Goal: Communication & Community: Answer question/provide support

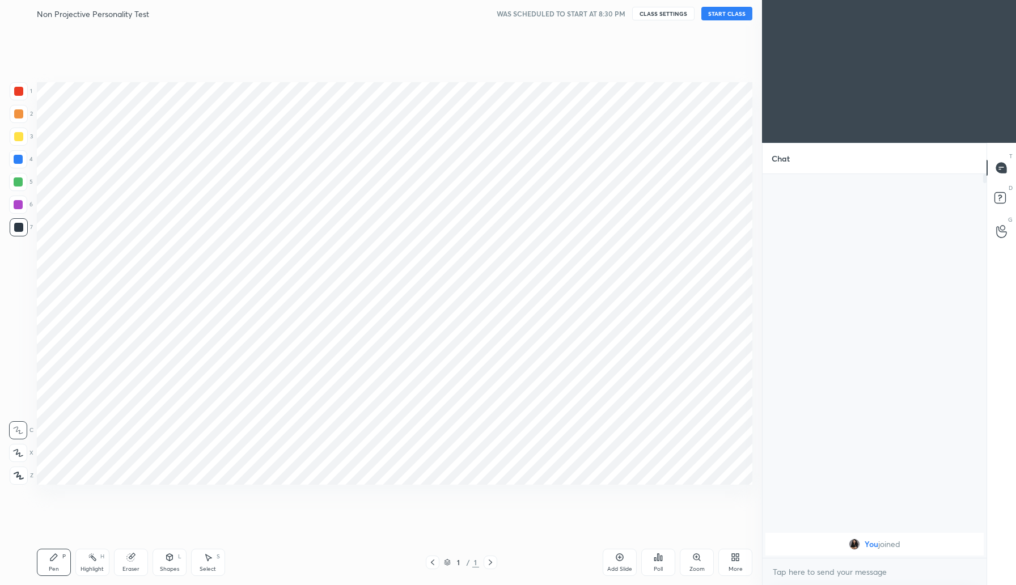
scroll to position [56200, 55996]
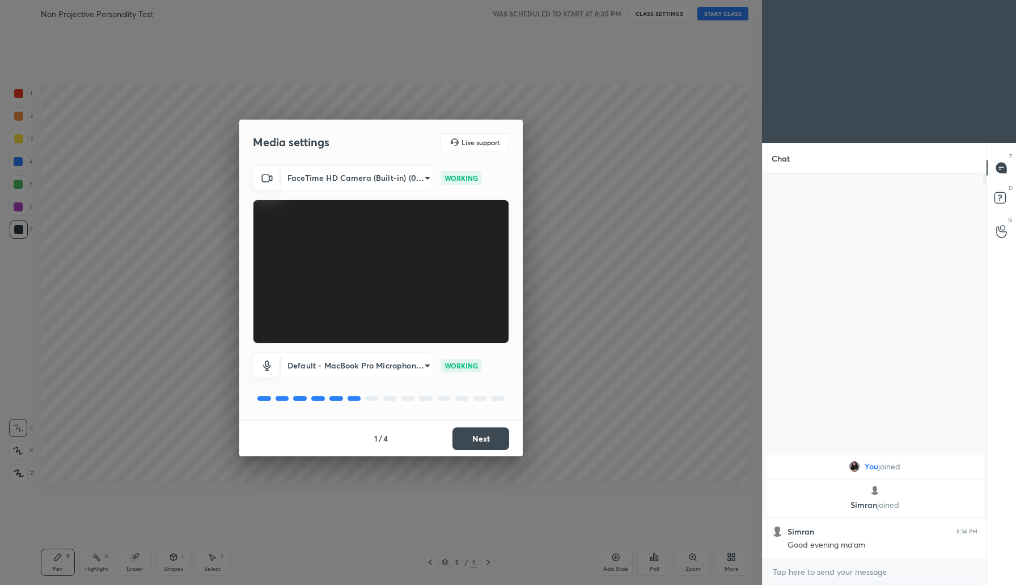
click at [472, 438] on button "Next" at bounding box center [481, 439] width 57 height 23
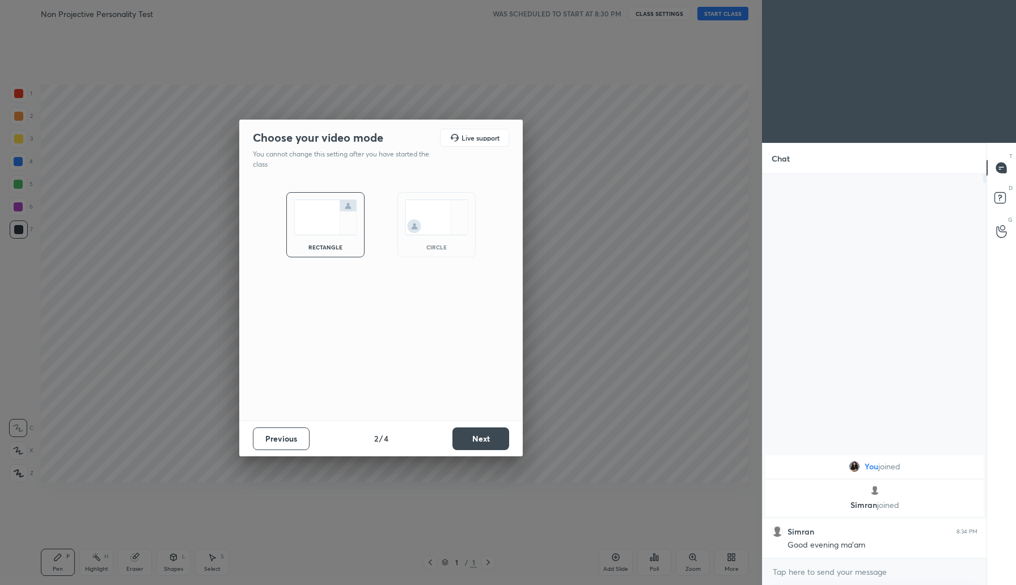
click at [472, 438] on button "Next" at bounding box center [481, 439] width 57 height 23
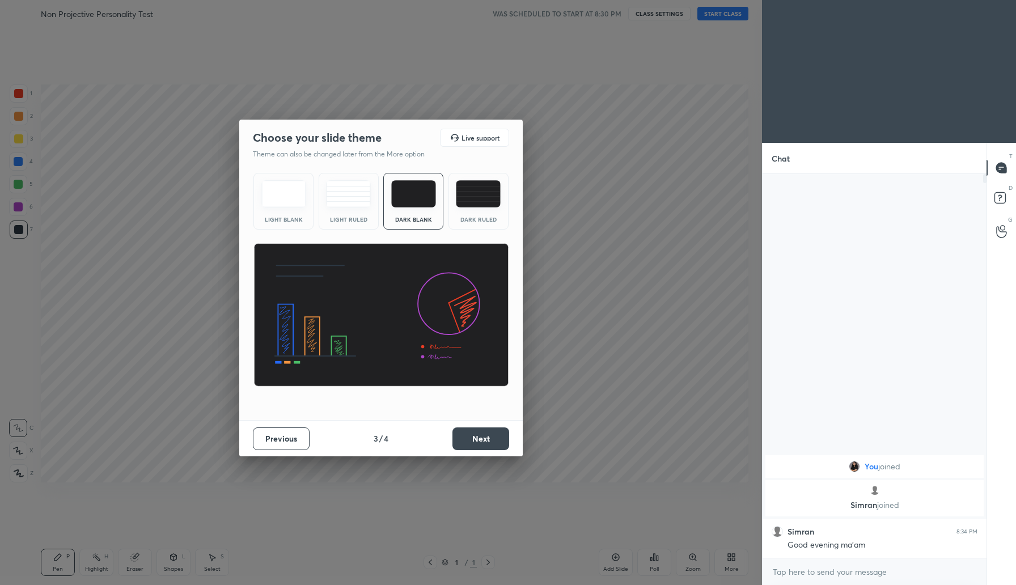
click at [472, 438] on button "Next" at bounding box center [481, 439] width 57 height 23
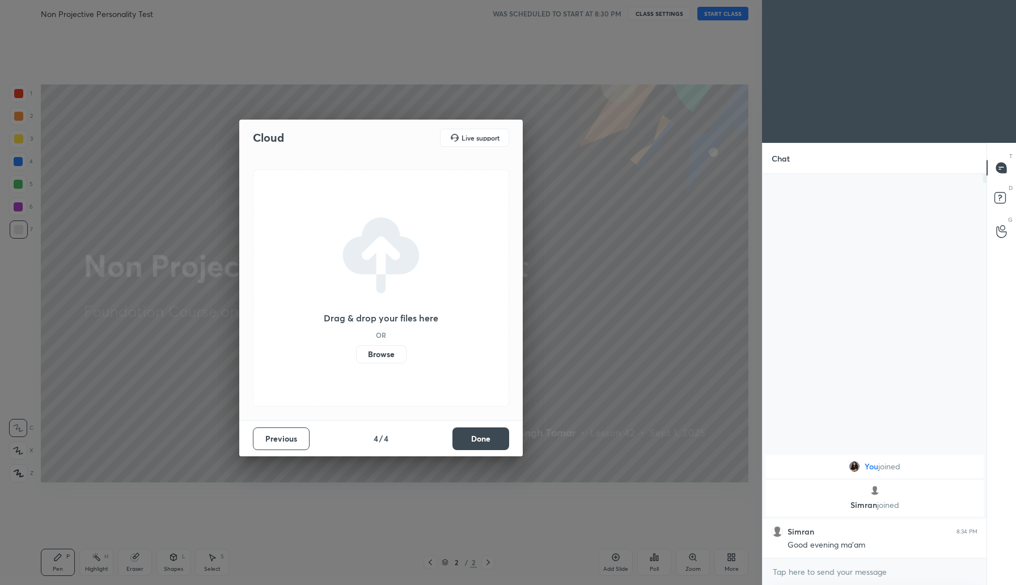
click at [387, 354] on label "Browse" at bounding box center [381, 354] width 50 height 18
click at [356, 354] on input "Browse" at bounding box center [356, 354] width 0 height 18
click at [496, 434] on button "Done" at bounding box center [481, 439] width 57 height 23
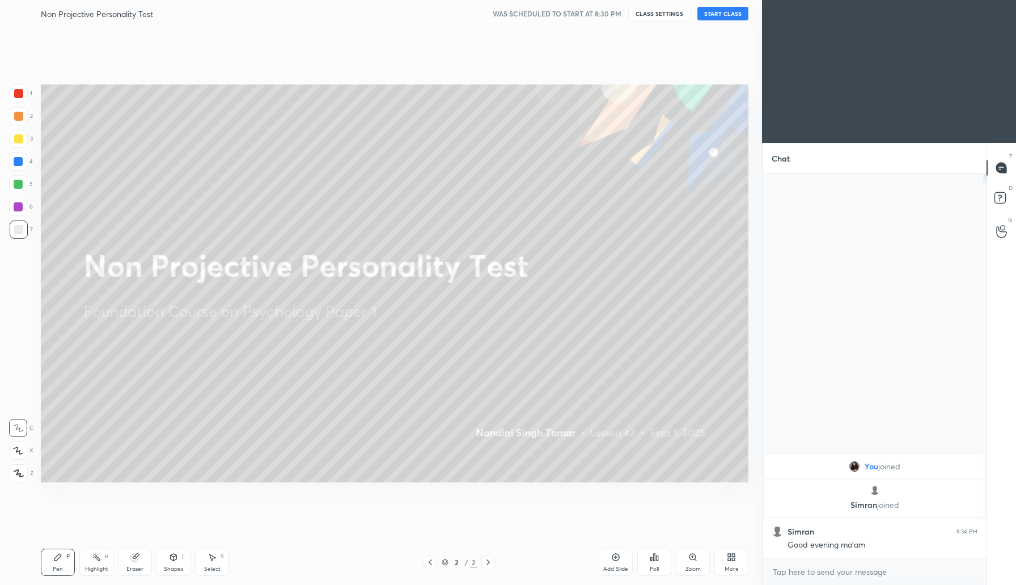
click at [720, 12] on button "START CLASS" at bounding box center [723, 14] width 51 height 14
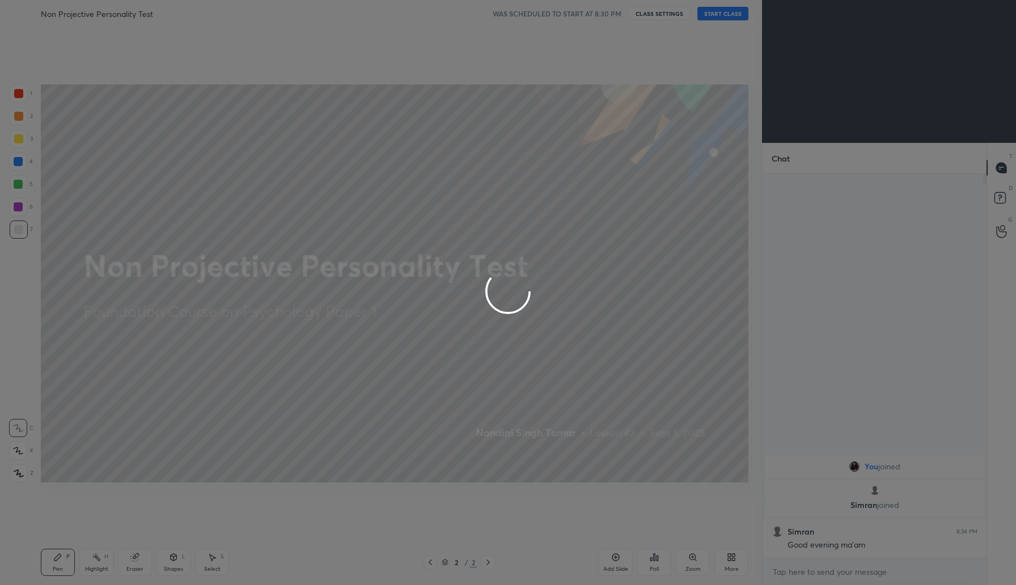
type textarea "x"
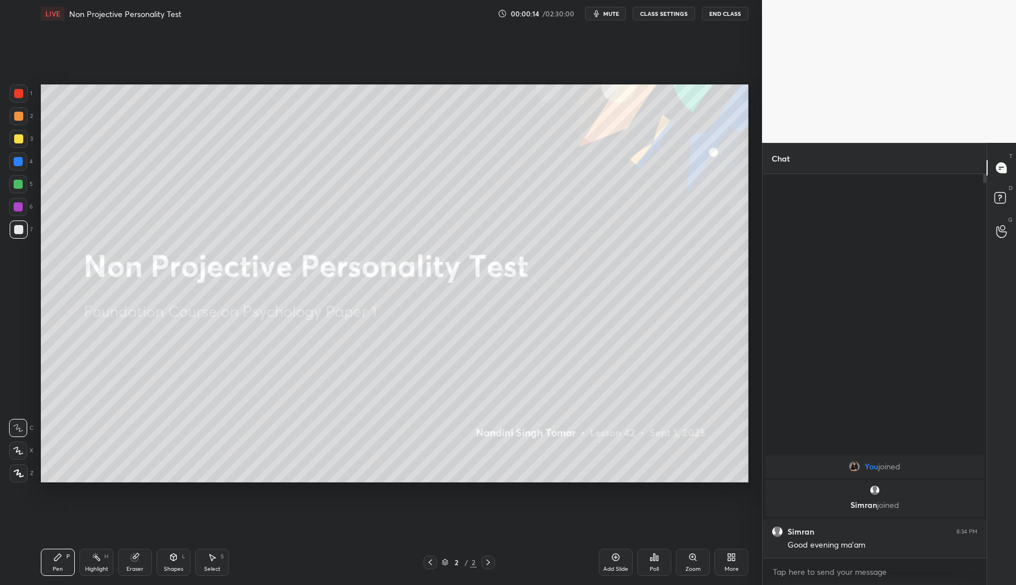
click at [599, 16] on icon "button" at bounding box center [596, 13] width 5 height 7
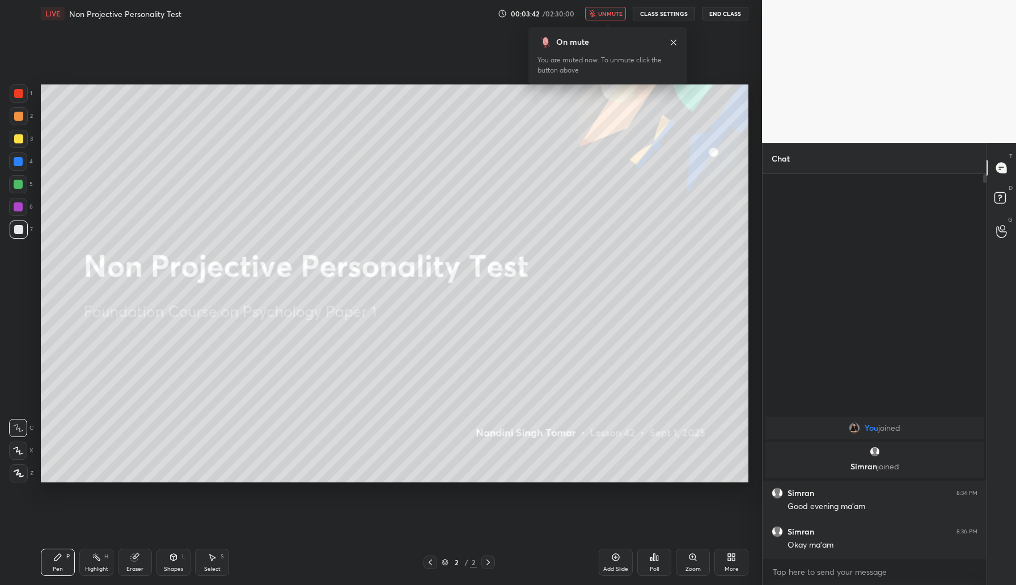
click at [671, 39] on icon at bounding box center [673, 42] width 9 height 9
click at [733, 554] on icon at bounding box center [733, 555] width 3 height 3
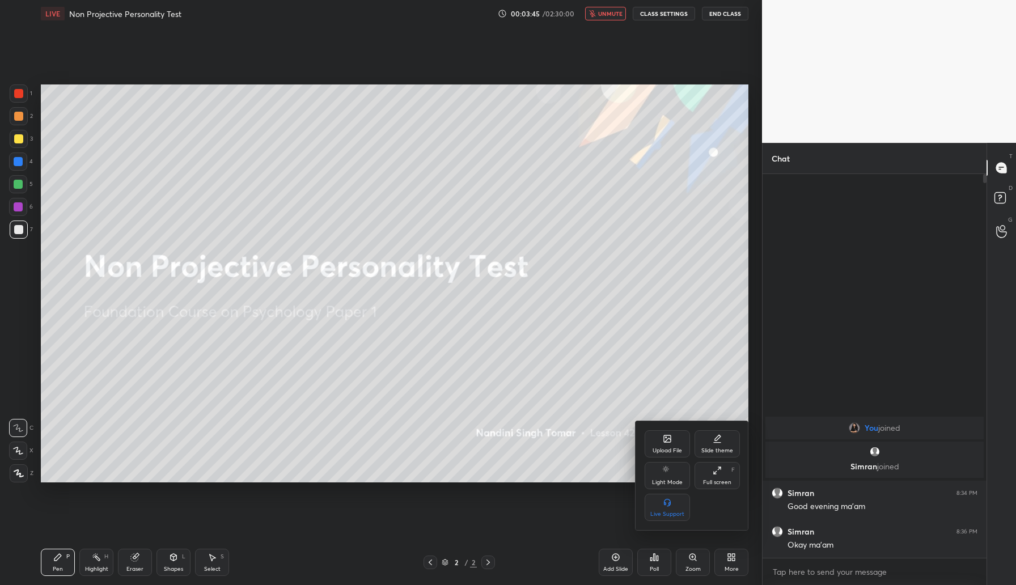
click at [666, 440] on icon at bounding box center [668, 440] width 6 height 4
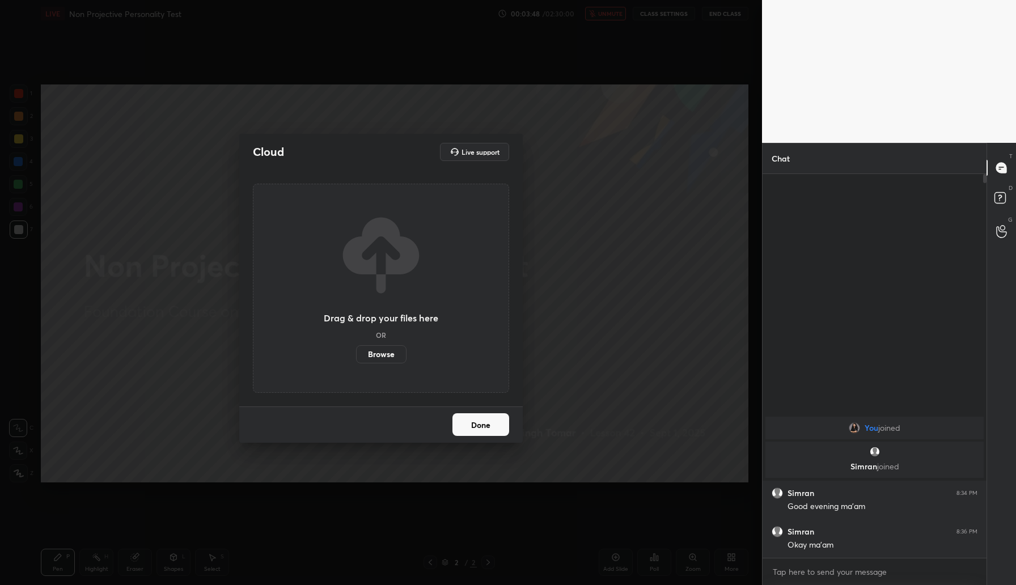
click at [383, 355] on label "Browse" at bounding box center [381, 354] width 50 height 18
click at [356, 355] on input "Browse" at bounding box center [356, 354] width 0 height 18
click at [395, 353] on label "Browse" at bounding box center [381, 354] width 50 height 18
click at [356, 353] on input "Browse" at bounding box center [356, 354] width 0 height 18
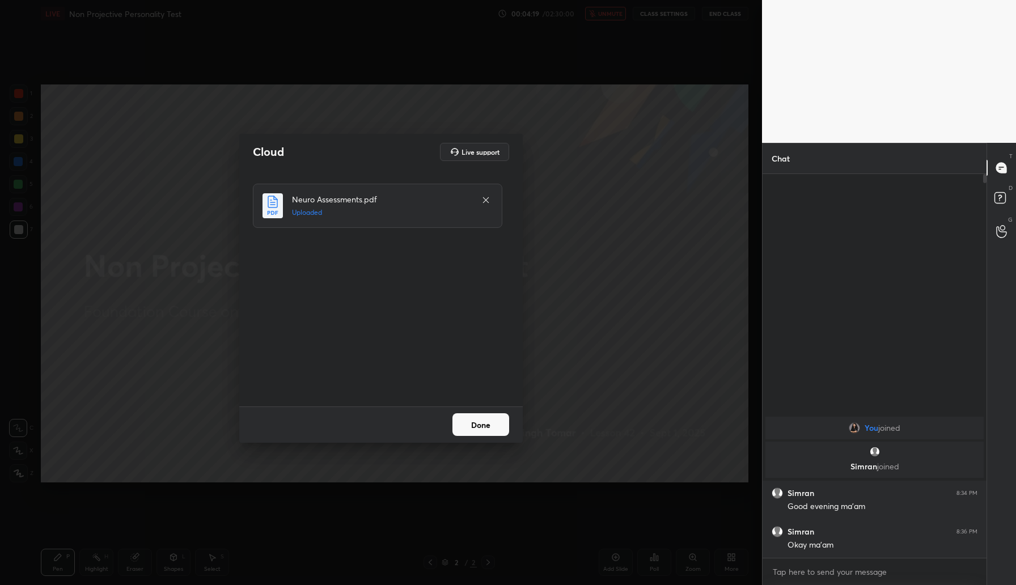
click at [481, 423] on button "Done" at bounding box center [481, 424] width 57 height 23
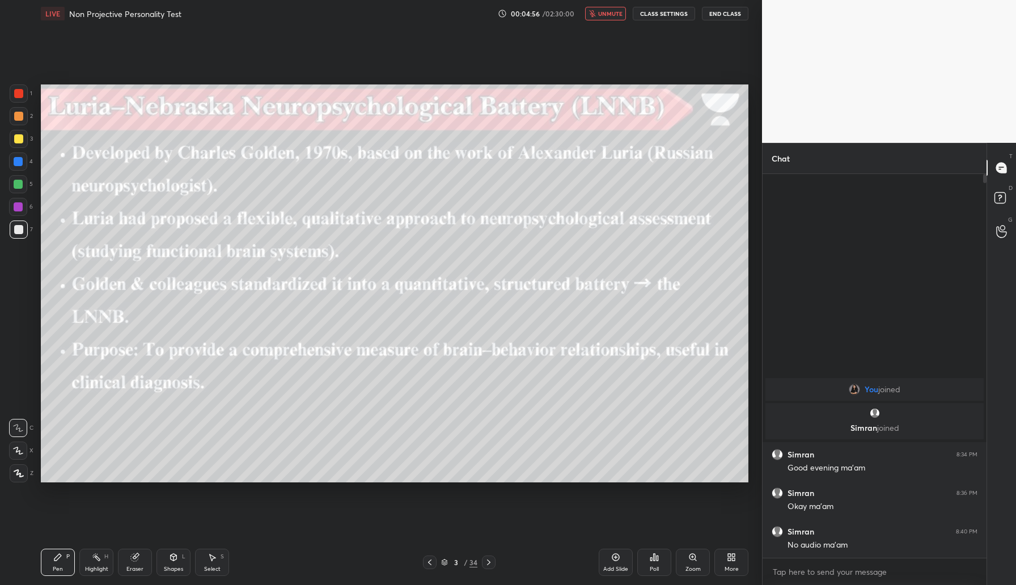
click at [602, 16] on span "unmute" at bounding box center [610, 14] width 24 height 8
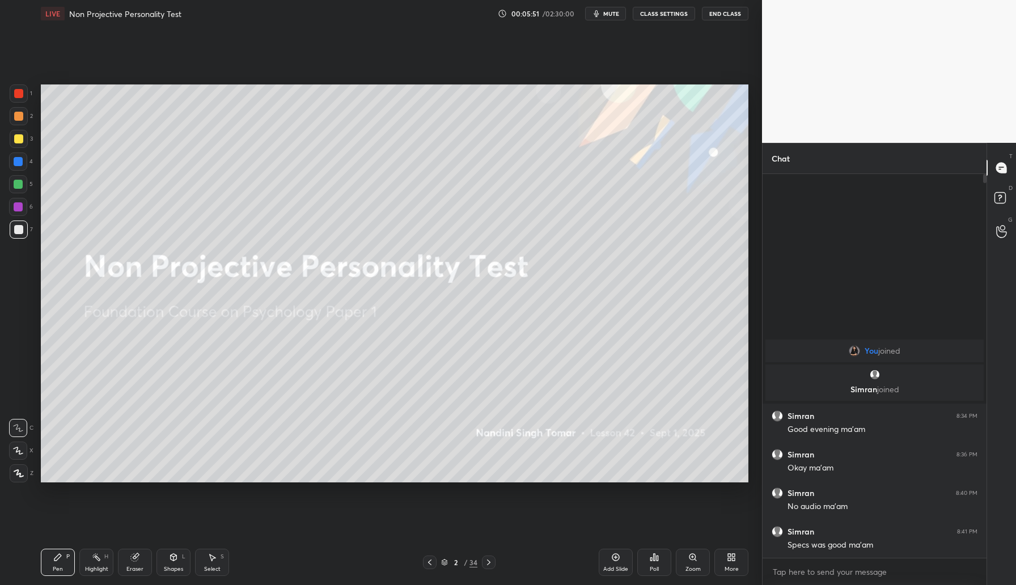
drag, startPoint x: 19, startPoint y: 140, endPoint x: 37, endPoint y: 133, distance: 19.2
click at [20, 138] on div at bounding box center [18, 138] width 9 height 9
click at [491, 567] on div at bounding box center [489, 563] width 14 height 14
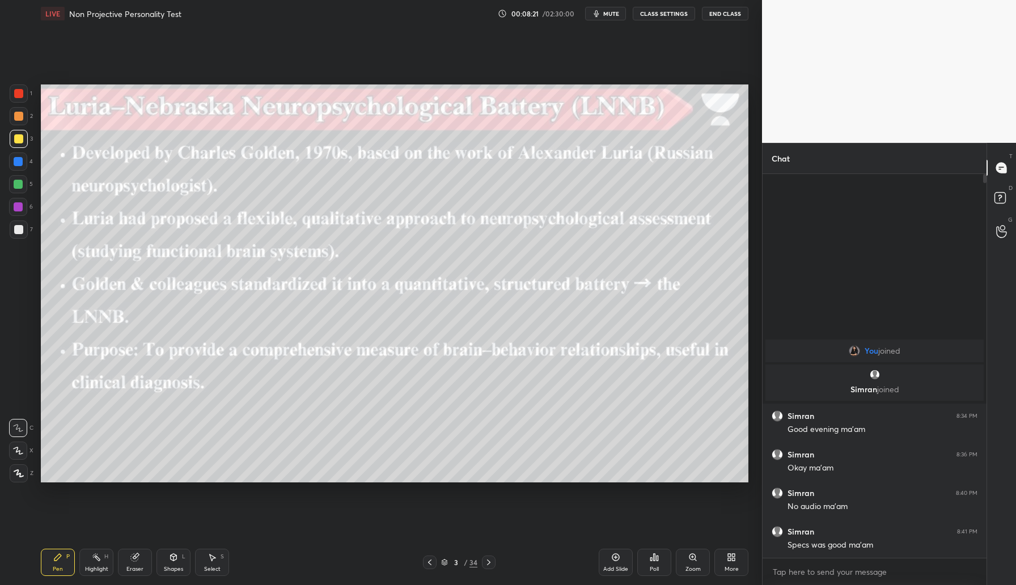
click at [622, 562] on div "Add Slide" at bounding box center [616, 562] width 34 height 27
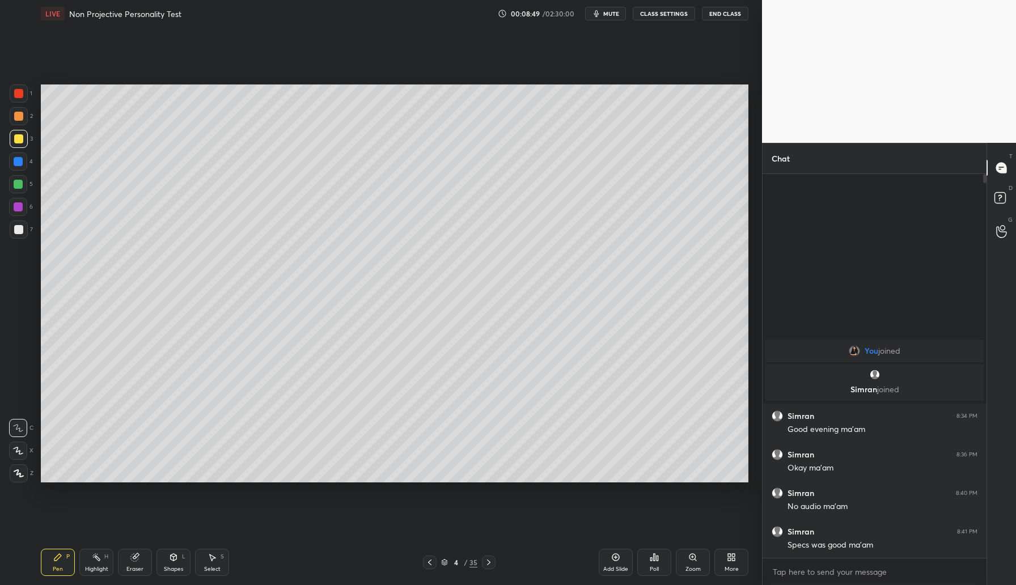
click at [496, 563] on div "4 / 35" at bounding box center [459, 563] width 279 height 14
click at [492, 562] on icon at bounding box center [488, 562] width 9 height 9
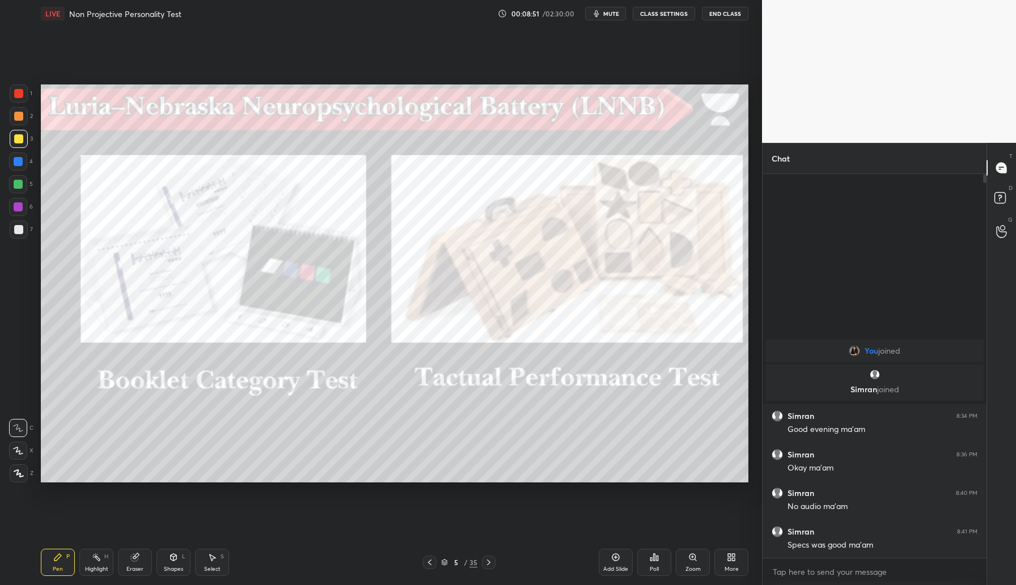
click at [496, 563] on div "5 / 35" at bounding box center [459, 563] width 279 height 14
click at [489, 561] on icon at bounding box center [488, 562] width 9 height 9
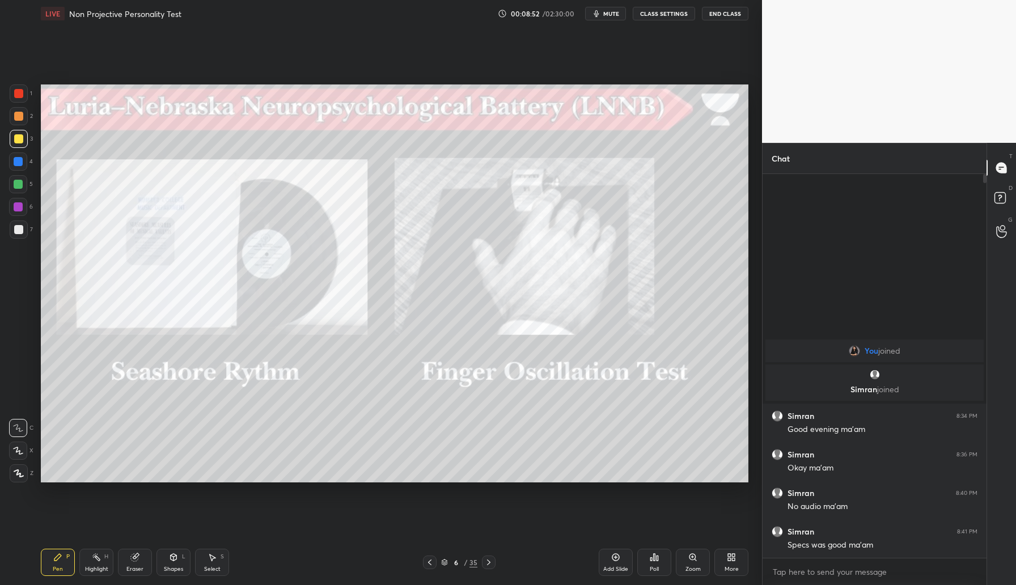
click at [487, 565] on icon at bounding box center [488, 562] width 9 height 9
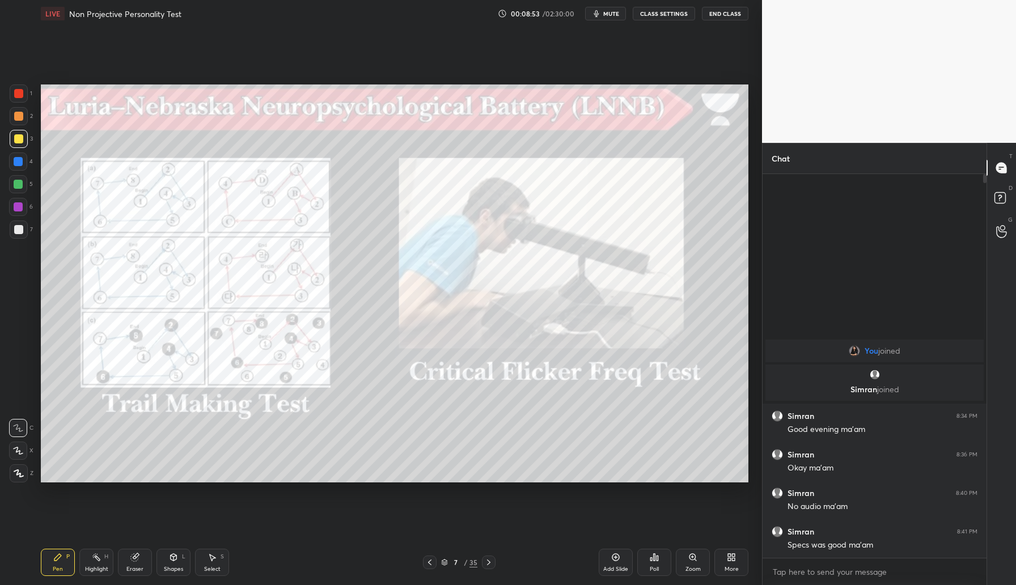
click at [486, 565] on icon at bounding box center [488, 562] width 9 height 9
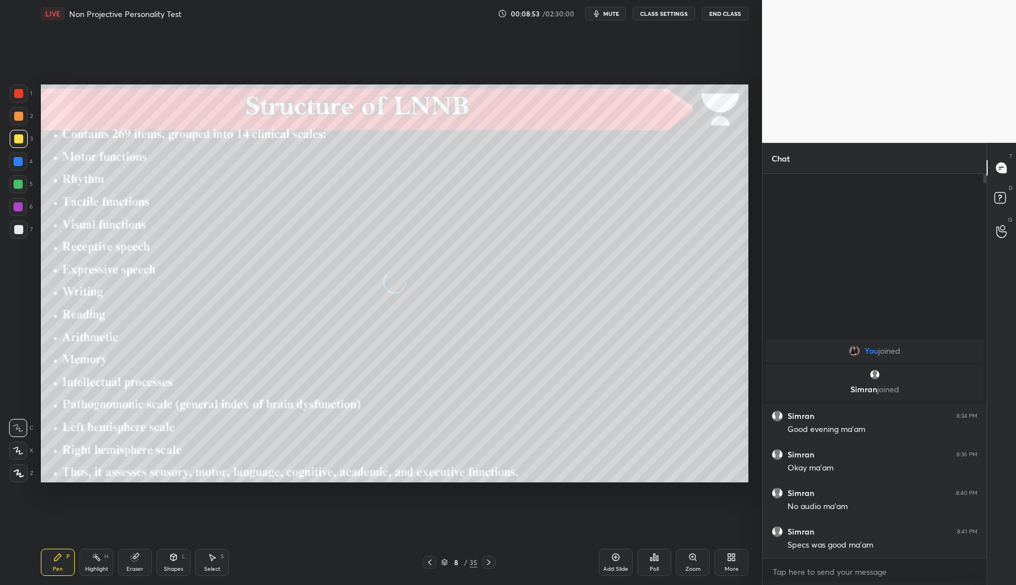
click at [487, 564] on icon at bounding box center [488, 562] width 9 height 9
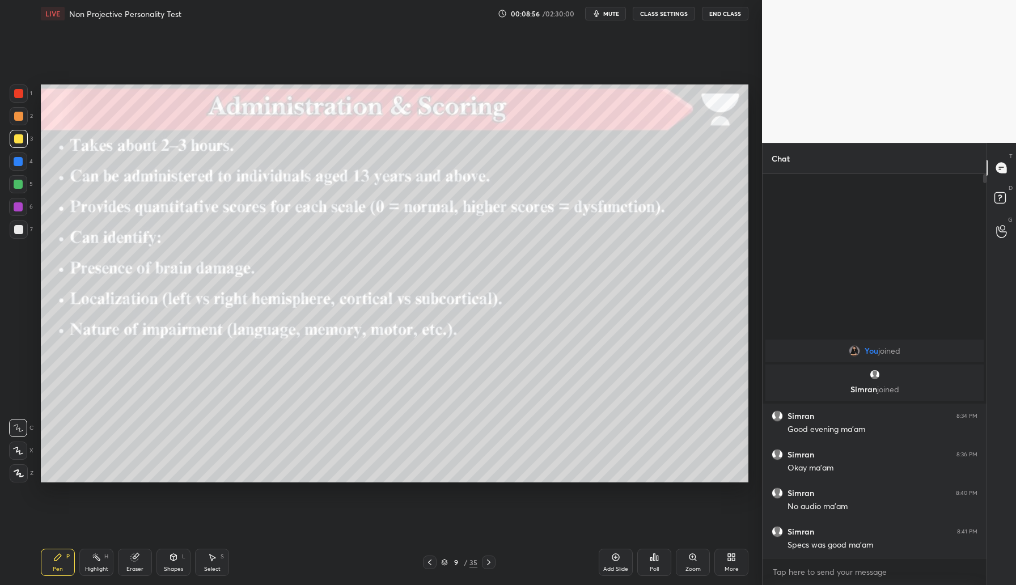
click at [433, 563] on icon at bounding box center [429, 562] width 9 height 9
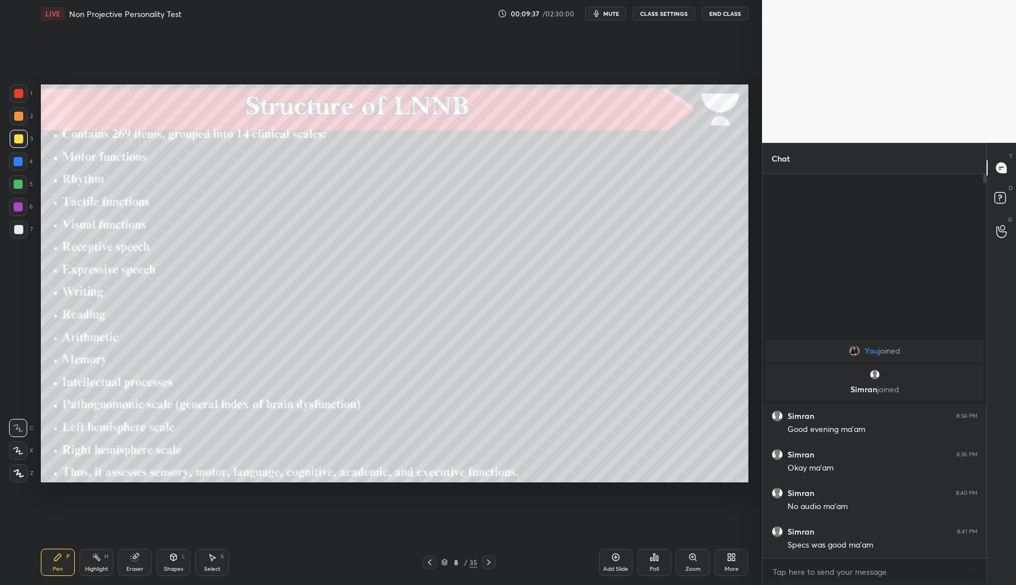
click at [426, 565] on icon at bounding box center [429, 562] width 9 height 9
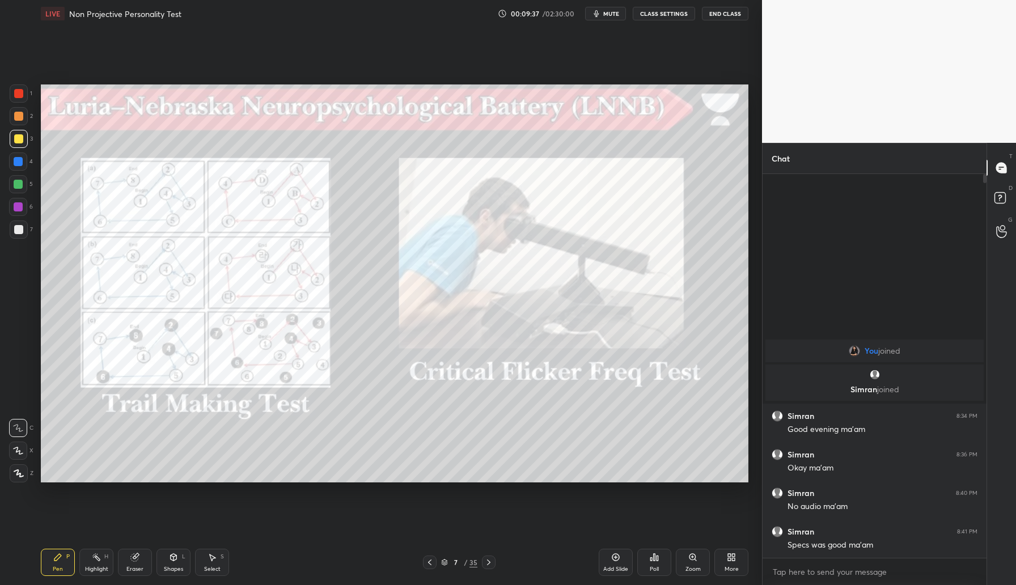
click at [429, 565] on icon at bounding box center [429, 562] width 9 height 9
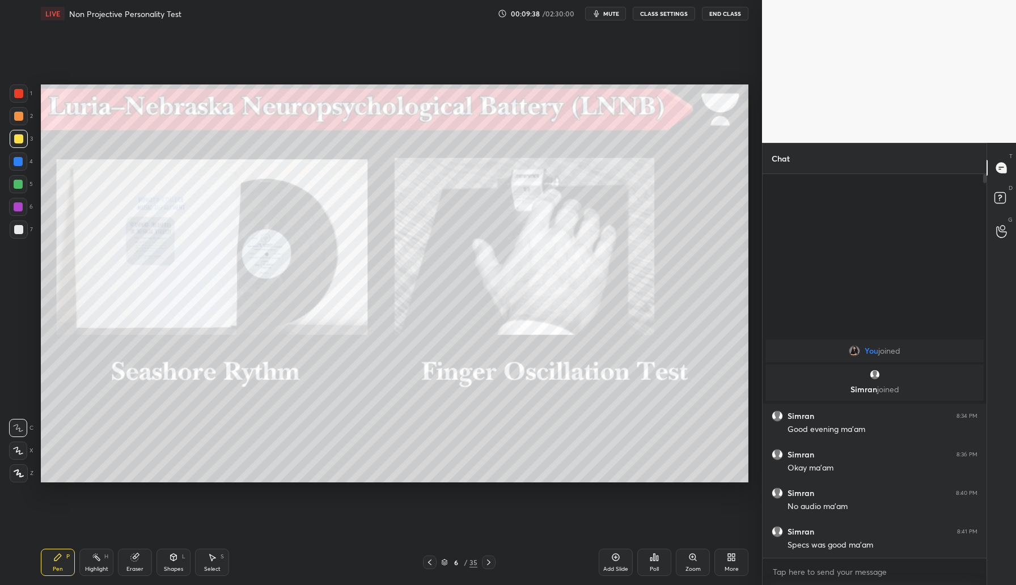
click at [429, 566] on icon at bounding box center [429, 562] width 9 height 9
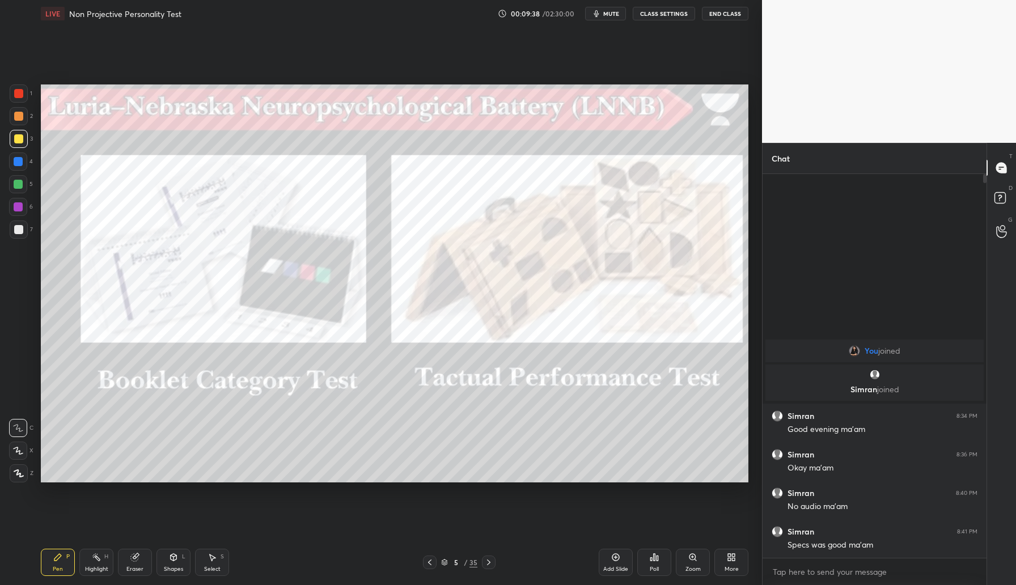
click at [429, 567] on div at bounding box center [430, 563] width 14 height 14
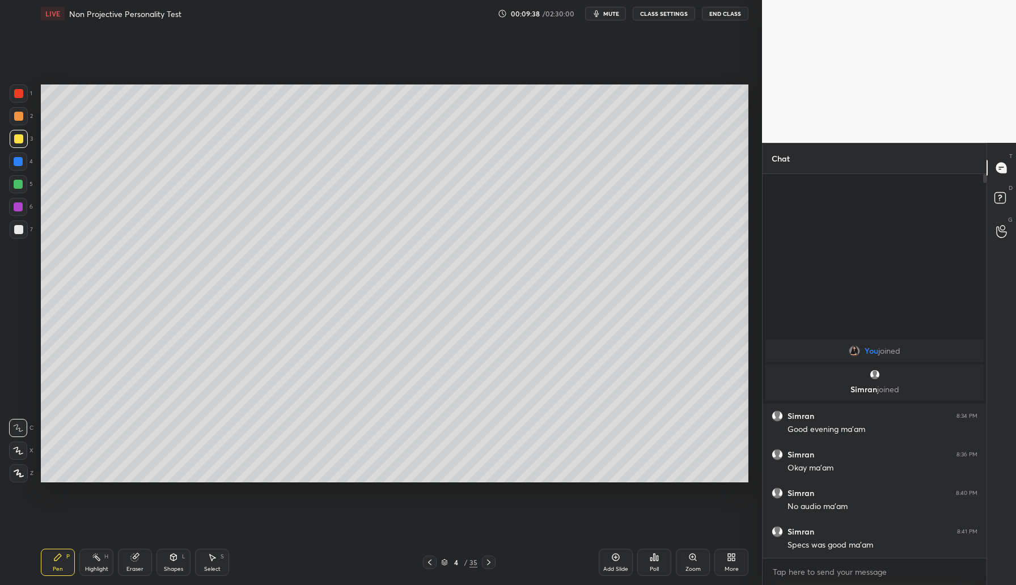
click at [428, 567] on div at bounding box center [430, 563] width 14 height 14
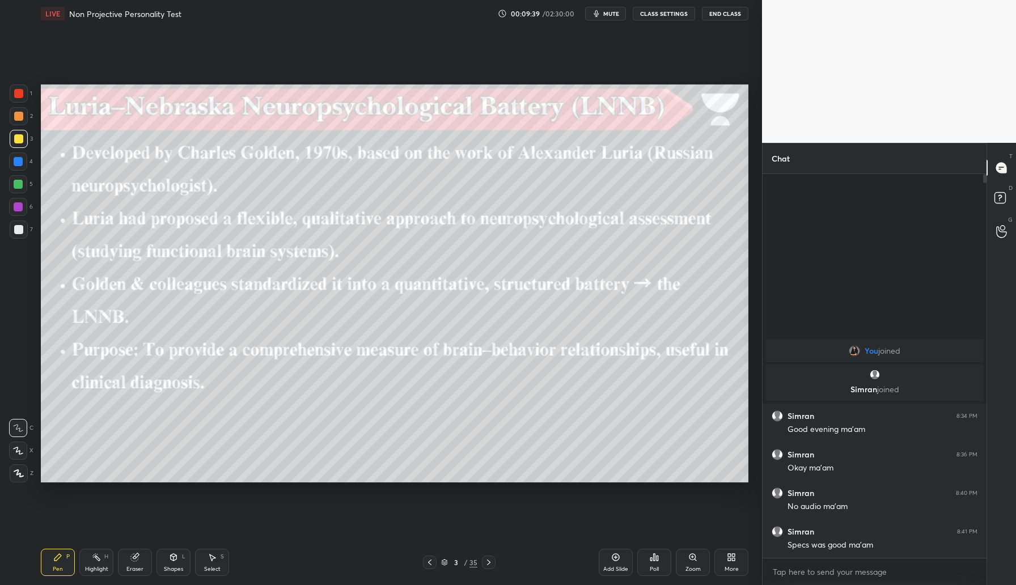
click at [493, 560] on icon at bounding box center [488, 562] width 9 height 9
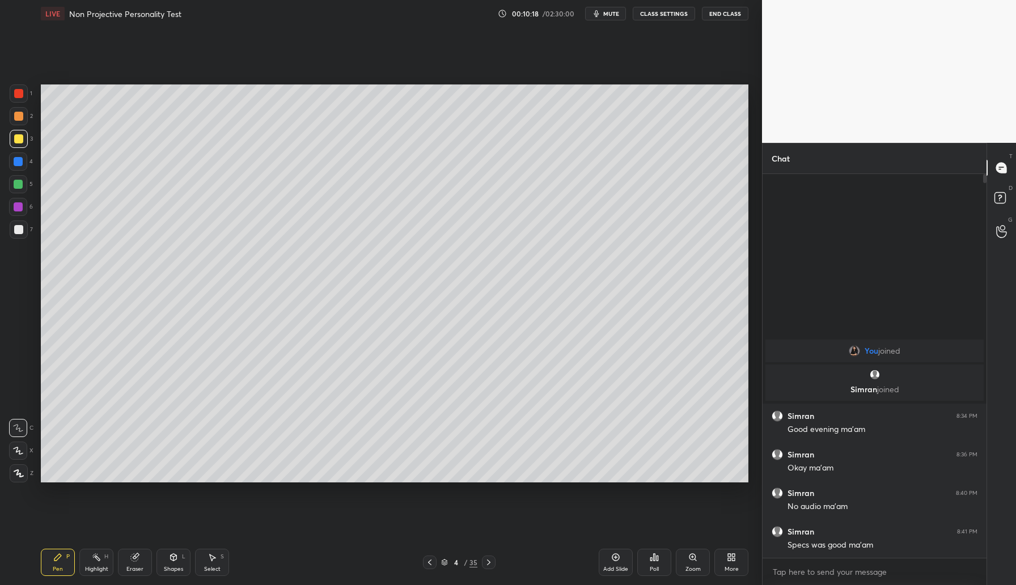
drag, startPoint x: 620, startPoint y: 563, endPoint x: 614, endPoint y: 548, distance: 15.3
click at [619, 560] on div "Add Slide" at bounding box center [616, 562] width 34 height 27
click at [23, 115] on div at bounding box center [19, 116] width 18 height 18
drag, startPoint x: 20, startPoint y: 159, endPoint x: 35, endPoint y: 163, distance: 16.0
click at [20, 159] on div at bounding box center [18, 161] width 9 height 9
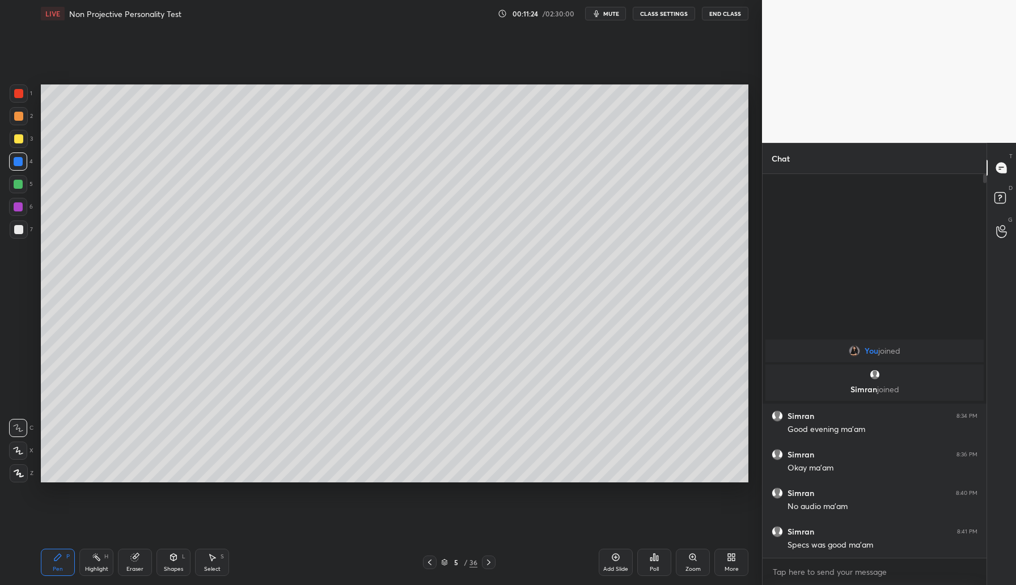
click at [19, 187] on div at bounding box center [18, 184] width 9 height 9
click at [140, 564] on div "Eraser" at bounding box center [135, 562] width 34 height 27
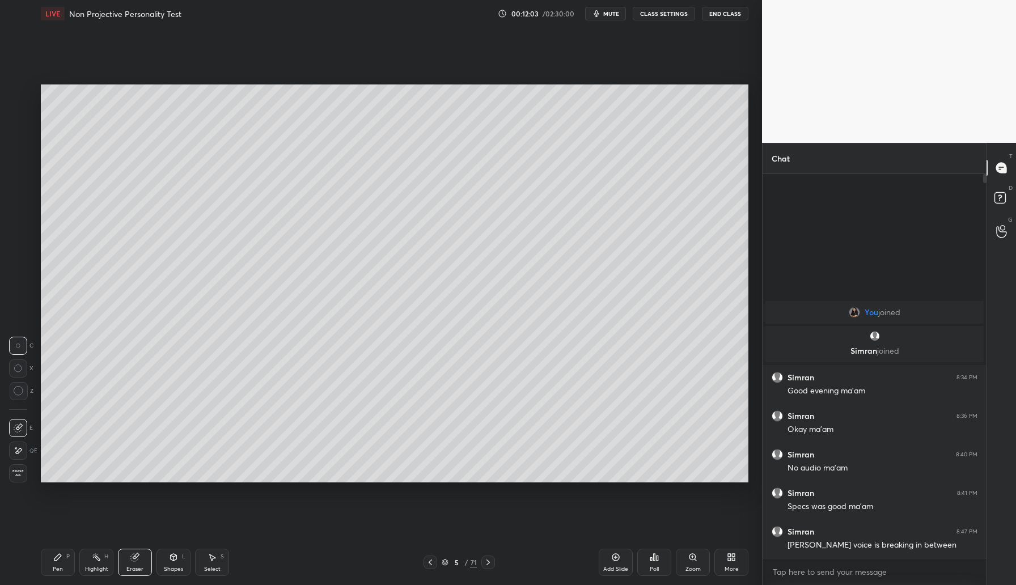
drag, startPoint x: 19, startPoint y: 448, endPoint x: 37, endPoint y: 446, distance: 17.7
click at [20, 448] on icon at bounding box center [19, 451] width 6 height 6
click at [64, 561] on div "Pen P" at bounding box center [58, 562] width 34 height 27
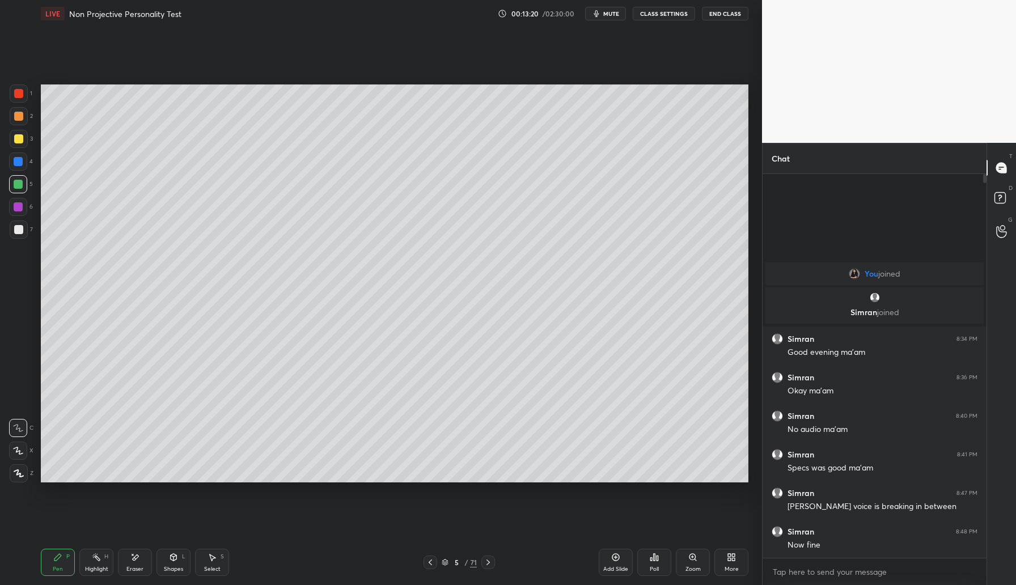
click at [614, 563] on div "Add Slide" at bounding box center [616, 562] width 34 height 27
drag, startPoint x: 17, startPoint y: 94, endPoint x: 23, endPoint y: 91, distance: 6.6
click at [18, 95] on div at bounding box center [18, 93] width 9 height 9
drag, startPoint x: 174, startPoint y: 563, endPoint x: 182, endPoint y: 550, distance: 15.6
click at [175, 563] on div "Shapes L" at bounding box center [174, 562] width 34 height 27
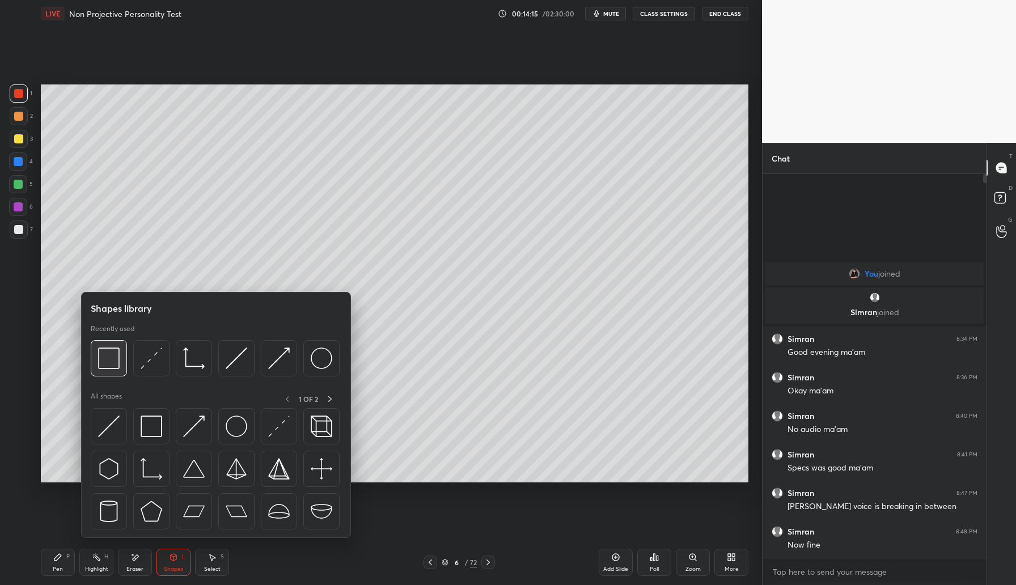
click at [108, 357] on img at bounding box center [109, 359] width 22 height 22
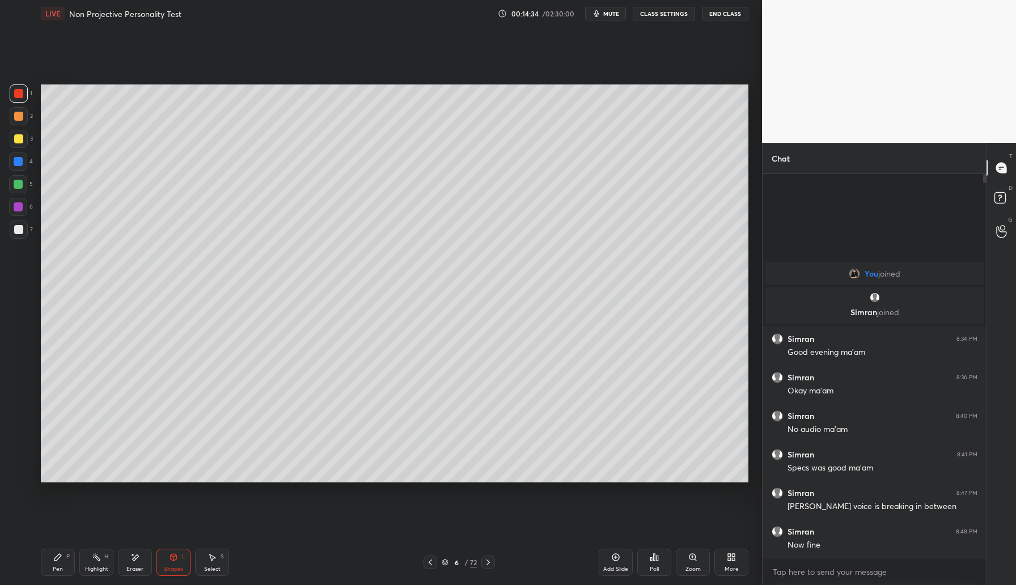
drag, startPoint x: 61, startPoint y: 556, endPoint x: 73, endPoint y: 543, distance: 18.1
click at [61, 554] on icon at bounding box center [57, 557] width 9 height 9
click at [172, 564] on div "Shapes L" at bounding box center [174, 562] width 34 height 27
click at [611, 558] on icon at bounding box center [615, 557] width 9 height 9
click at [23, 115] on div at bounding box center [19, 116] width 18 height 18
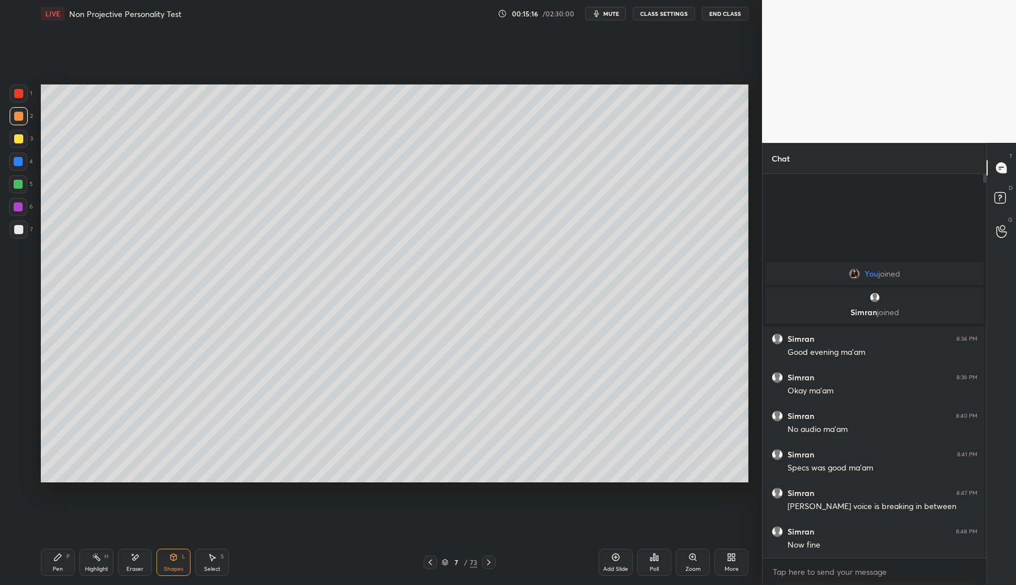
click at [56, 569] on div "Pen" at bounding box center [58, 570] width 10 height 6
click at [609, 10] on span "mute" at bounding box center [611, 14] width 16 height 8
drag, startPoint x: 135, startPoint y: 567, endPoint x: 138, endPoint y: 557, distance: 10.2
click at [136, 562] on div "Eraser" at bounding box center [135, 562] width 34 height 27
click at [57, 561] on div "Pen P" at bounding box center [58, 562] width 34 height 27
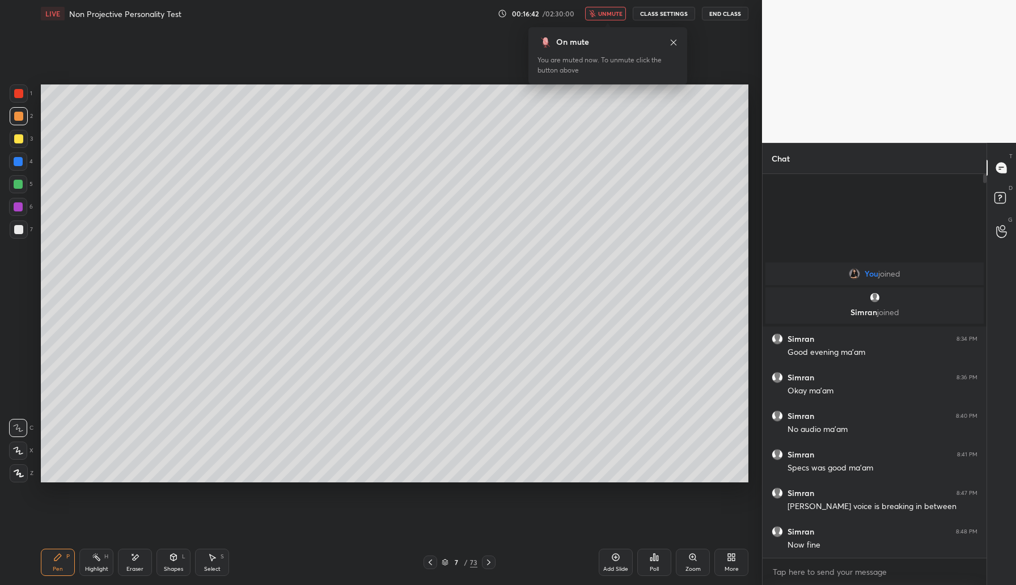
click at [136, 567] on div "Eraser" at bounding box center [134, 570] width 17 height 6
drag, startPoint x: 57, startPoint y: 564, endPoint x: 61, endPoint y: 559, distance: 6.8
click at [58, 565] on div "Pen P" at bounding box center [58, 562] width 34 height 27
drag, startPoint x: 134, startPoint y: 561, endPoint x: 144, endPoint y: 522, distance: 41.0
click at [135, 558] on icon at bounding box center [134, 558] width 9 height 10
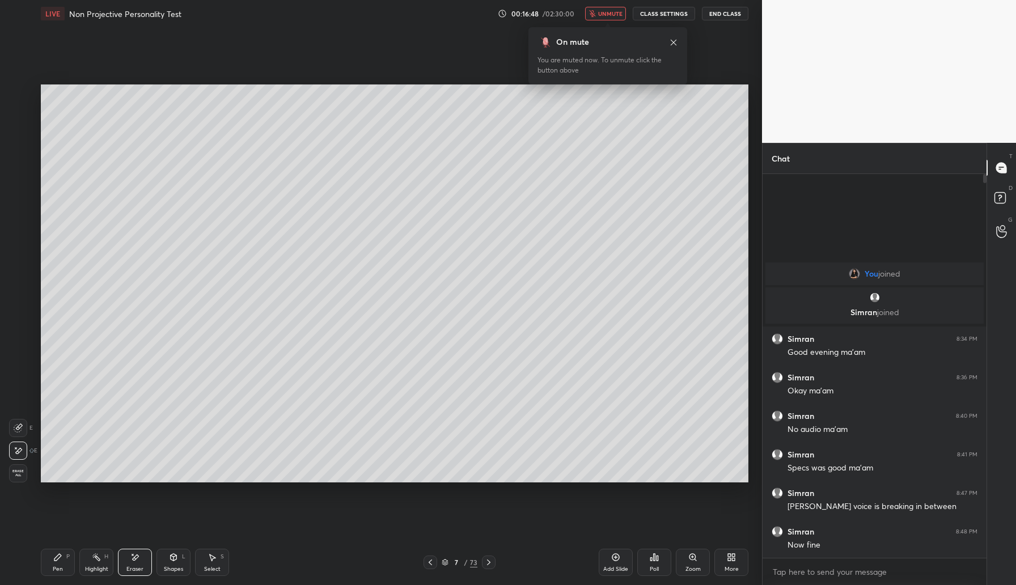
click at [57, 560] on icon at bounding box center [57, 557] width 7 height 7
drag, startPoint x: 140, startPoint y: 565, endPoint x: 138, endPoint y: 539, distance: 26.1
click at [140, 564] on div "Eraser" at bounding box center [135, 562] width 34 height 27
click at [66, 562] on div "Pen P" at bounding box center [58, 562] width 34 height 27
click at [593, 16] on icon "button" at bounding box center [592, 13] width 7 height 7
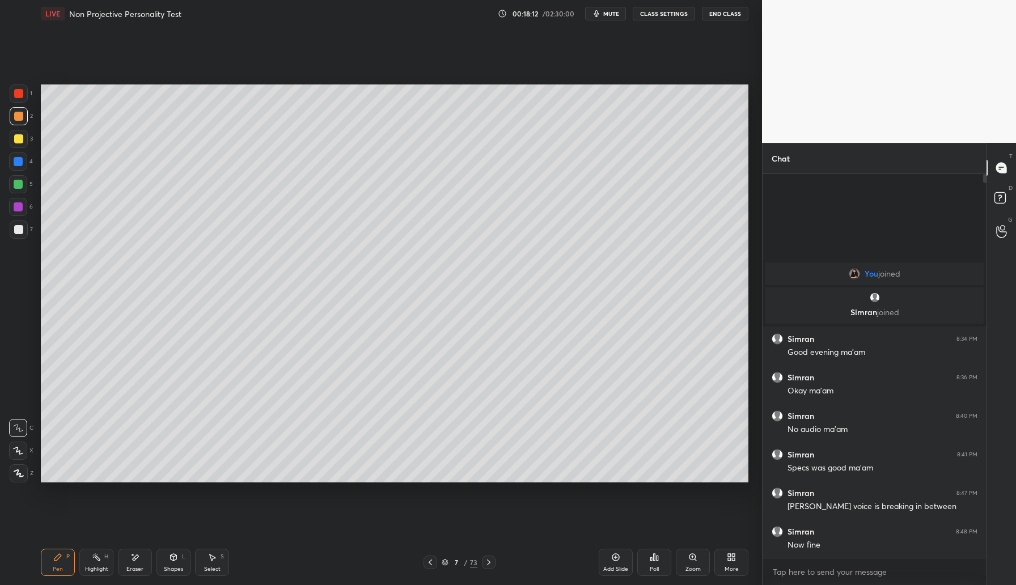
drag, startPoint x: 617, startPoint y: 563, endPoint x: 626, endPoint y: 561, distance: 9.4
click at [618, 563] on div "Add Slide" at bounding box center [616, 562] width 34 height 27
click at [21, 163] on div at bounding box center [18, 161] width 9 height 9
click at [429, 567] on icon at bounding box center [430, 562] width 9 height 9
click at [429, 565] on icon at bounding box center [430, 562] width 9 height 9
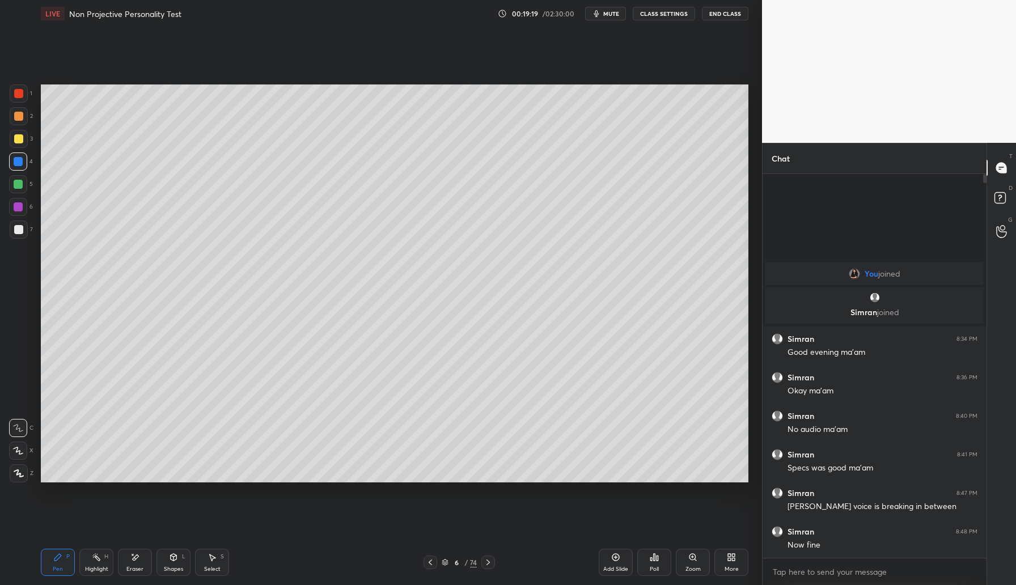
click at [431, 562] on icon at bounding box center [430, 562] width 9 height 9
click at [429, 563] on icon at bounding box center [430, 563] width 3 height 6
click at [428, 563] on icon at bounding box center [430, 562] width 9 height 9
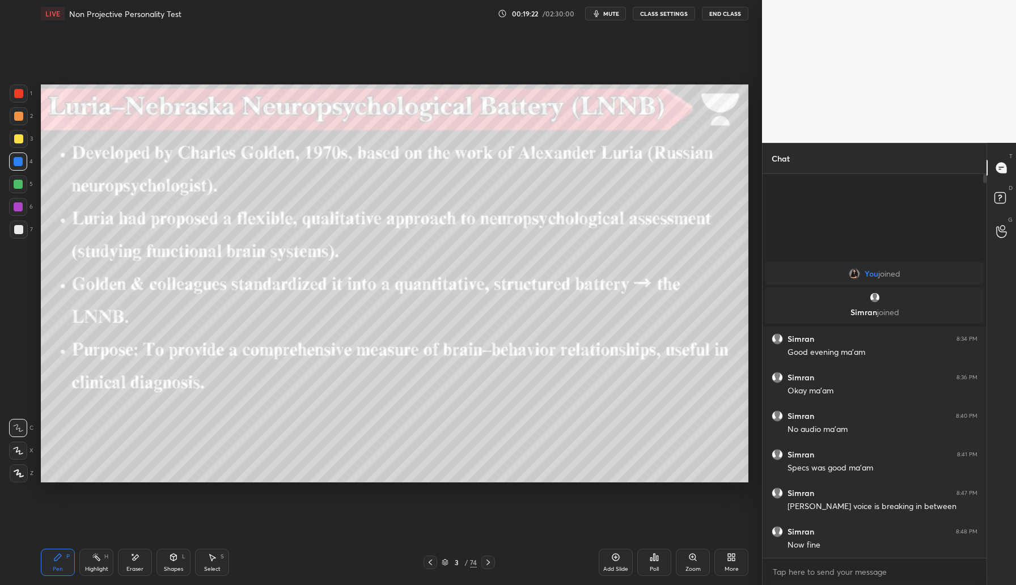
click at [491, 563] on icon at bounding box center [488, 562] width 9 height 9
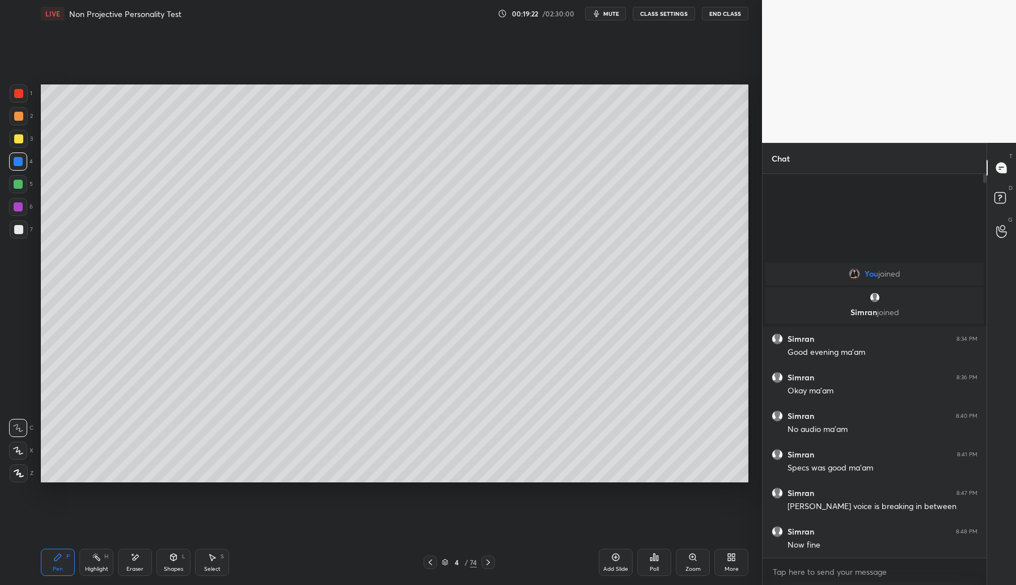
click at [489, 567] on icon at bounding box center [488, 562] width 9 height 9
click at [490, 564] on icon at bounding box center [488, 562] width 9 height 9
click at [491, 565] on icon at bounding box center [488, 562] width 9 height 9
click at [492, 565] on icon at bounding box center [488, 562] width 9 height 9
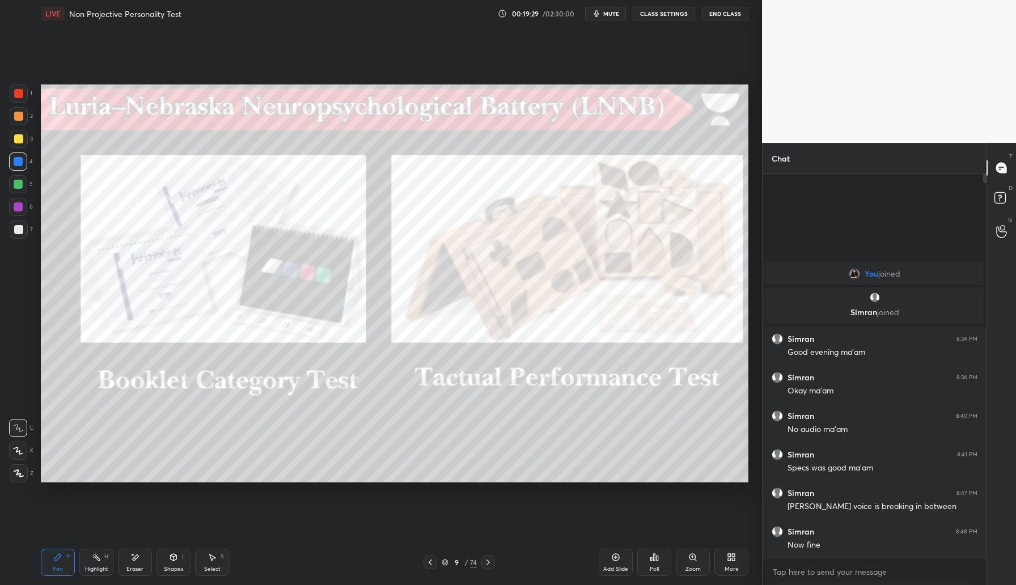
click at [492, 563] on icon at bounding box center [488, 562] width 9 height 9
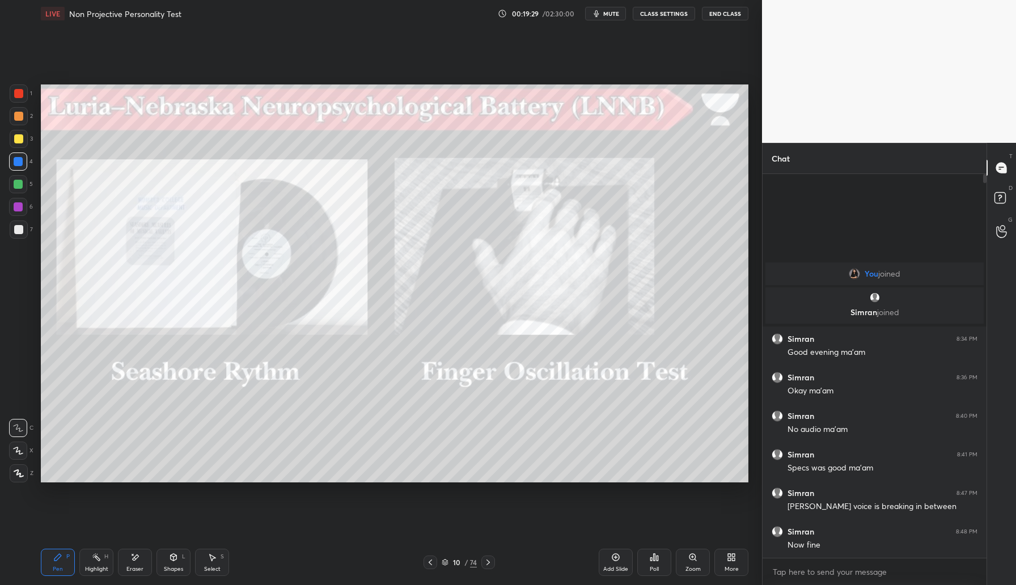
click at [491, 564] on icon at bounding box center [488, 562] width 9 height 9
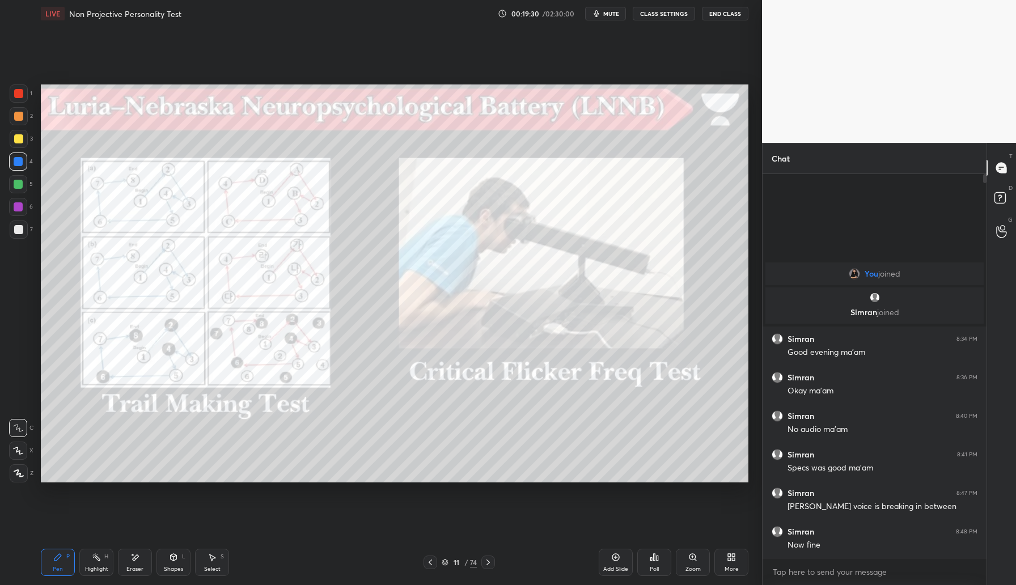
click at [491, 564] on icon at bounding box center [488, 562] width 9 height 9
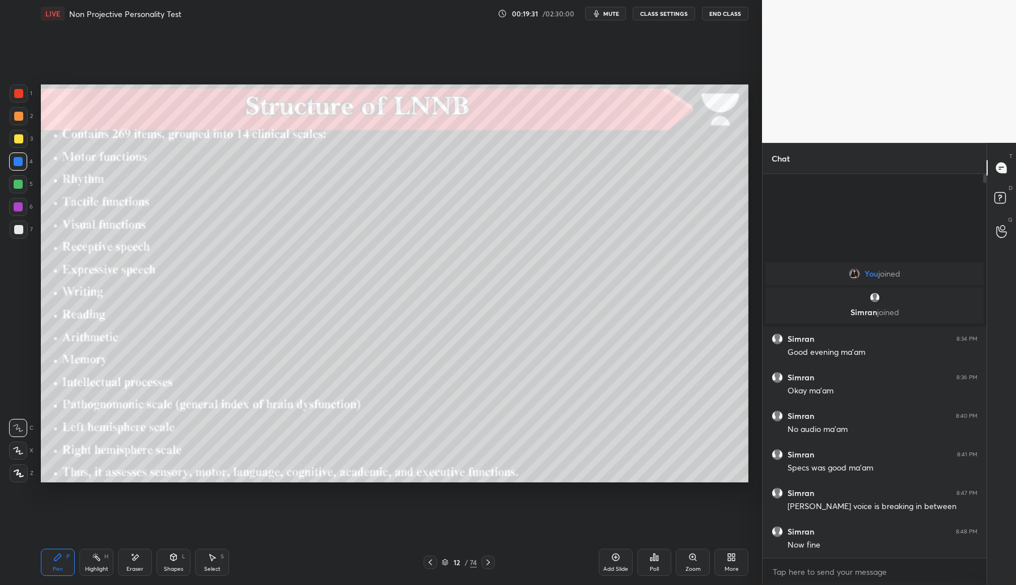
click at [491, 565] on icon at bounding box center [488, 562] width 9 height 9
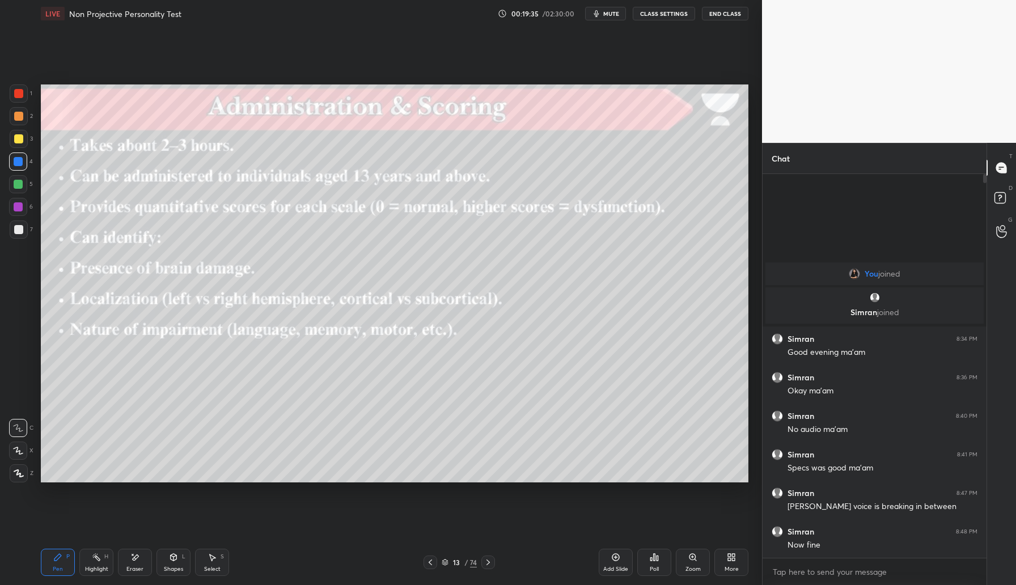
click at [493, 564] on div at bounding box center [488, 563] width 14 height 14
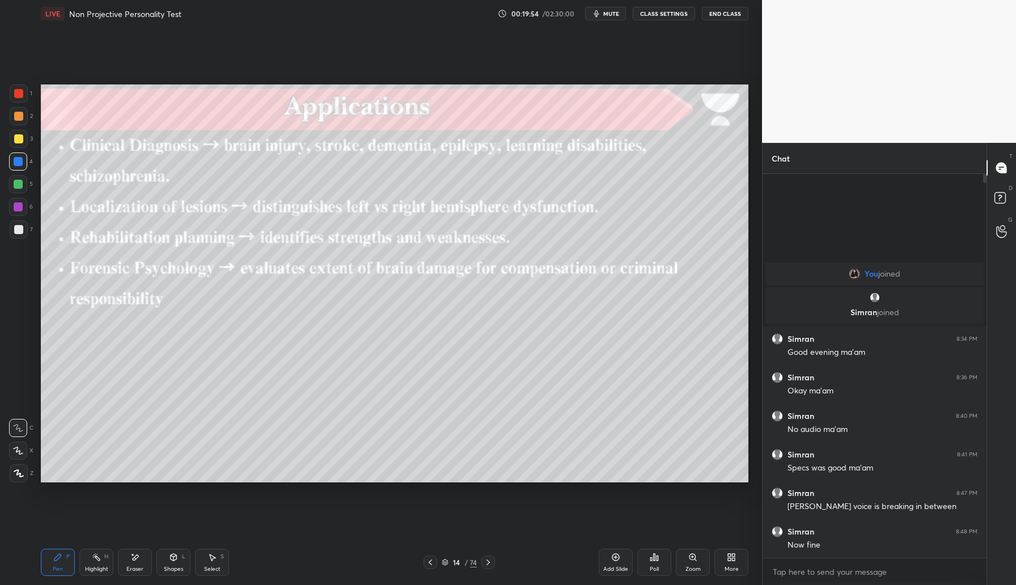
click at [22, 229] on div at bounding box center [18, 229] width 9 height 9
click at [490, 561] on icon at bounding box center [488, 562] width 9 height 9
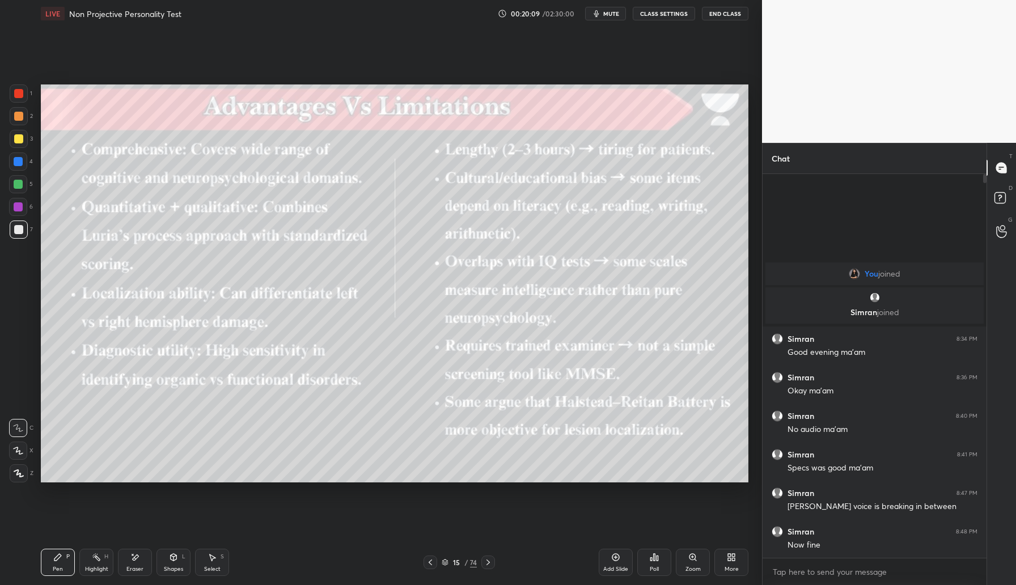
click at [19, 134] on div at bounding box center [18, 138] width 9 height 9
click at [430, 565] on icon at bounding box center [430, 562] width 9 height 9
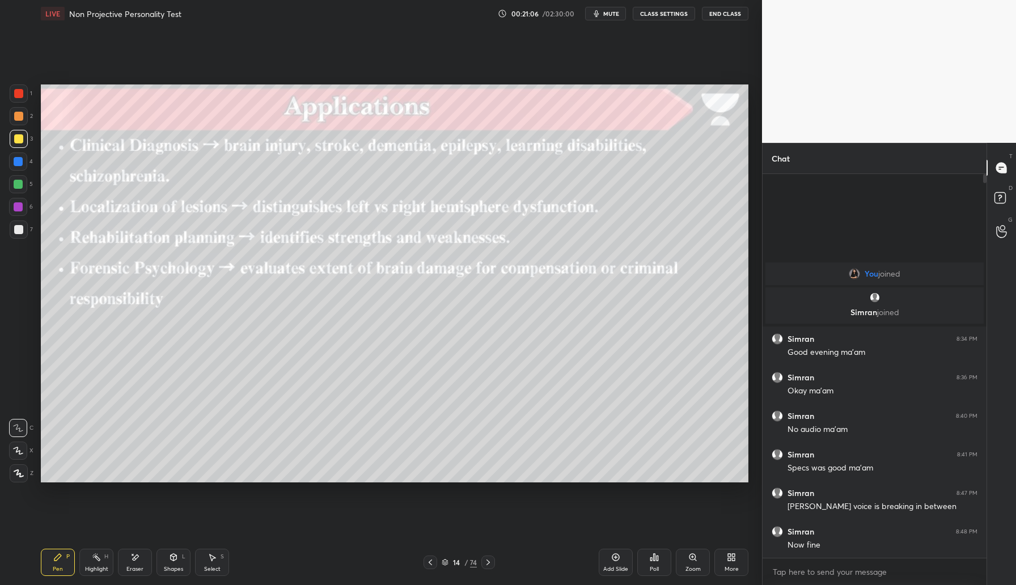
click at [432, 564] on icon at bounding box center [430, 562] width 9 height 9
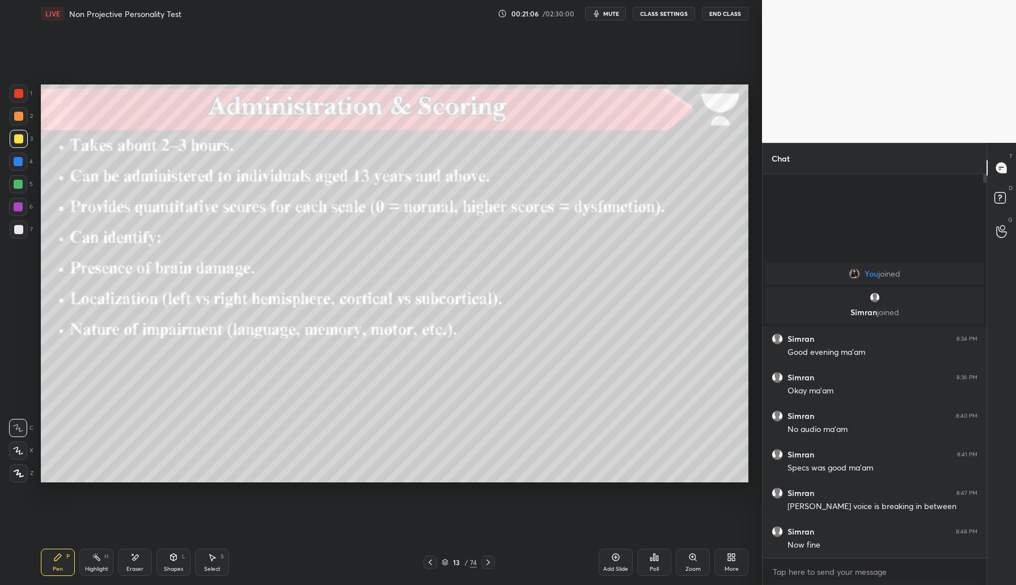
click at [432, 564] on icon at bounding box center [430, 562] width 9 height 9
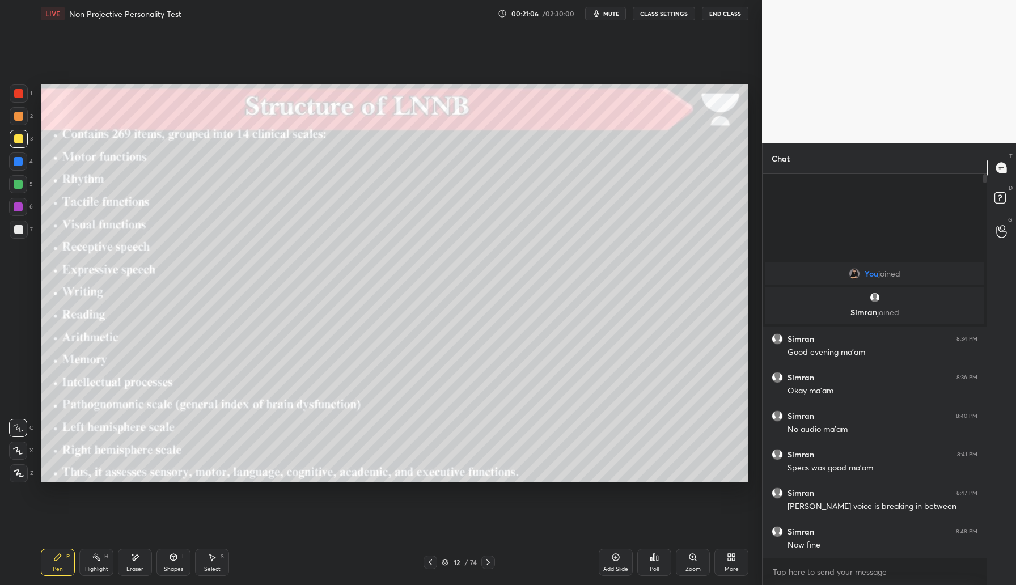
click at [430, 563] on icon at bounding box center [430, 562] width 9 height 9
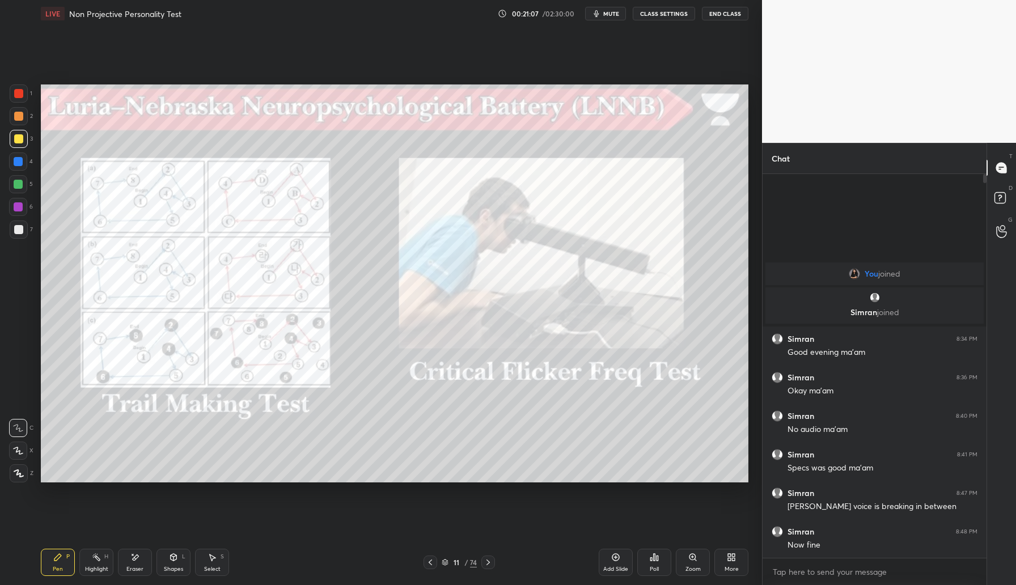
click at [432, 565] on icon at bounding box center [430, 562] width 9 height 9
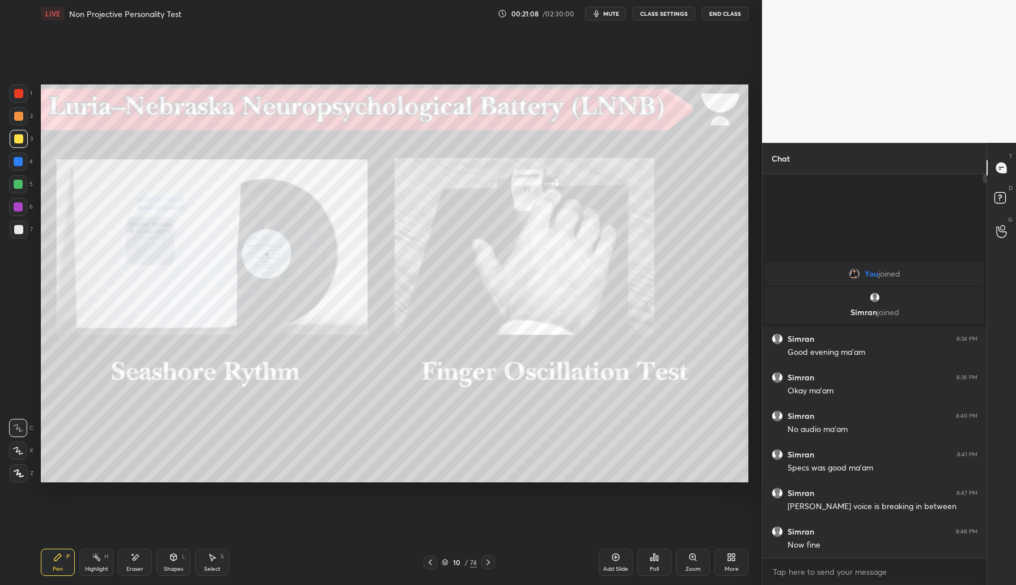
click at [430, 565] on icon at bounding box center [430, 562] width 9 height 9
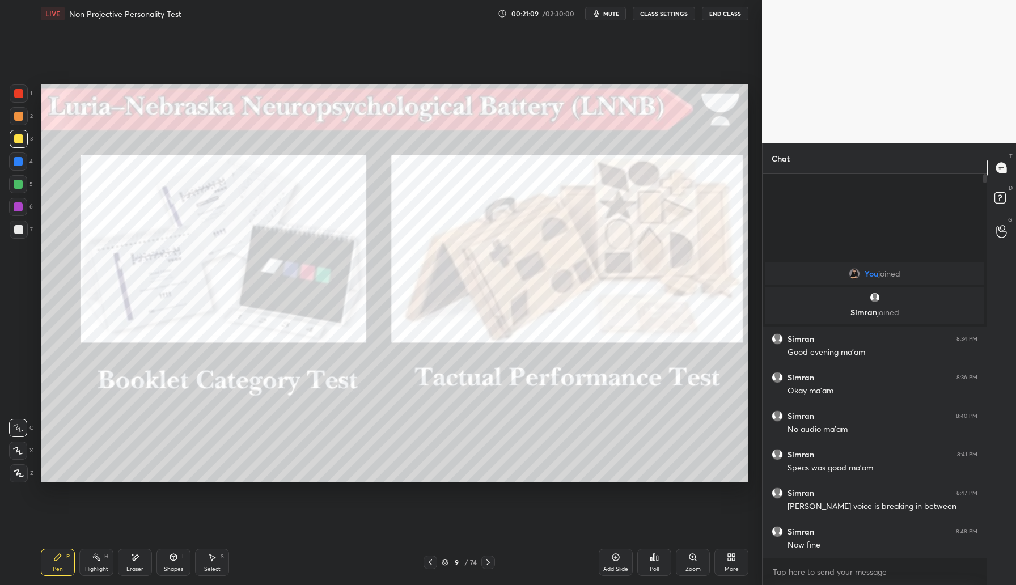
click at [430, 564] on icon at bounding box center [430, 562] width 9 height 9
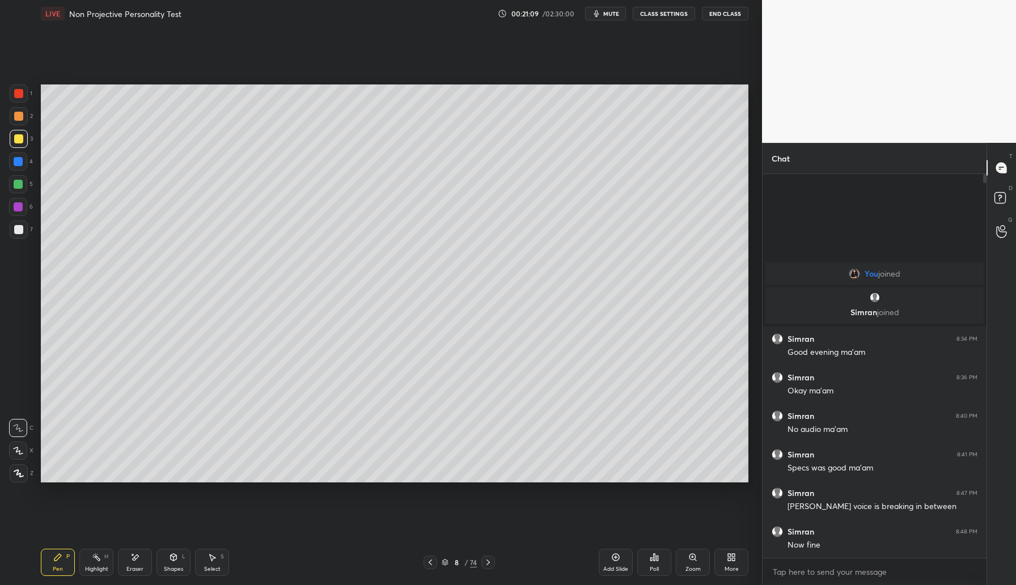
click at [432, 565] on icon at bounding box center [430, 562] width 9 height 9
click at [492, 560] on div at bounding box center [488, 563] width 14 height 14
click at [493, 561] on div at bounding box center [488, 563] width 14 height 14
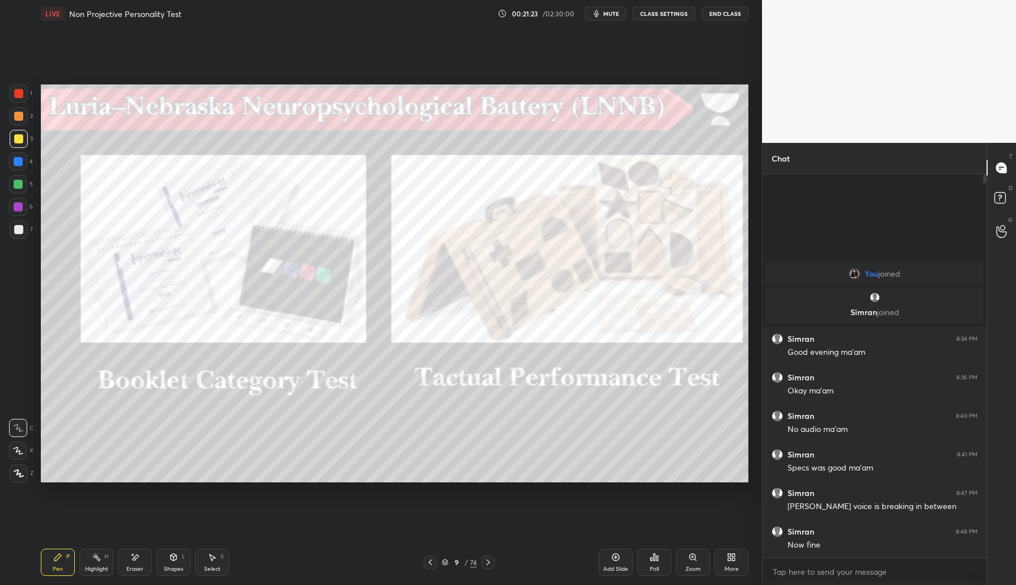
click at [491, 563] on icon at bounding box center [488, 562] width 9 height 9
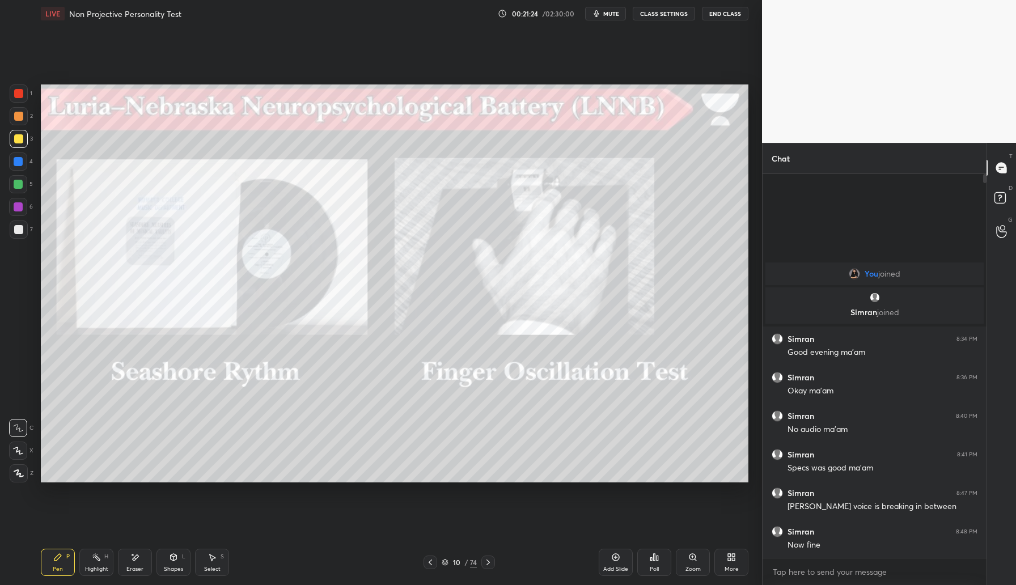
click at [492, 561] on icon at bounding box center [488, 562] width 9 height 9
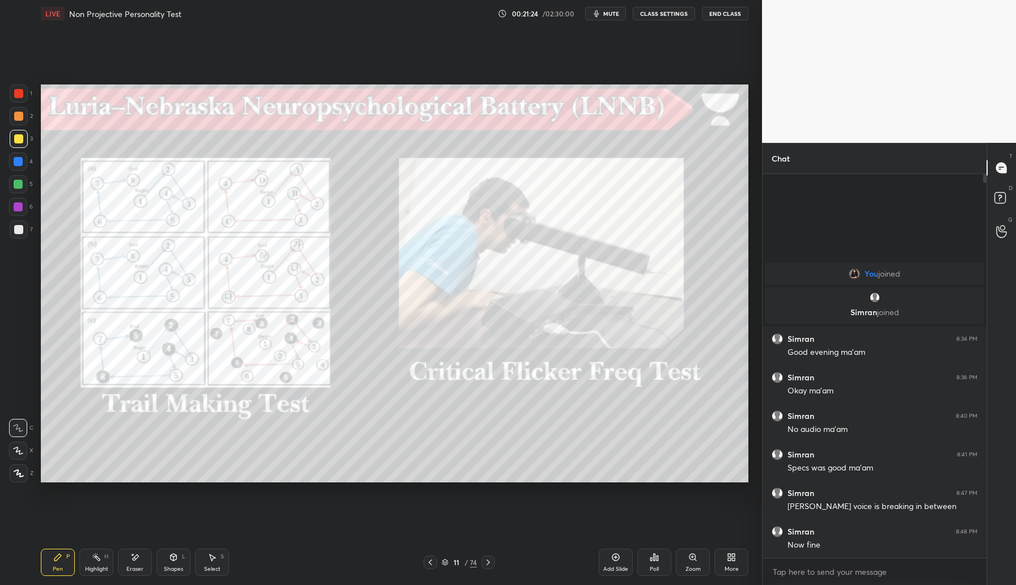
click at [490, 561] on icon at bounding box center [488, 562] width 9 height 9
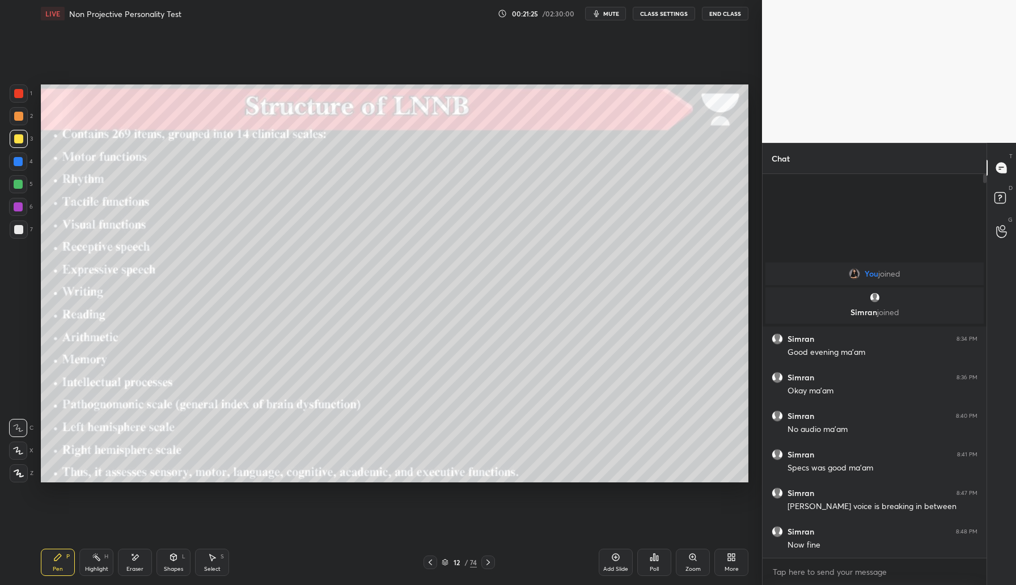
click at [489, 560] on icon at bounding box center [488, 562] width 9 height 9
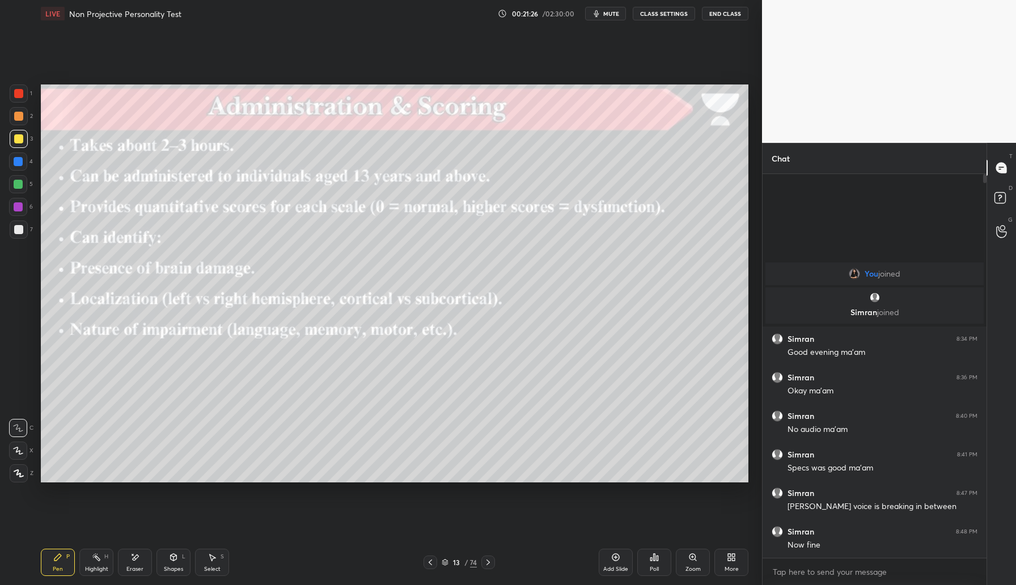
click at [428, 562] on icon at bounding box center [430, 562] width 9 height 9
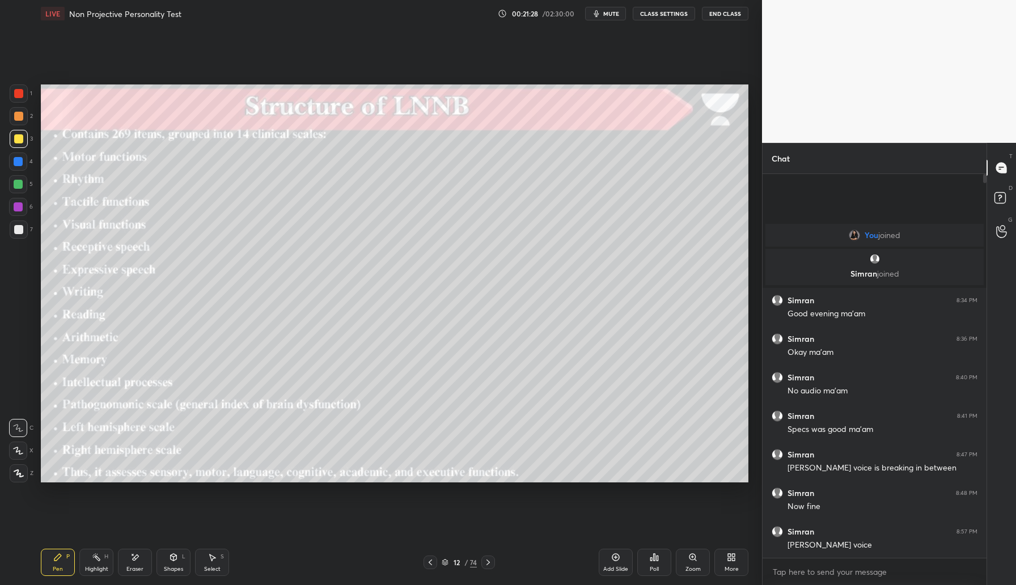
click at [482, 564] on div at bounding box center [488, 563] width 14 height 14
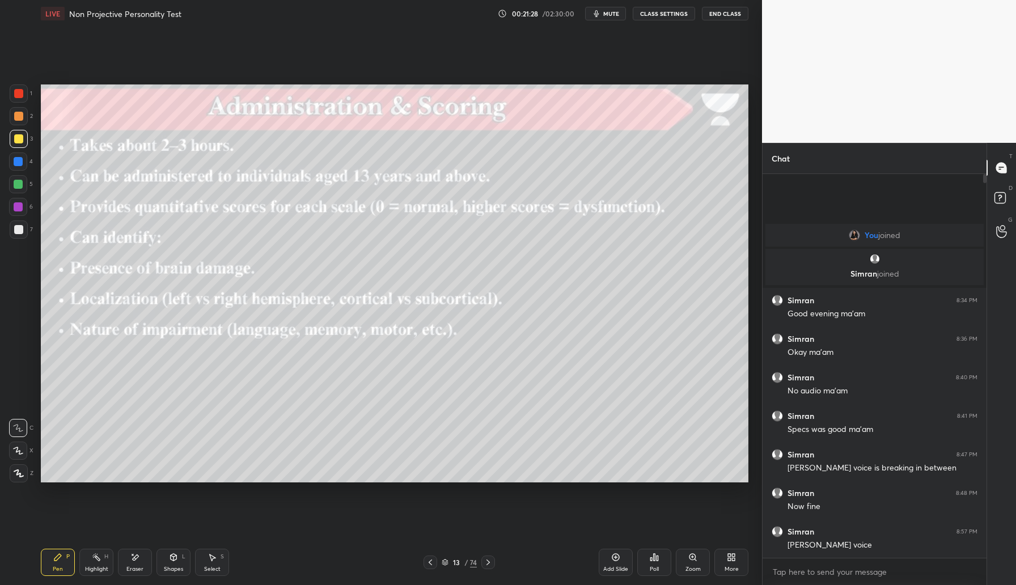
click at [488, 562] on icon at bounding box center [488, 562] width 9 height 9
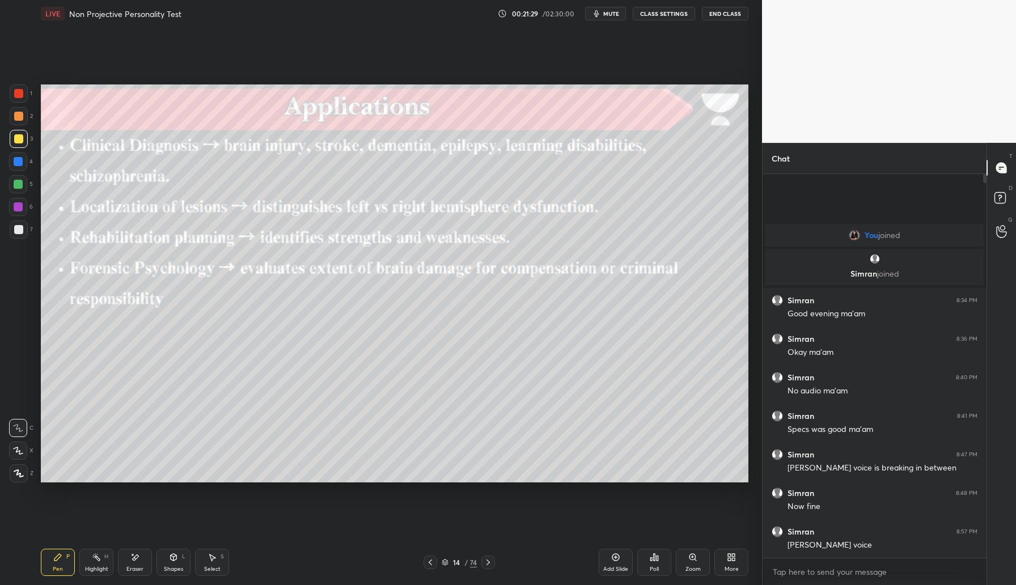
click at [488, 562] on icon at bounding box center [488, 562] width 9 height 9
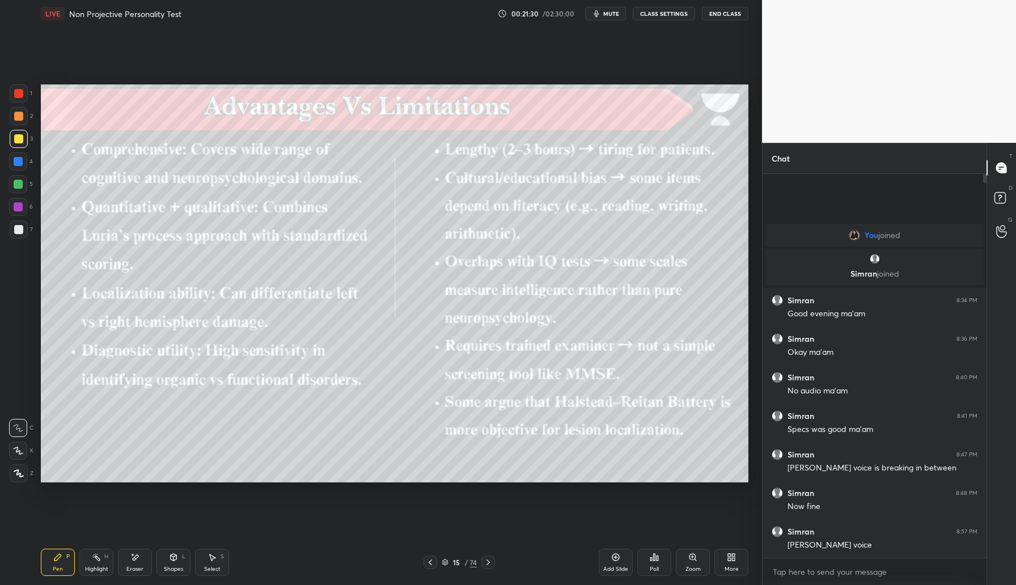
click at [489, 563] on icon at bounding box center [488, 562] width 9 height 9
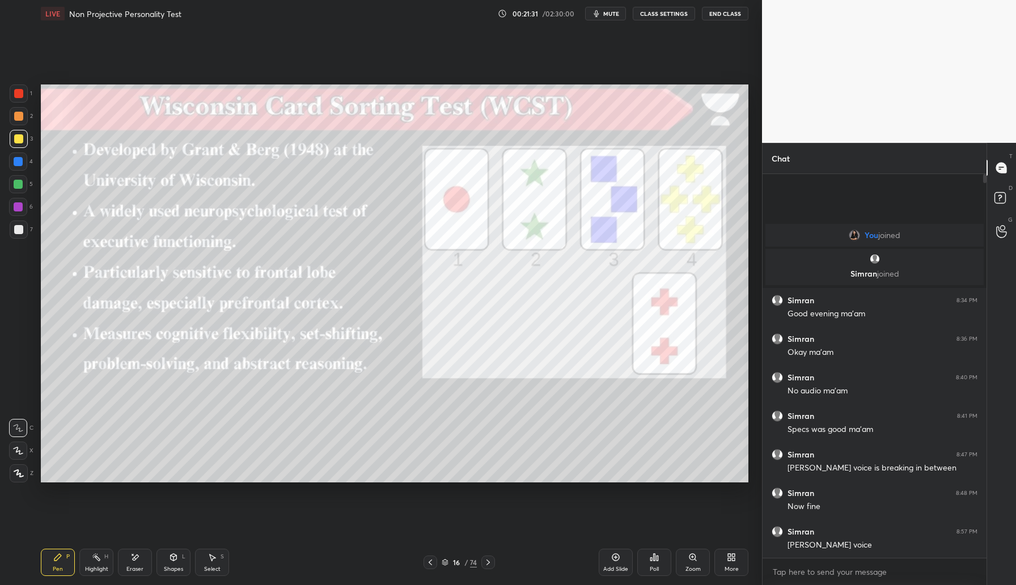
click at [489, 564] on icon at bounding box center [488, 562] width 9 height 9
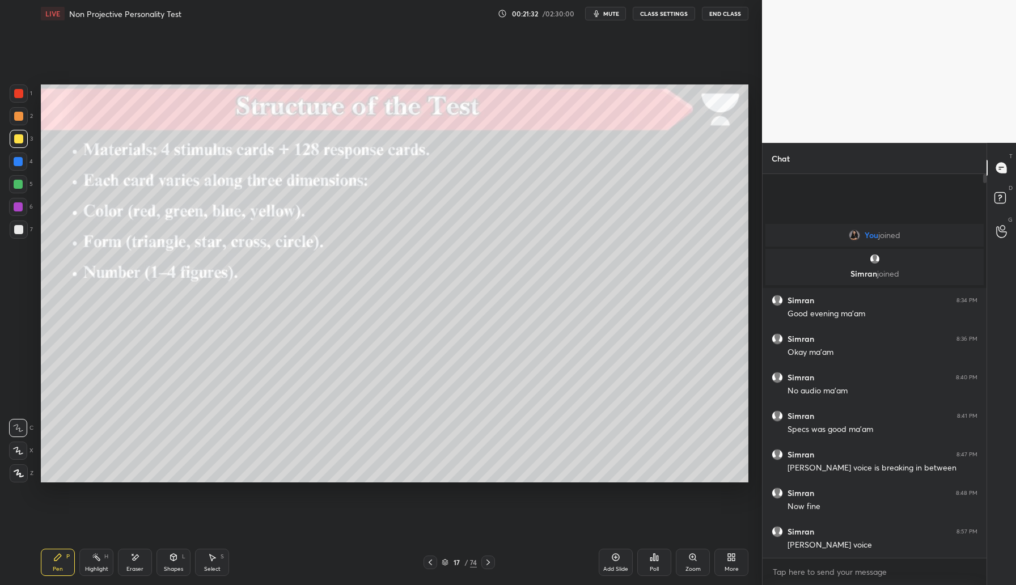
click at [431, 560] on icon at bounding box center [430, 562] width 9 height 9
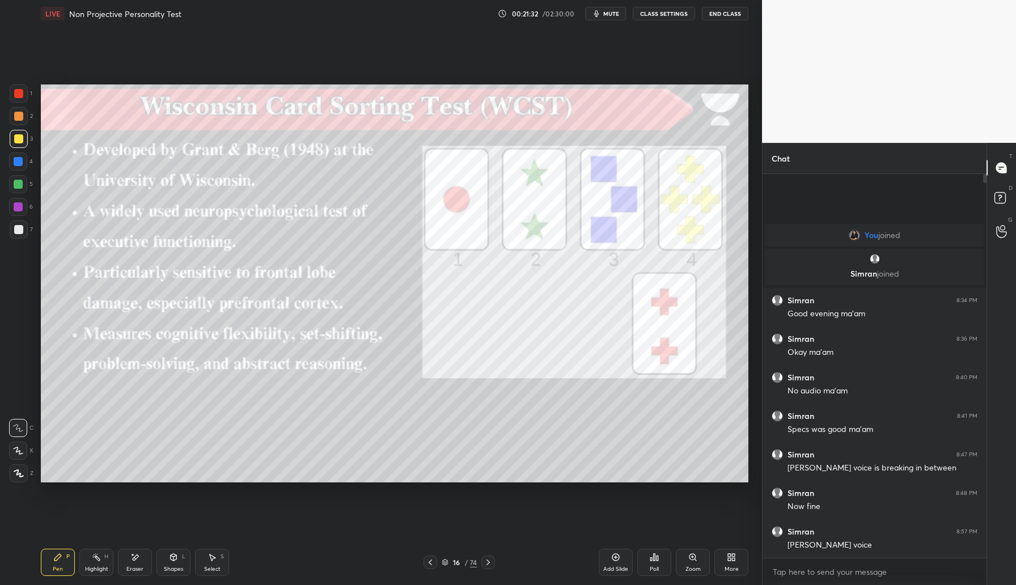
click at [432, 560] on icon at bounding box center [430, 562] width 9 height 9
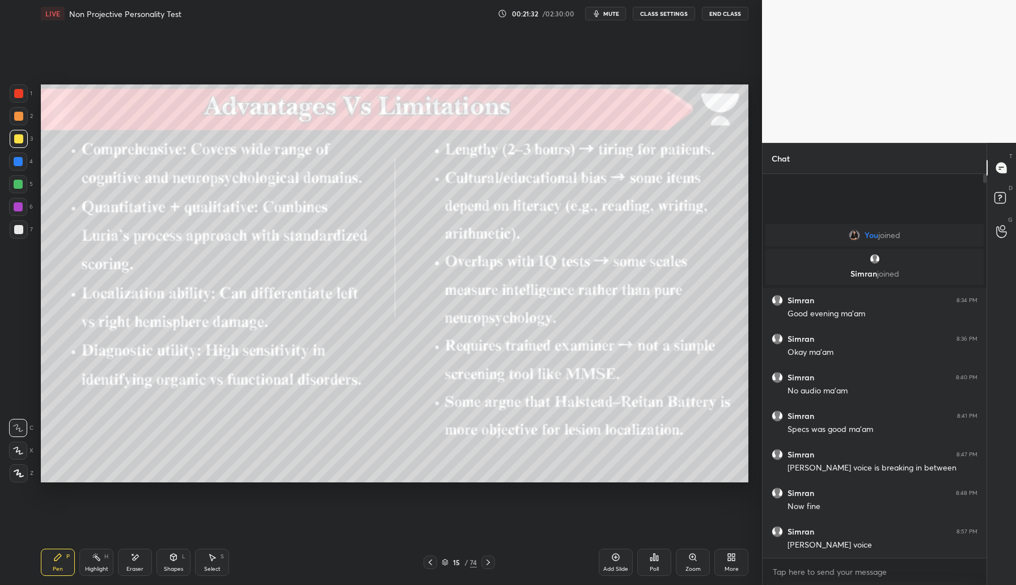
click at [431, 560] on icon at bounding box center [430, 563] width 3 height 6
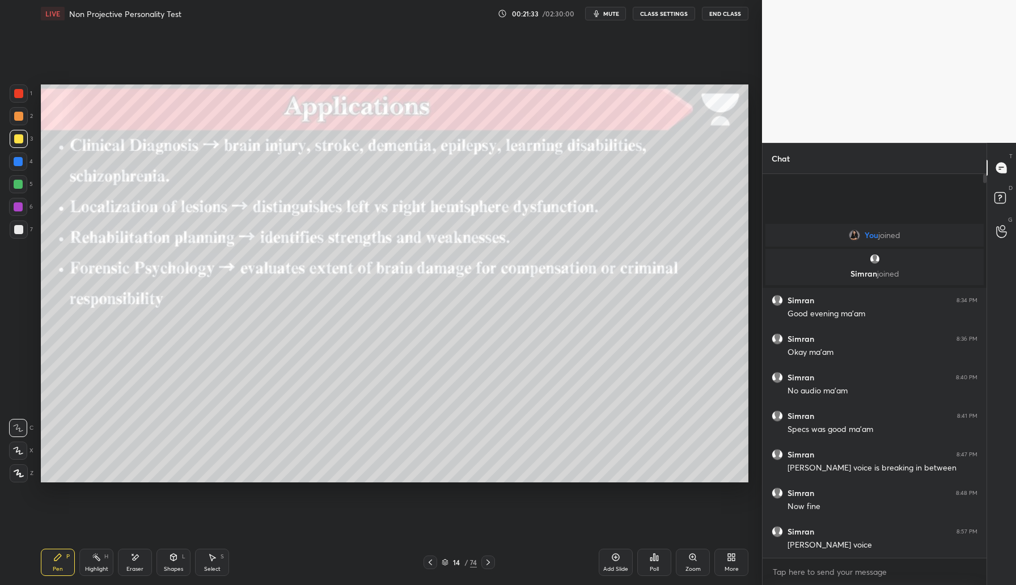
click at [432, 560] on icon at bounding box center [430, 563] width 3 height 6
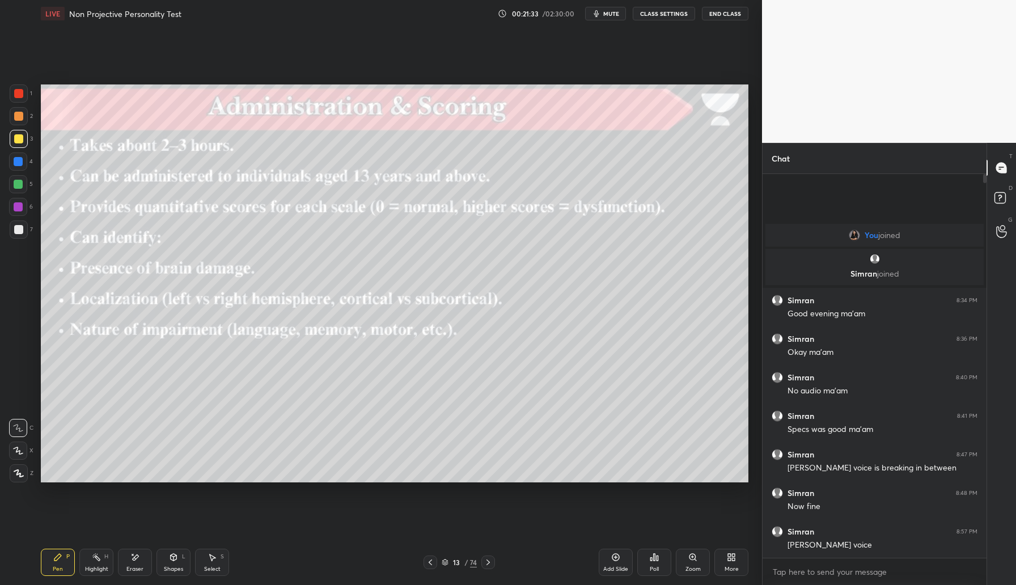
click at [432, 560] on icon at bounding box center [430, 562] width 9 height 9
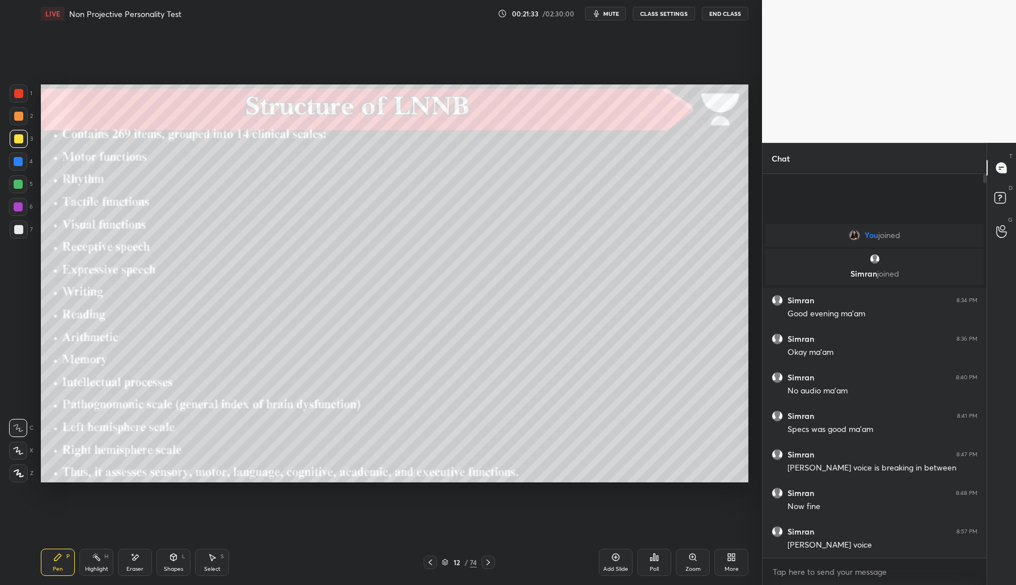
click at [432, 560] on icon at bounding box center [430, 562] width 9 height 9
click at [433, 560] on icon at bounding box center [430, 562] width 9 height 9
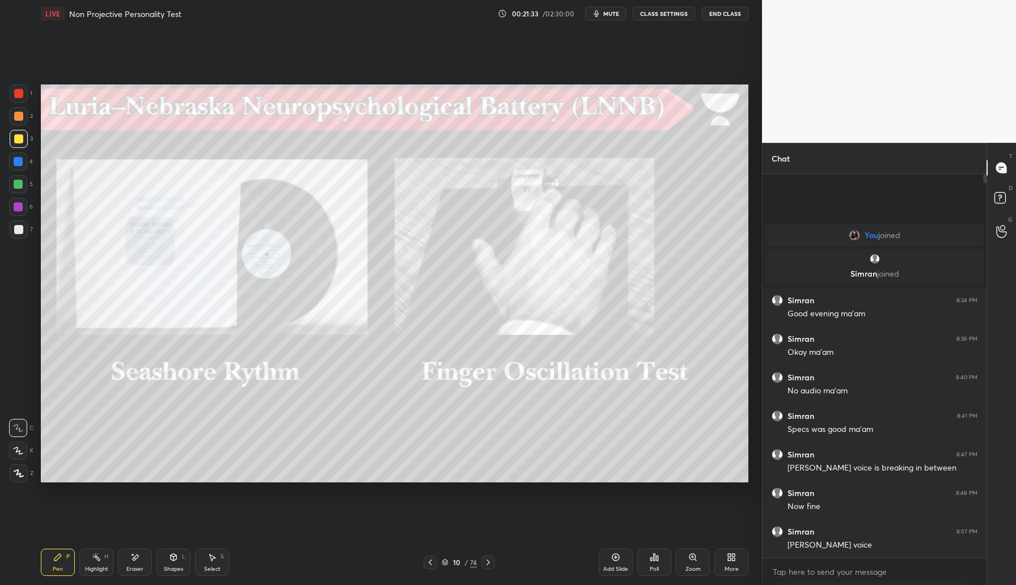
click at [433, 560] on icon at bounding box center [430, 562] width 9 height 9
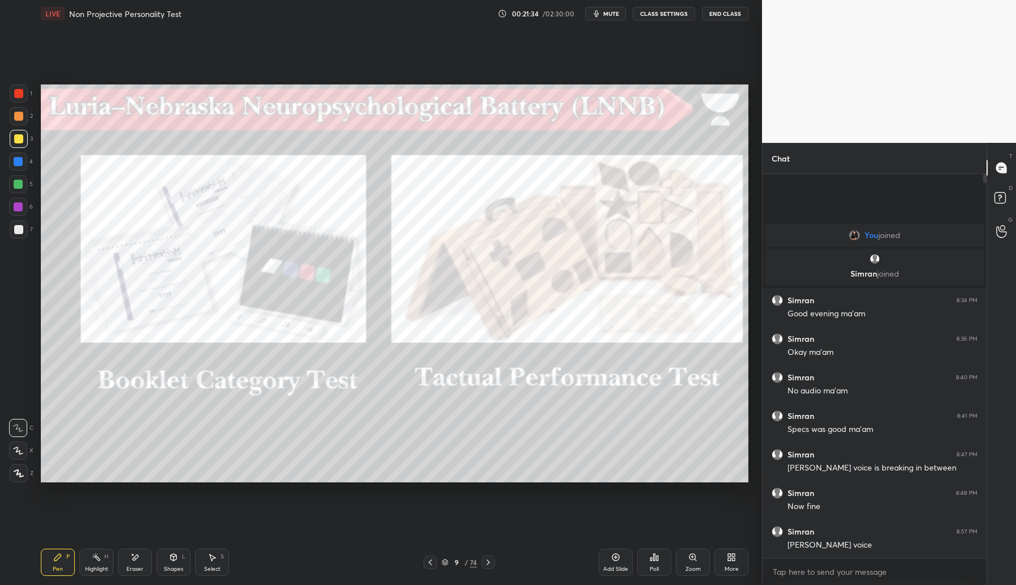
click at [433, 559] on icon at bounding box center [430, 562] width 9 height 9
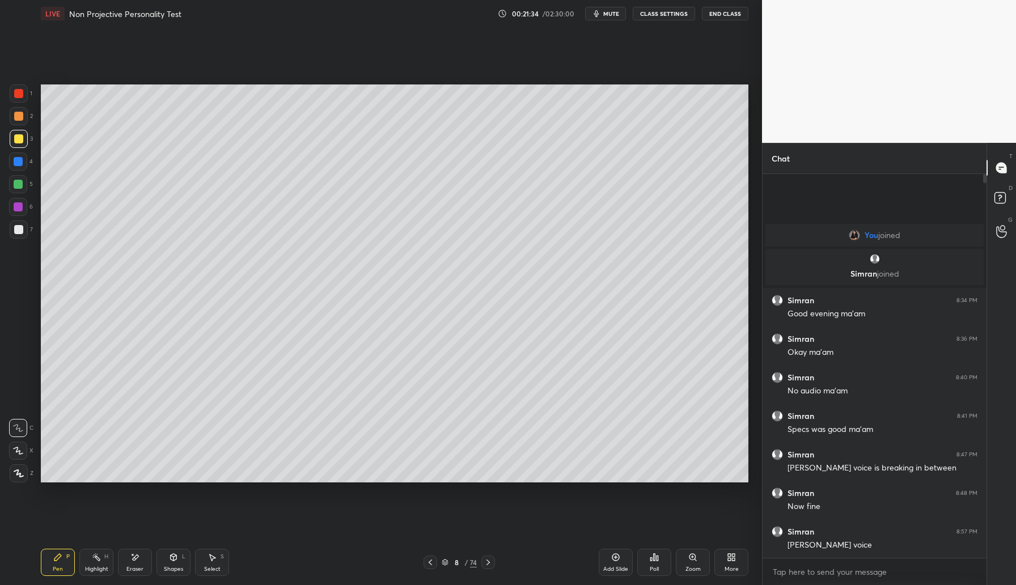
click at [433, 559] on icon at bounding box center [430, 562] width 9 height 9
click at [434, 560] on icon at bounding box center [430, 562] width 9 height 9
click at [434, 559] on icon at bounding box center [430, 562] width 9 height 9
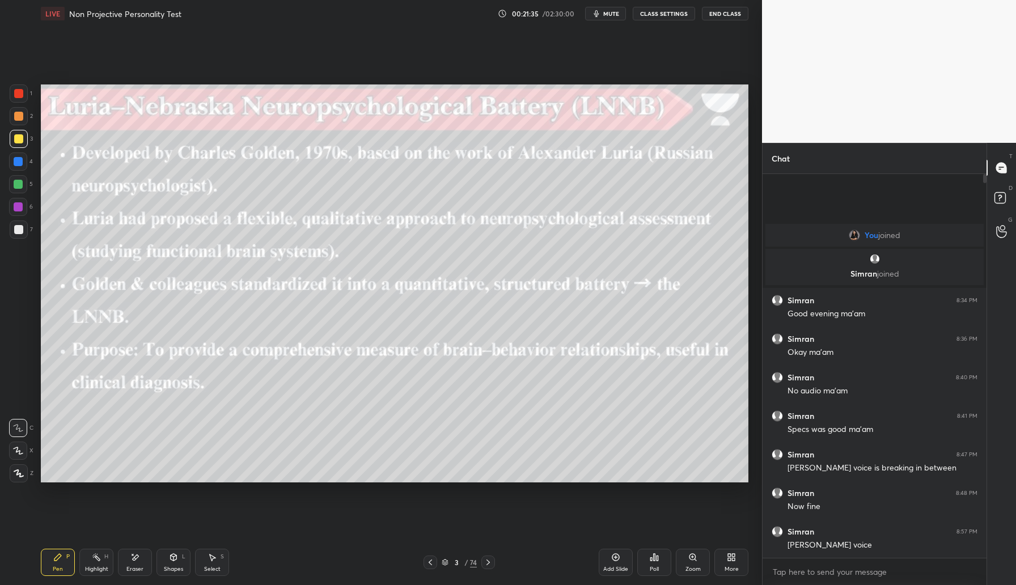
click at [434, 559] on icon at bounding box center [430, 562] width 9 height 9
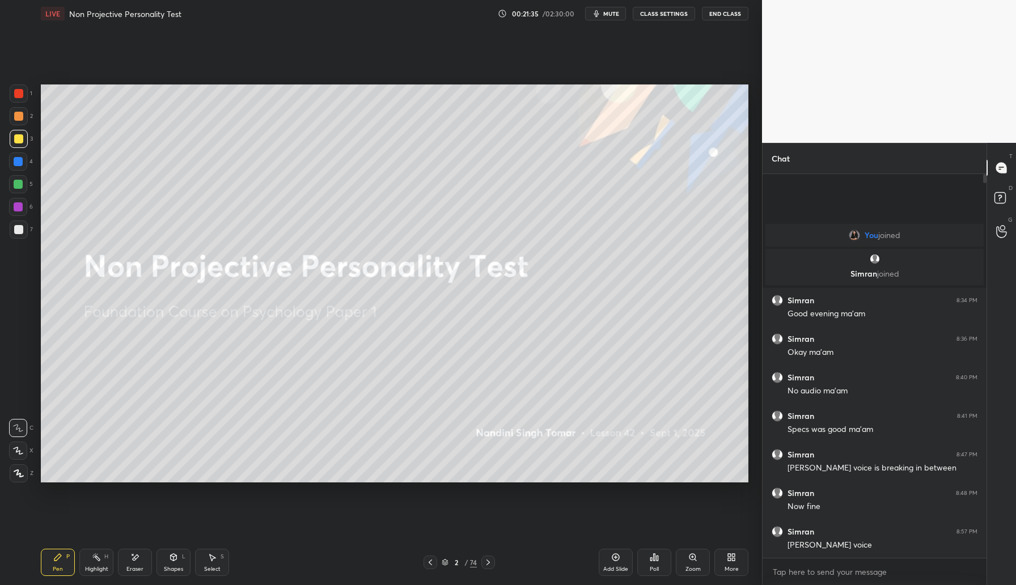
click at [434, 558] on icon at bounding box center [430, 562] width 9 height 9
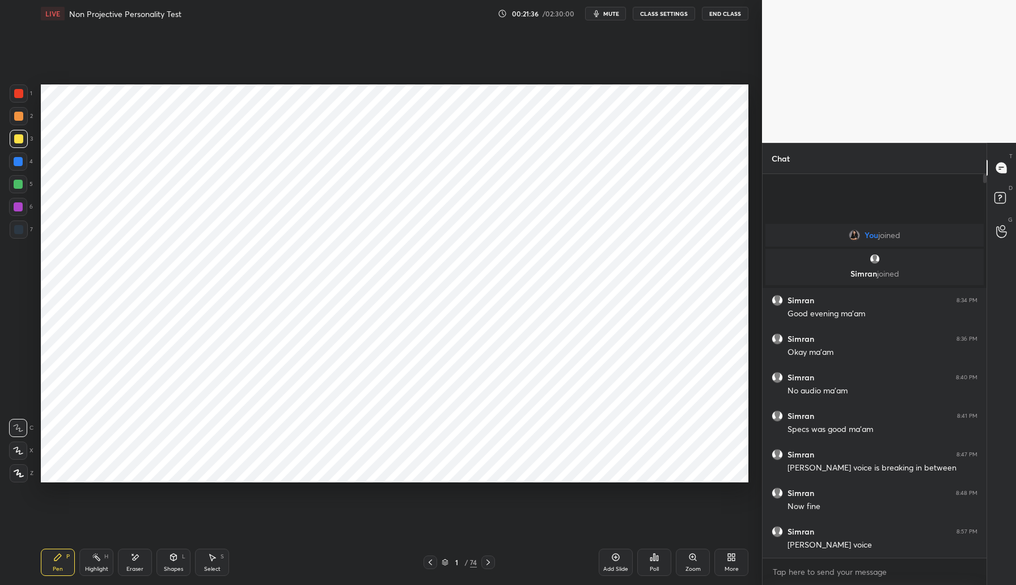
click at [434, 559] on icon at bounding box center [430, 562] width 9 height 9
click at [488, 561] on icon at bounding box center [488, 562] width 9 height 9
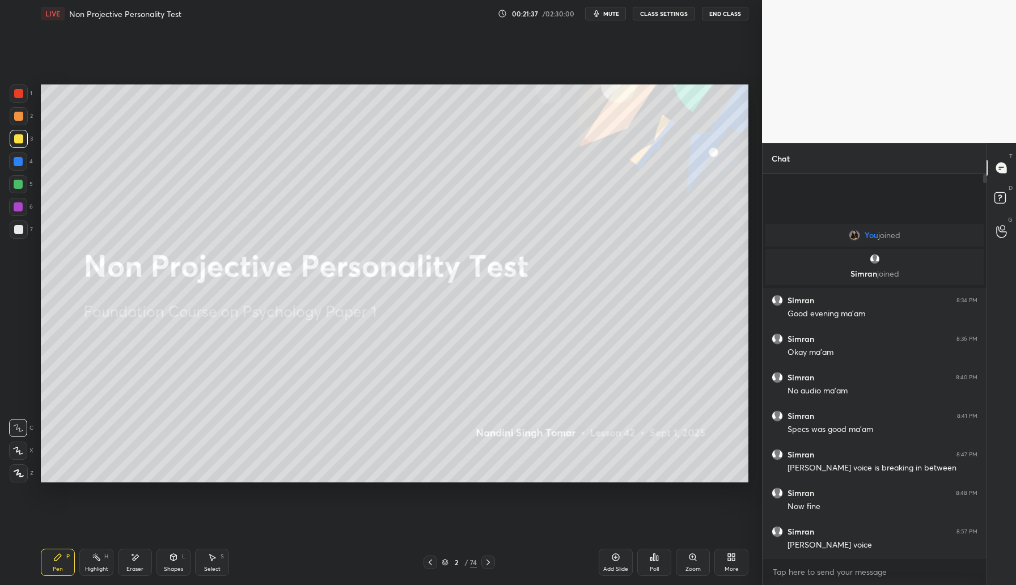
click at [447, 561] on icon at bounding box center [445, 562] width 7 height 7
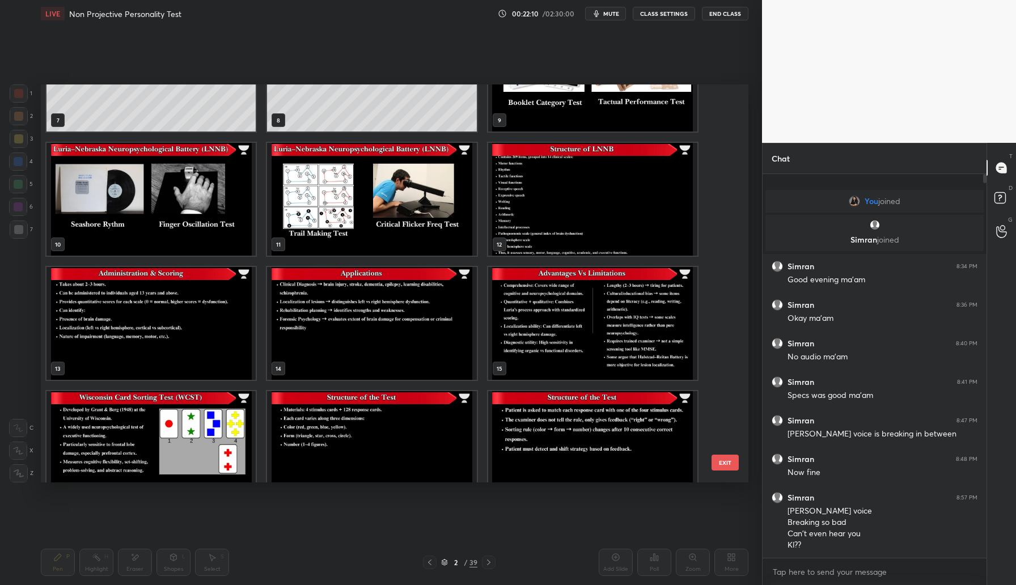
scroll to position [0, 0]
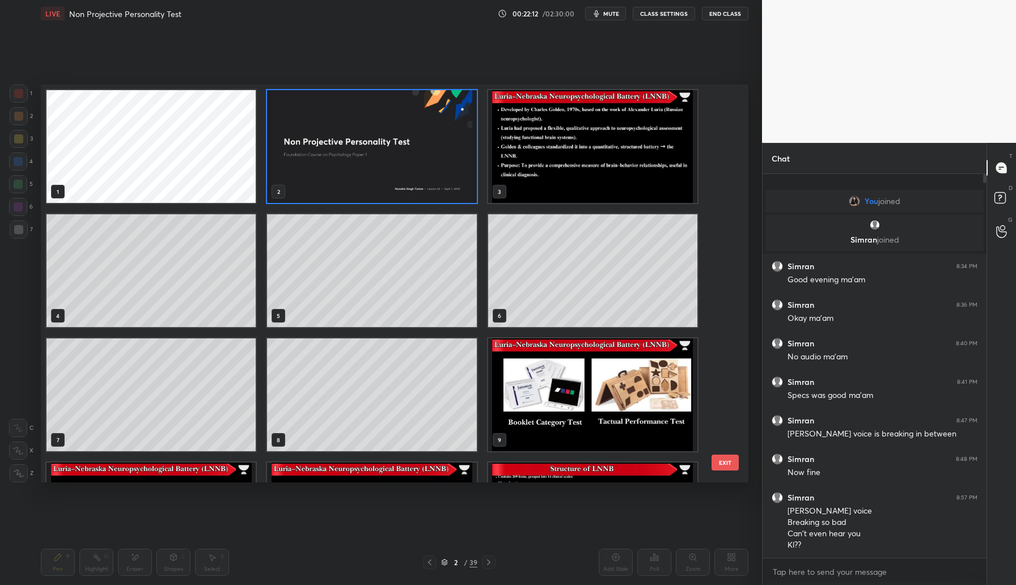
click at [723, 142] on div "1 2 3 4 5 6 7 8 9 10 11 12" at bounding box center [385, 284] width 688 height 398
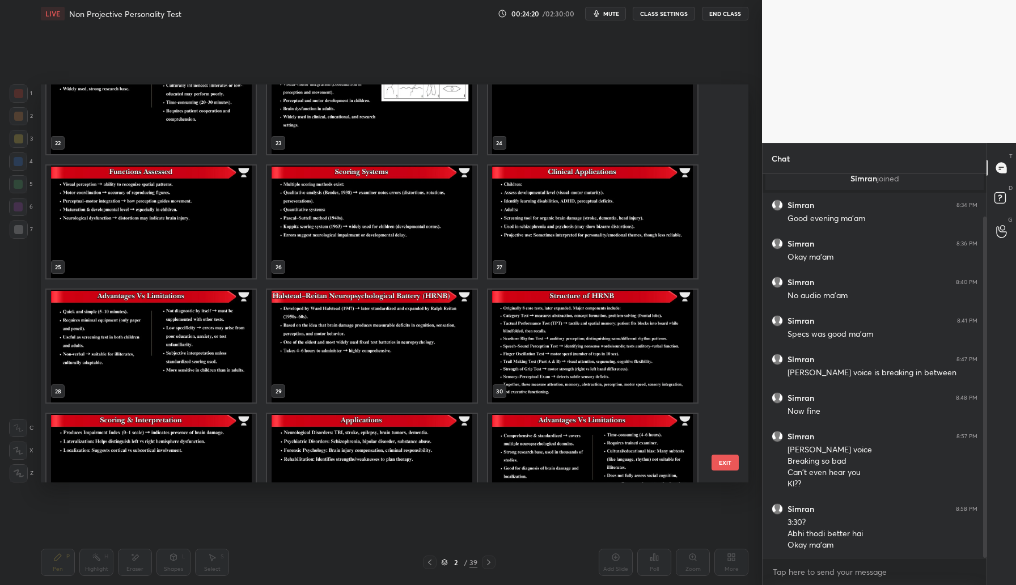
scroll to position [930, 0]
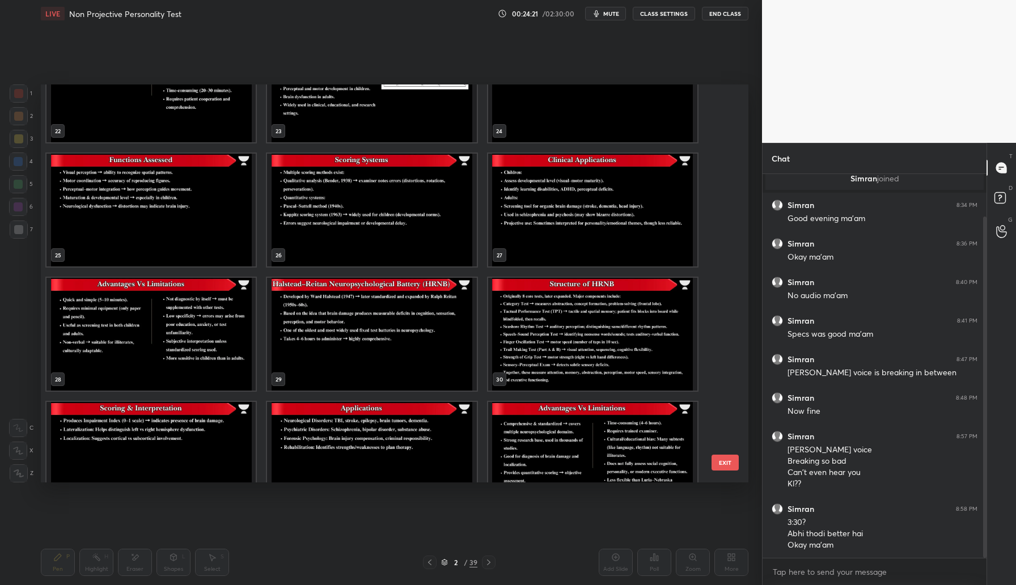
drag, startPoint x: 408, startPoint y: 327, endPoint x: 424, endPoint y: 325, distance: 16.5
click at [408, 327] on img "grid" at bounding box center [371, 334] width 209 height 113
click at [418, 337] on img "grid" at bounding box center [371, 334] width 209 height 113
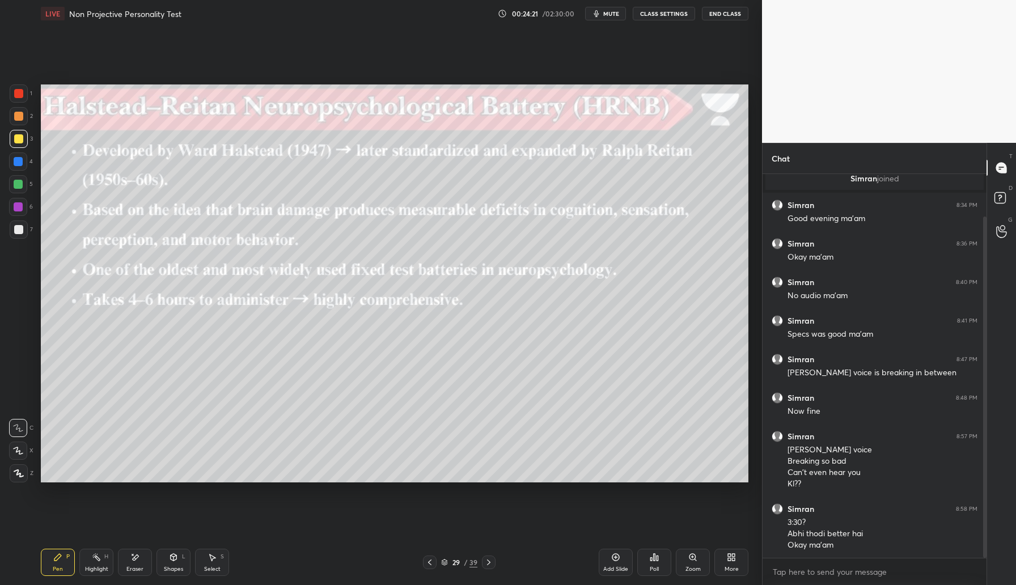
drag, startPoint x: 419, startPoint y: 337, endPoint x: 428, endPoint y: 333, distance: 10.4
click at [419, 337] on img "grid" at bounding box center [371, 334] width 209 height 113
click at [489, 563] on icon at bounding box center [488, 562] width 9 height 9
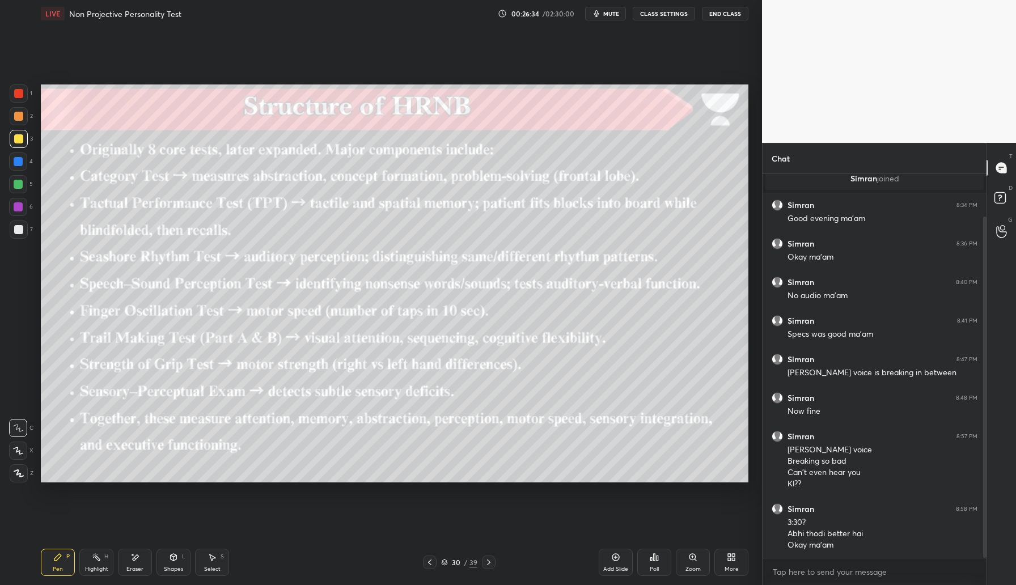
drag, startPoint x: 491, startPoint y: 559, endPoint x: 490, endPoint y: 565, distance: 6.3
click at [491, 560] on icon at bounding box center [488, 562] width 9 height 9
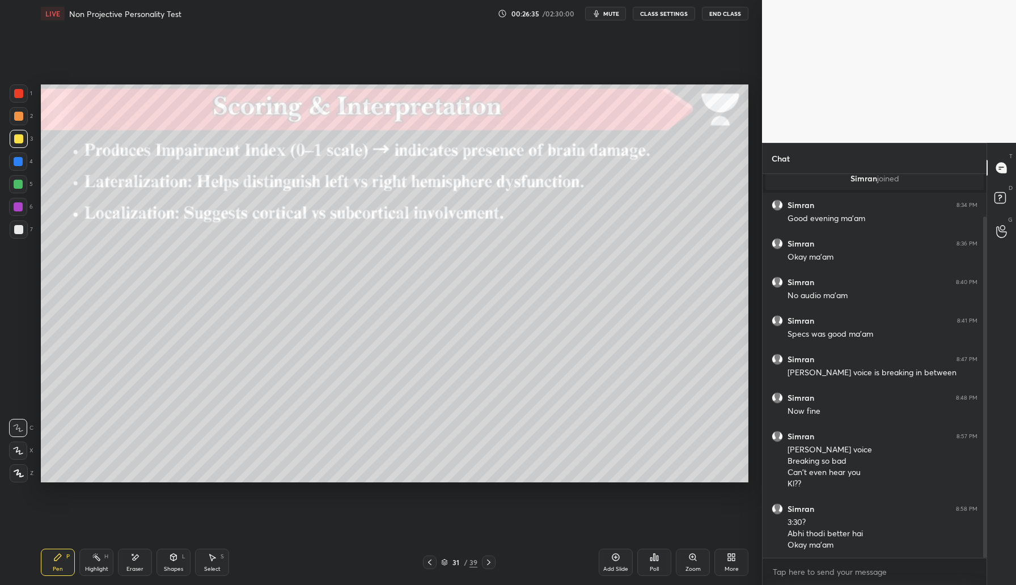
click at [485, 565] on icon at bounding box center [488, 562] width 9 height 9
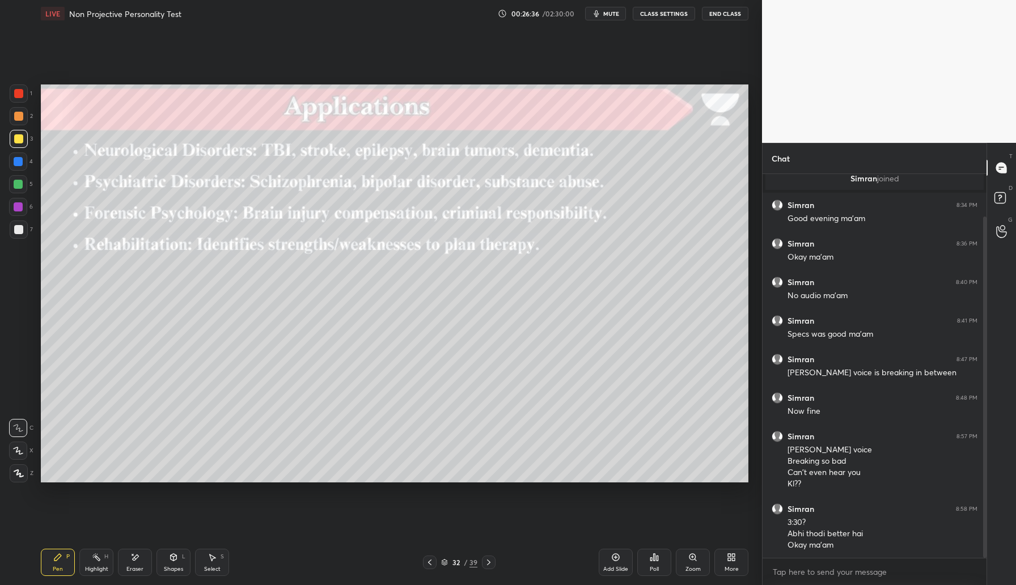
click at [432, 566] on icon at bounding box center [429, 562] width 9 height 9
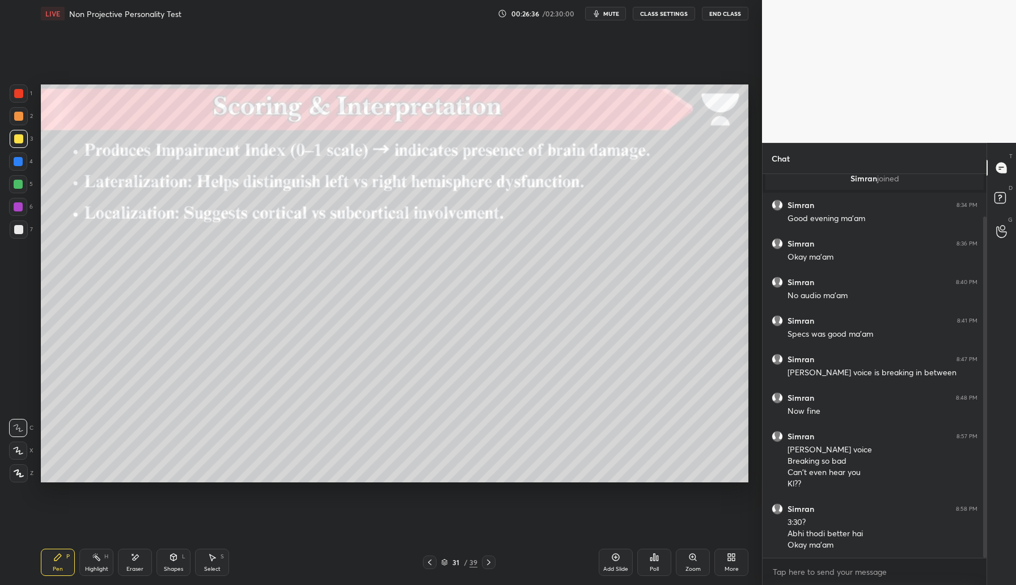
click at [430, 563] on icon at bounding box center [429, 562] width 9 height 9
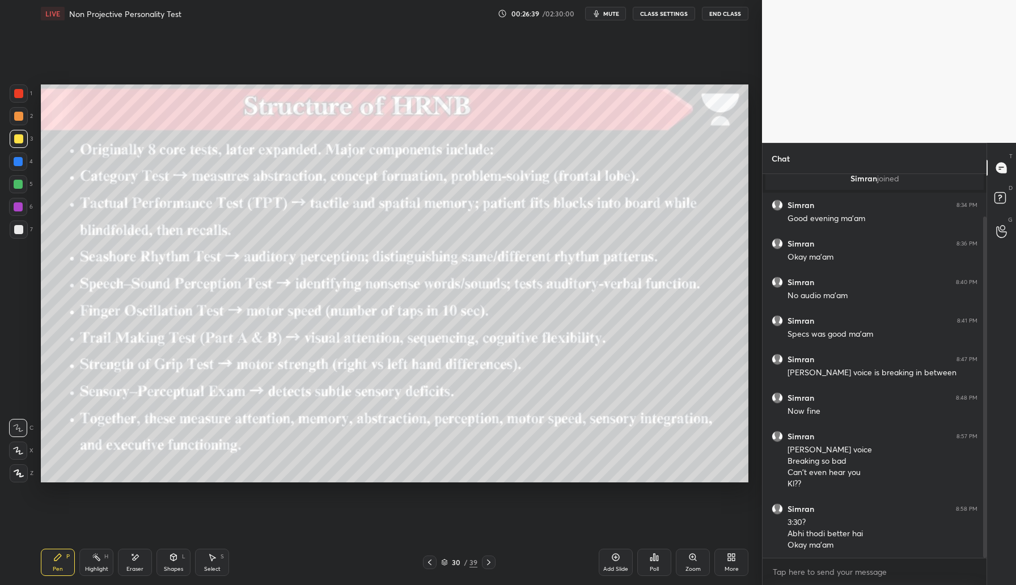
drag, startPoint x: 615, startPoint y: 560, endPoint x: 618, endPoint y: 555, distance: 5.8
click at [614, 561] on icon at bounding box center [615, 557] width 9 height 9
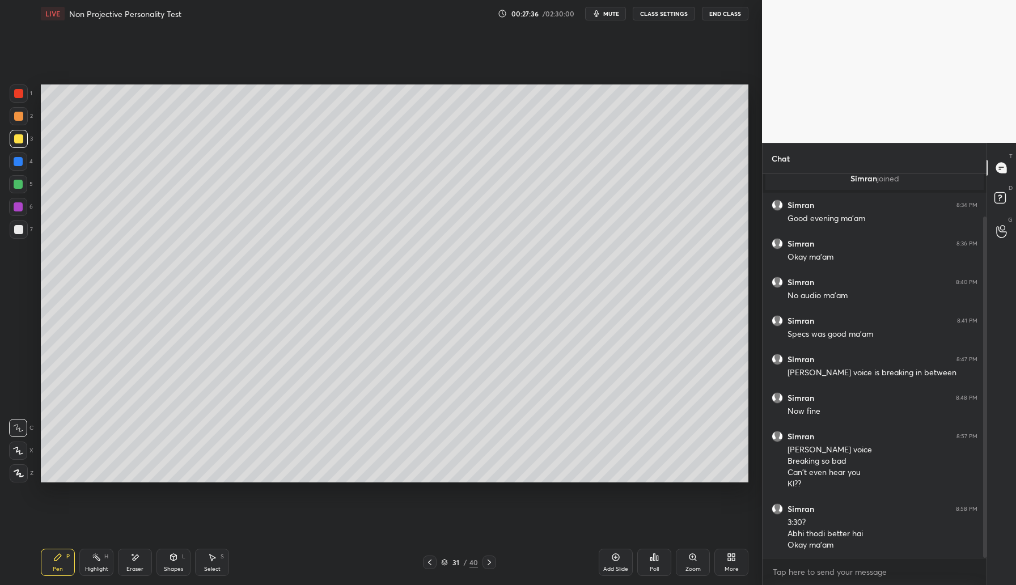
drag, startPoint x: 429, startPoint y: 565, endPoint x: 435, endPoint y: 562, distance: 7.1
click at [429, 565] on icon at bounding box center [429, 562] width 9 height 9
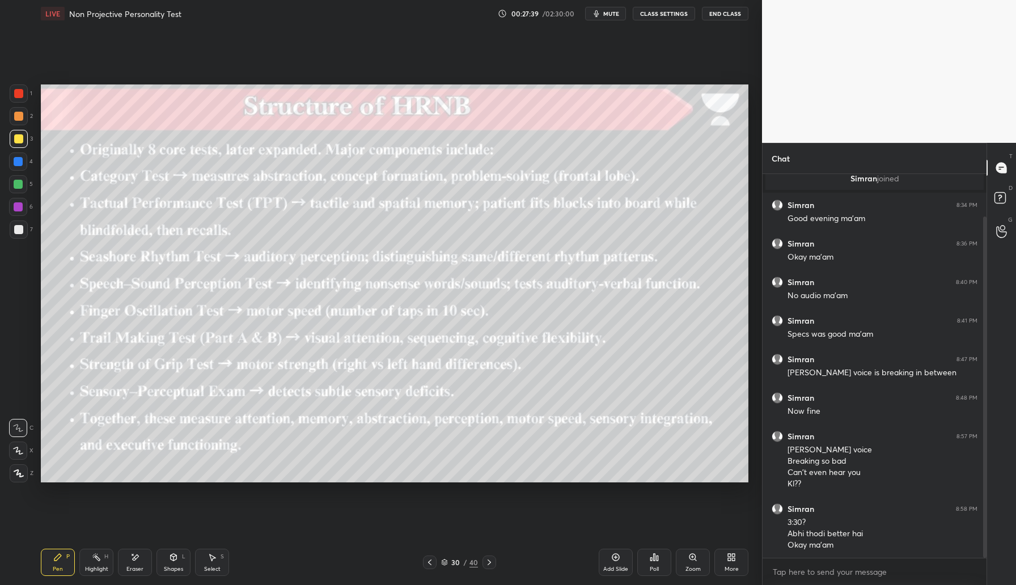
click at [493, 565] on icon at bounding box center [489, 562] width 9 height 9
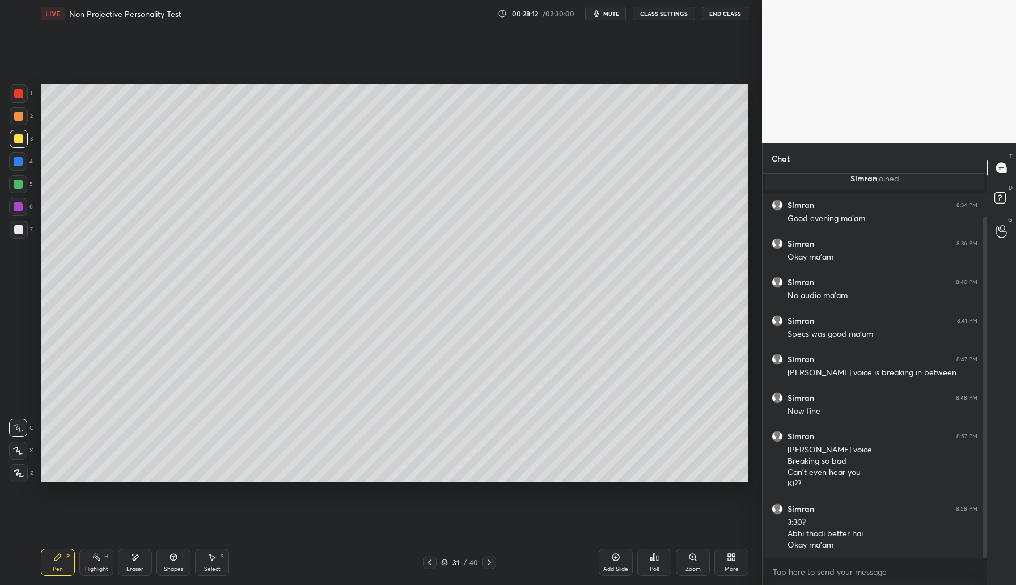
drag, startPoint x: 19, startPoint y: 160, endPoint x: 35, endPoint y: 178, distance: 23.3
click at [20, 160] on div at bounding box center [18, 161] width 9 height 9
drag, startPoint x: 618, startPoint y: 559, endPoint x: 623, endPoint y: 554, distance: 7.2
click at [618, 559] on icon at bounding box center [615, 557] width 9 height 9
click at [622, 563] on div "Add Slide" at bounding box center [616, 562] width 34 height 27
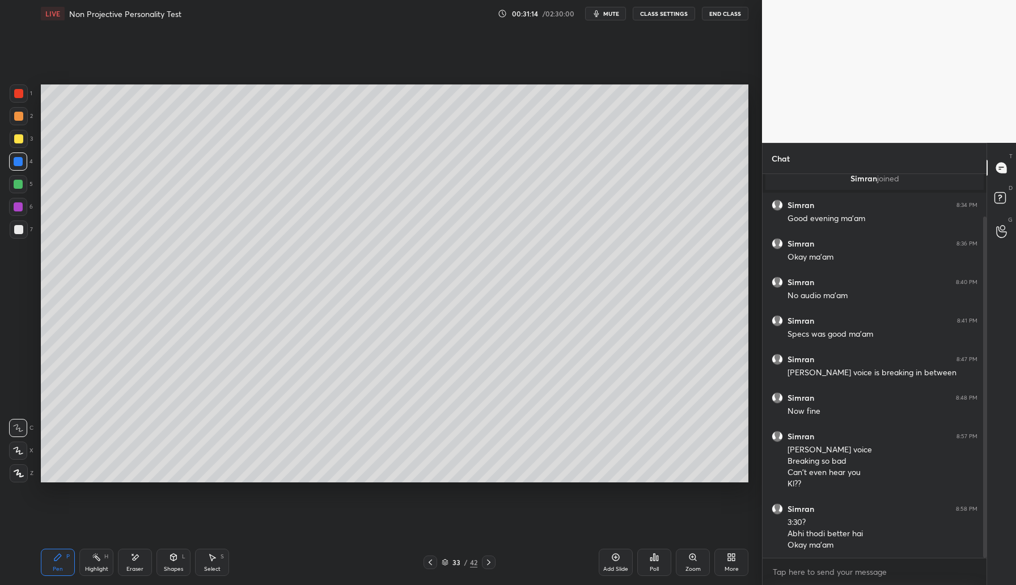
drag, startPoint x: 22, startPoint y: 140, endPoint x: 31, endPoint y: 132, distance: 12.4
click at [23, 141] on div at bounding box center [19, 139] width 18 height 18
click at [488, 567] on div at bounding box center [489, 563] width 14 height 14
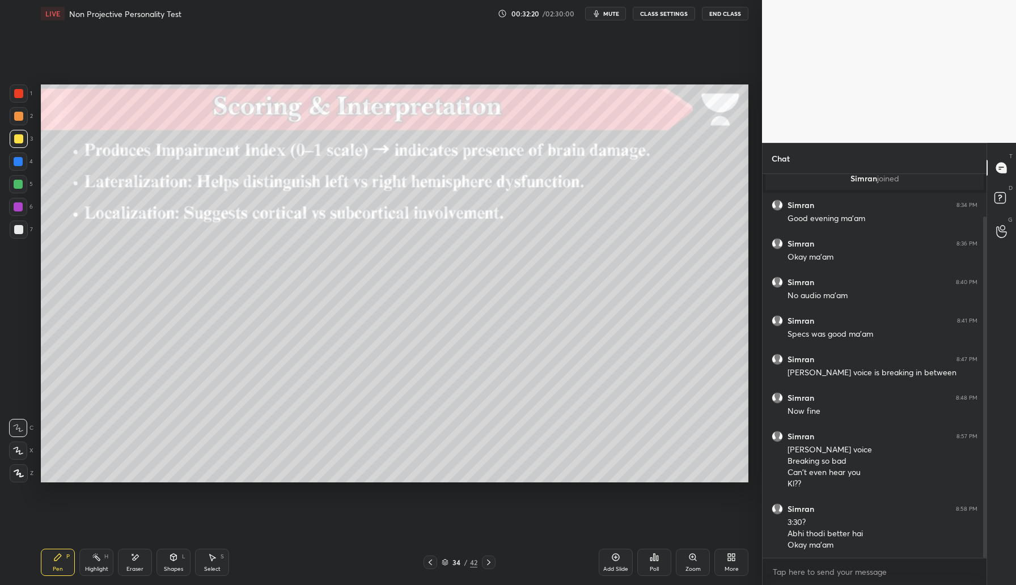
drag, startPoint x: 431, startPoint y: 564, endPoint x: 438, endPoint y: 561, distance: 8.1
click at [431, 567] on icon at bounding box center [430, 562] width 9 height 9
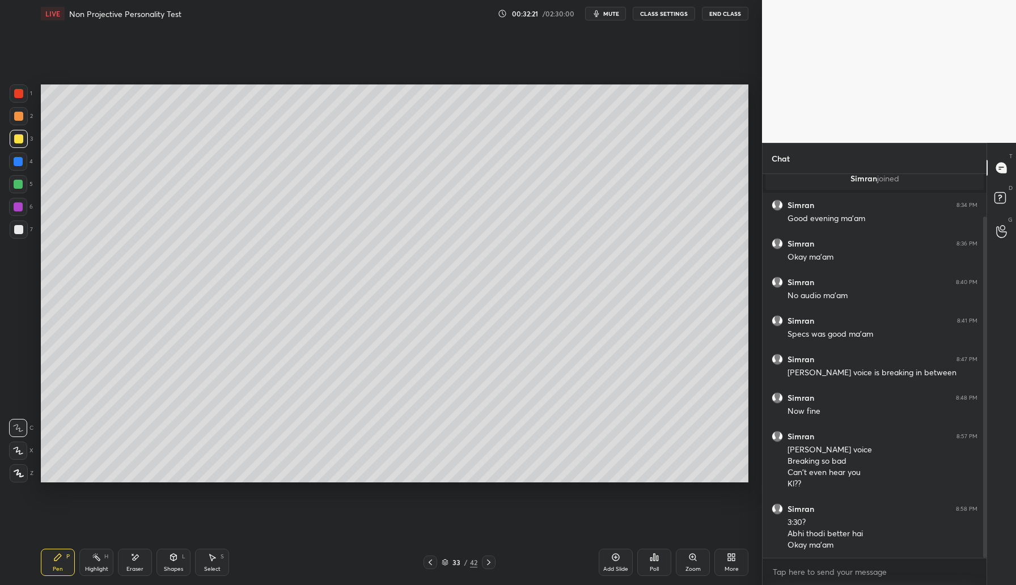
click at [624, 567] on div "Add Slide" at bounding box center [615, 570] width 25 height 6
drag, startPoint x: 26, startPoint y: 114, endPoint x: 32, endPoint y: 108, distance: 8.8
click at [28, 113] on div "2" at bounding box center [21, 116] width 23 height 18
drag, startPoint x: 16, startPoint y: 139, endPoint x: 24, endPoint y: 139, distance: 7.4
click at [19, 139] on div at bounding box center [18, 138] width 9 height 9
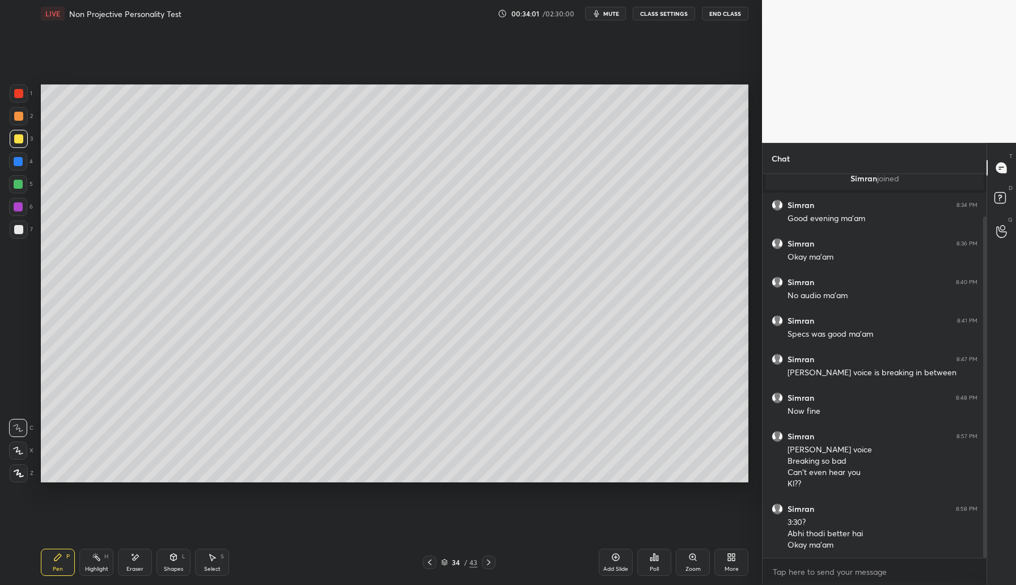
click at [620, 568] on div "Add Slide" at bounding box center [615, 570] width 25 height 6
click at [19, 183] on div at bounding box center [18, 184] width 9 height 9
drag, startPoint x: 134, startPoint y: 570, endPoint x: 134, endPoint y: 564, distance: 6.2
click at [134, 569] on div "Eraser" at bounding box center [134, 570] width 17 height 6
drag, startPoint x: 52, startPoint y: 564, endPoint x: 60, endPoint y: 548, distance: 18.3
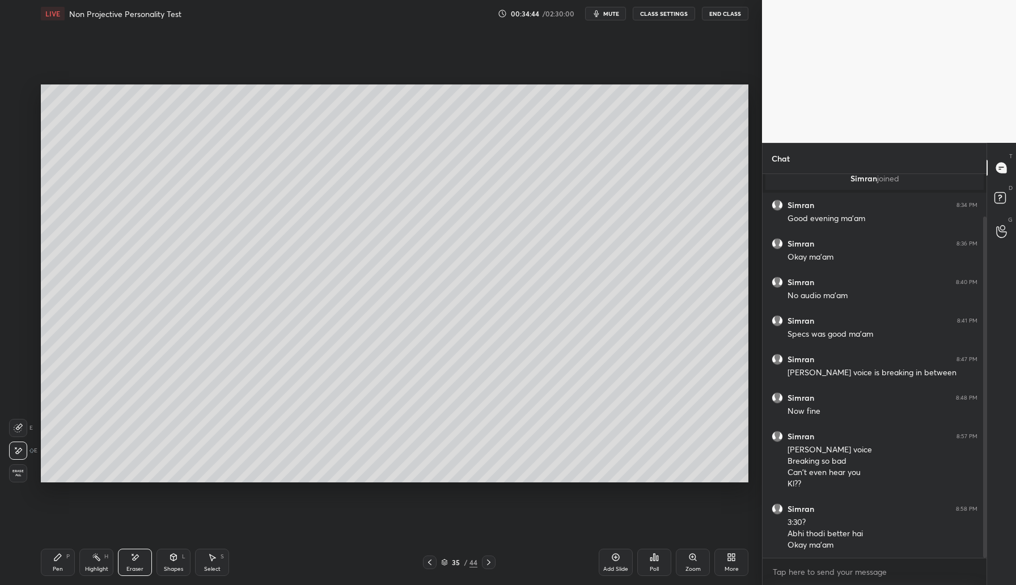
click at [55, 559] on div "Pen P" at bounding box center [58, 562] width 34 height 27
click at [22, 139] on div at bounding box center [18, 138] width 9 height 9
click at [442, 568] on div "35 / 44" at bounding box center [459, 563] width 73 height 14
click at [445, 564] on icon at bounding box center [445, 564] width 6 height 2
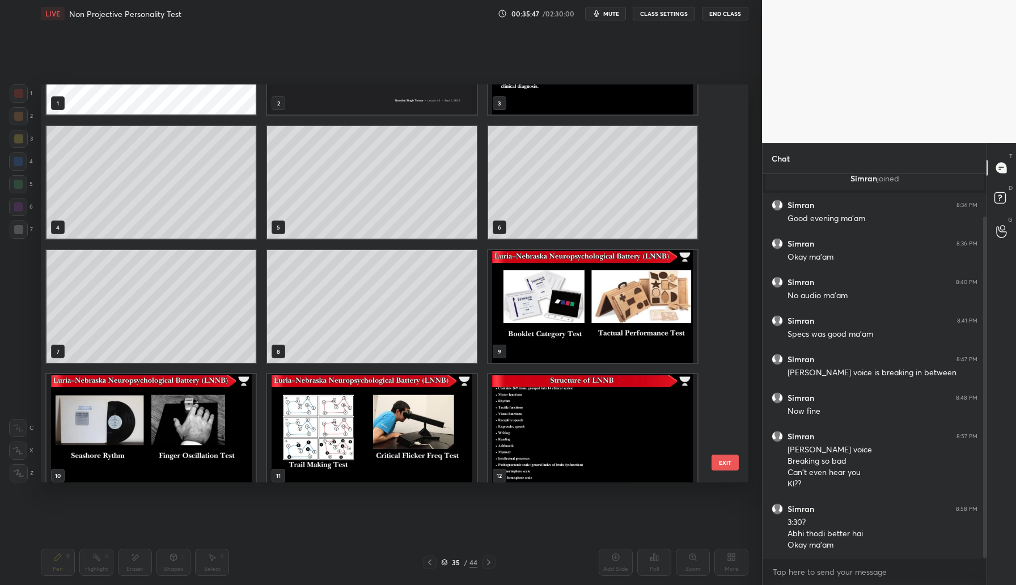
scroll to position [105, 0]
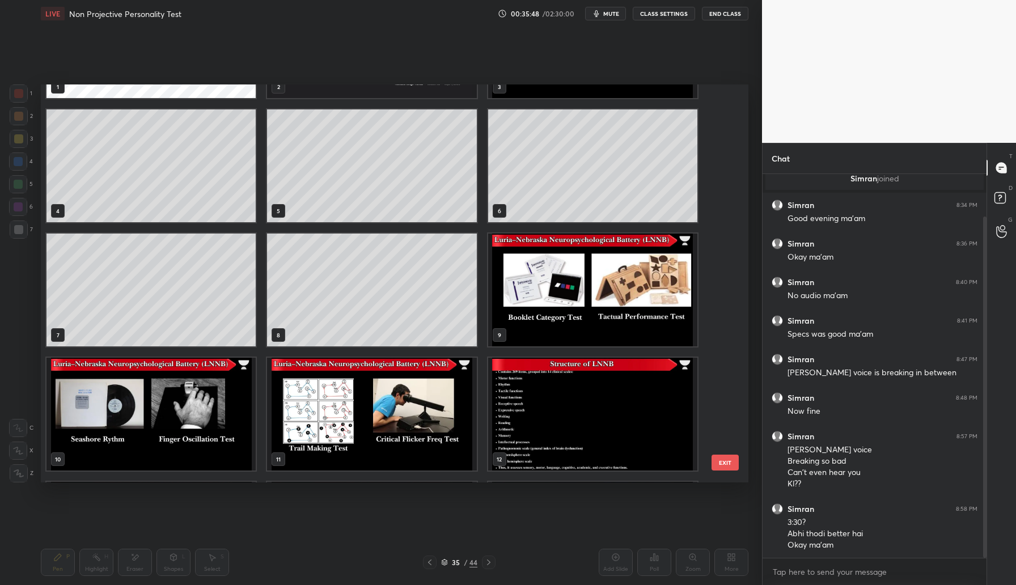
click at [623, 287] on img "grid" at bounding box center [592, 290] width 209 height 113
click at [597, 305] on img "grid" at bounding box center [592, 290] width 209 height 113
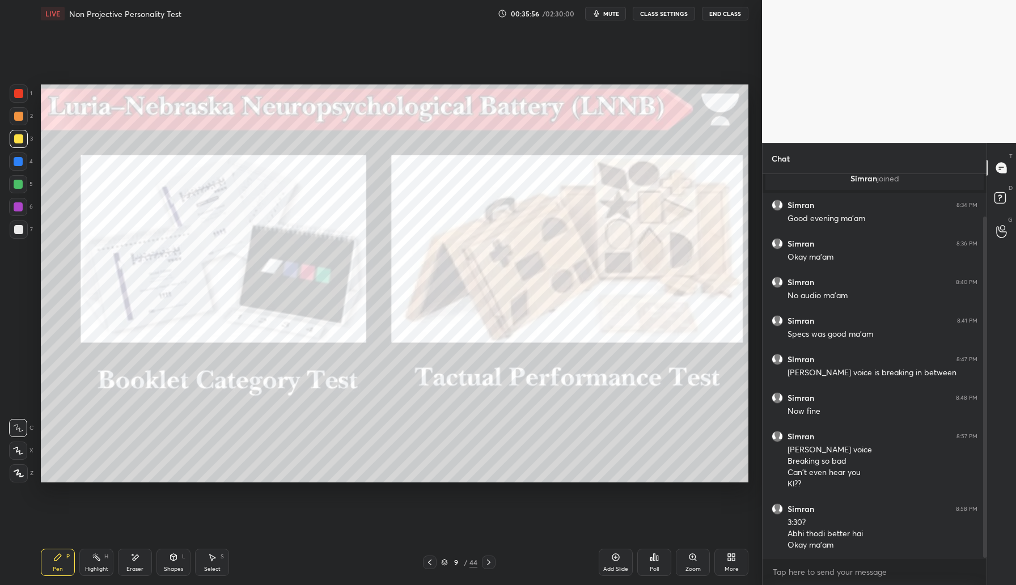
click at [445, 565] on icon at bounding box center [444, 562] width 7 height 7
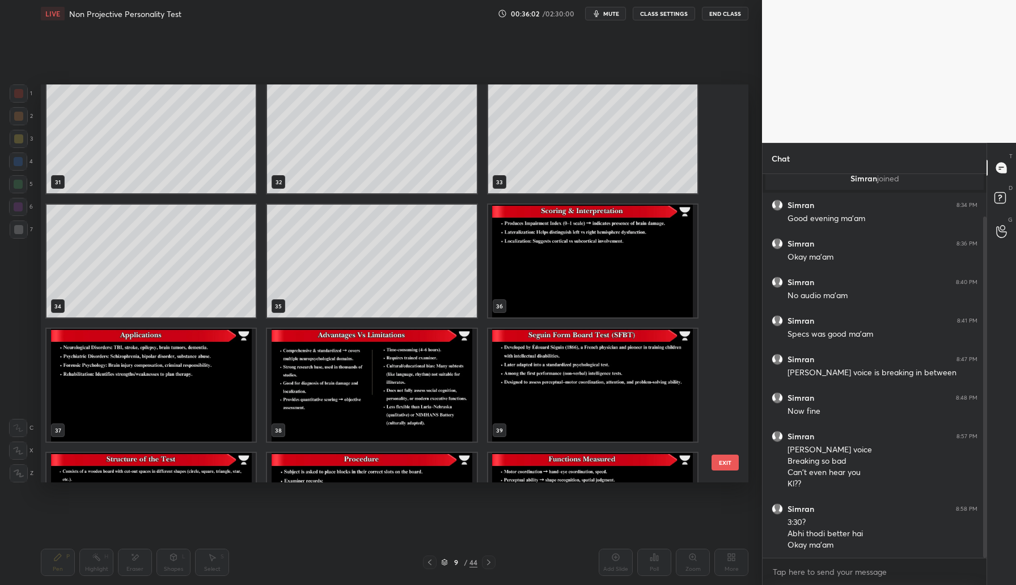
scroll to position [1237, 0]
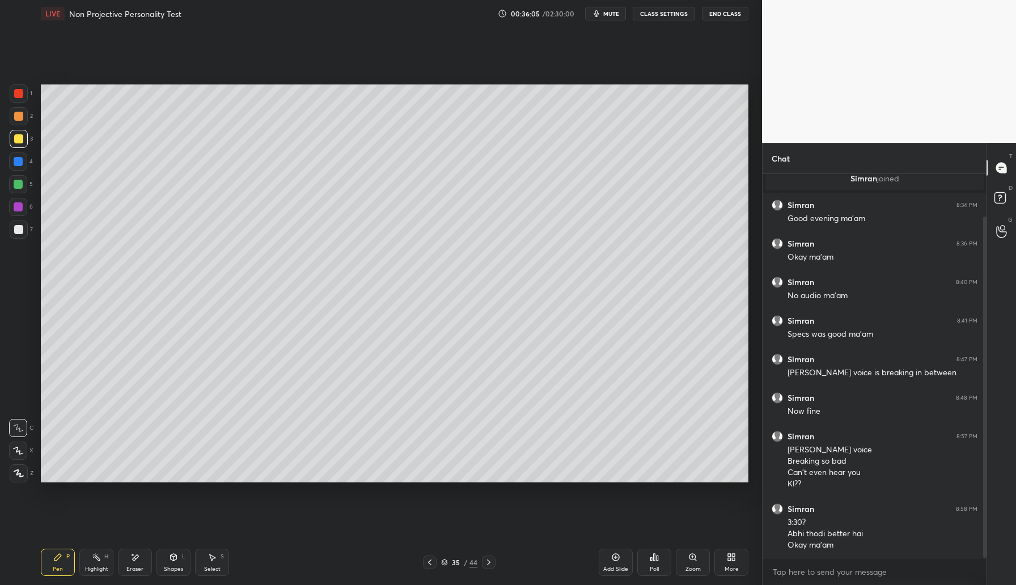
drag, startPoint x: 614, startPoint y: 561, endPoint x: 628, endPoint y: 537, distance: 28.5
click at [614, 561] on icon at bounding box center [615, 557] width 9 height 9
drag, startPoint x: 20, startPoint y: 202, endPoint x: 24, endPoint y: 189, distance: 13.6
click at [22, 201] on div at bounding box center [18, 207] width 18 height 18
drag, startPoint x: 615, startPoint y: 565, endPoint x: 610, endPoint y: 550, distance: 16.5
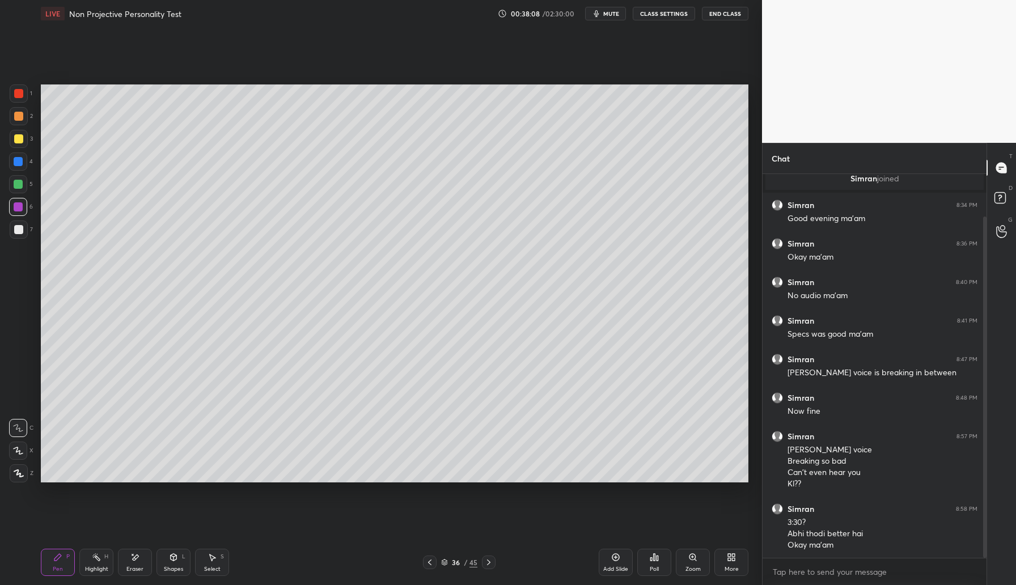
click at [612, 567] on div "Add Slide" at bounding box center [615, 570] width 25 height 6
drag, startPoint x: 21, startPoint y: 115, endPoint x: 39, endPoint y: 109, distance: 19.2
click at [22, 115] on div at bounding box center [18, 116] width 9 height 9
drag, startPoint x: 18, startPoint y: 167, endPoint x: 23, endPoint y: 160, distance: 8.2
click at [19, 165] on div at bounding box center [18, 162] width 18 height 18
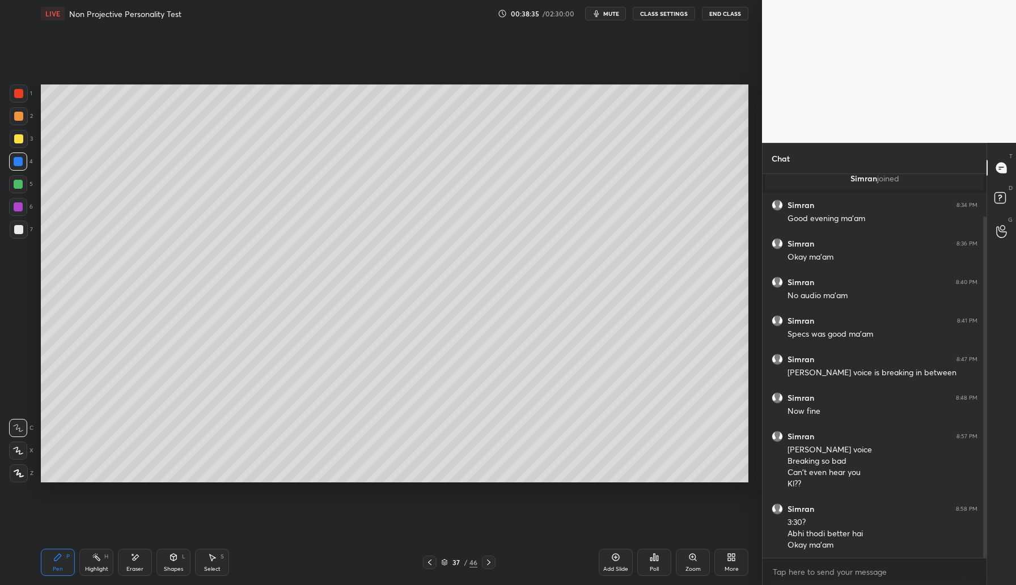
drag, startPoint x: 20, startPoint y: 140, endPoint x: 39, endPoint y: 144, distance: 19.1
click at [21, 141] on div at bounding box center [18, 138] width 9 height 9
drag, startPoint x: 139, startPoint y: 555, endPoint x: 163, endPoint y: 531, distance: 34.1
click at [141, 553] on div "Eraser" at bounding box center [135, 562] width 34 height 27
drag, startPoint x: 53, startPoint y: 564, endPoint x: 112, endPoint y: 502, distance: 84.6
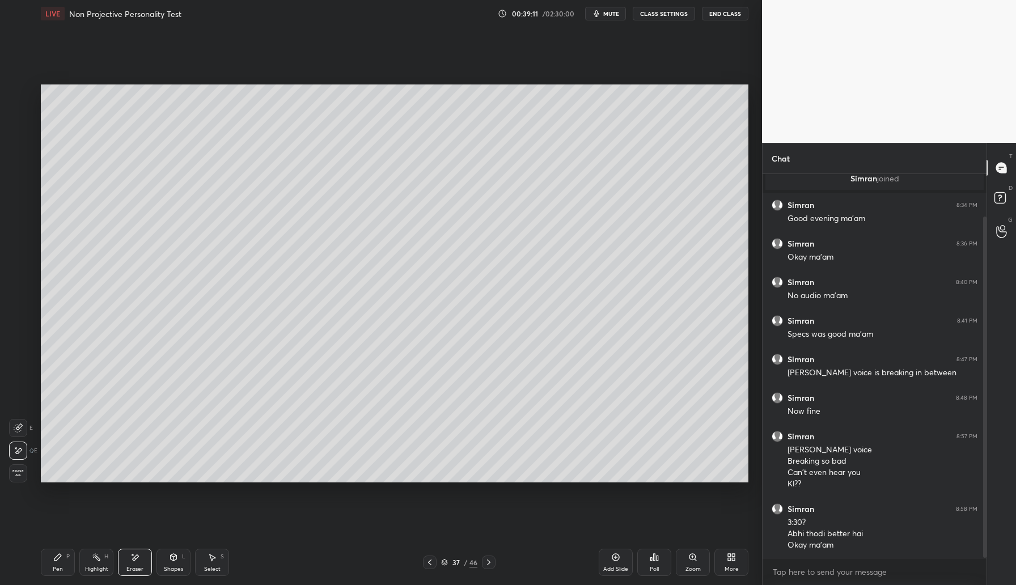
click at [55, 563] on div "Pen P" at bounding box center [58, 562] width 34 height 27
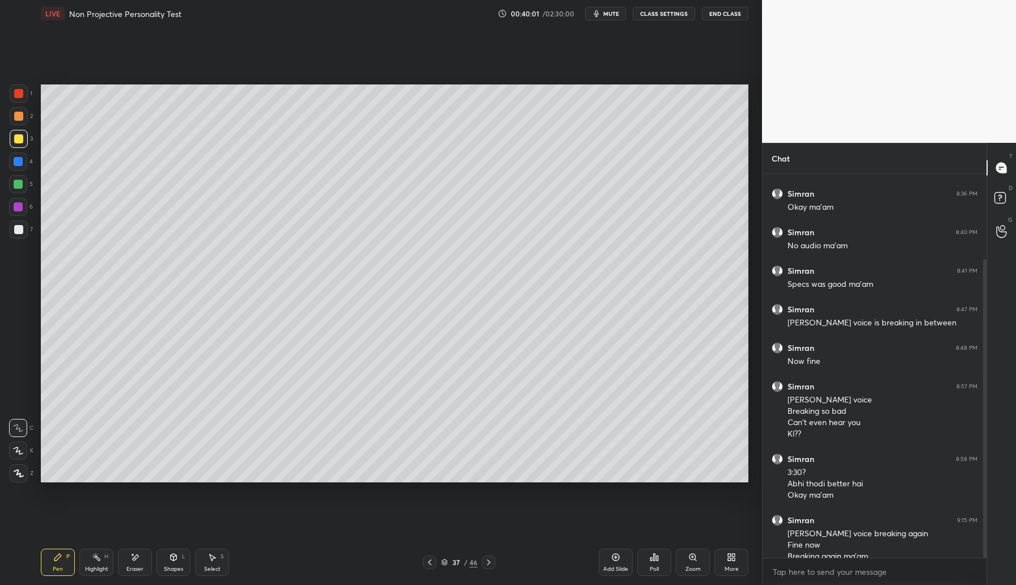
scroll to position [109, 0]
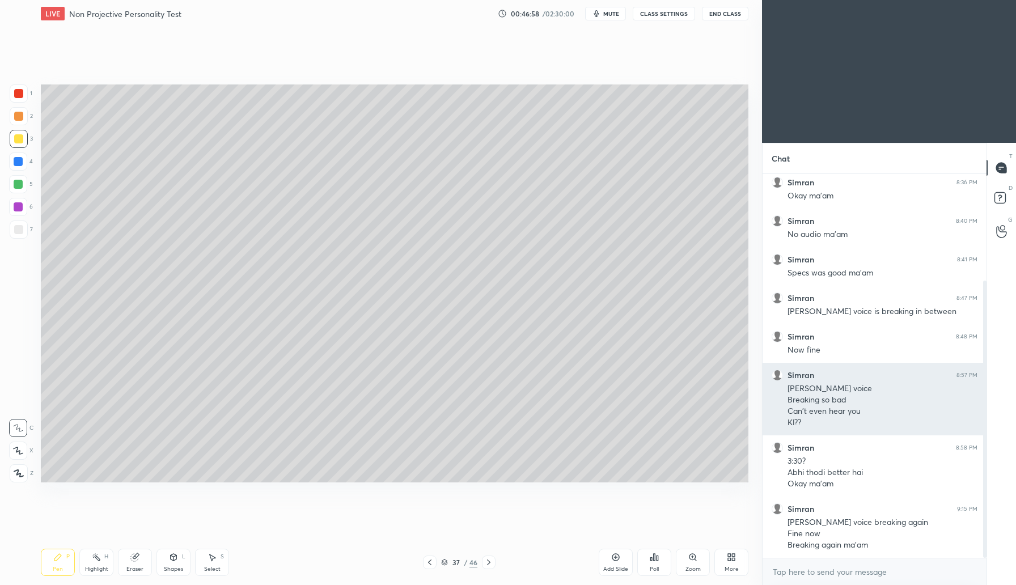
scroll to position [147, 0]
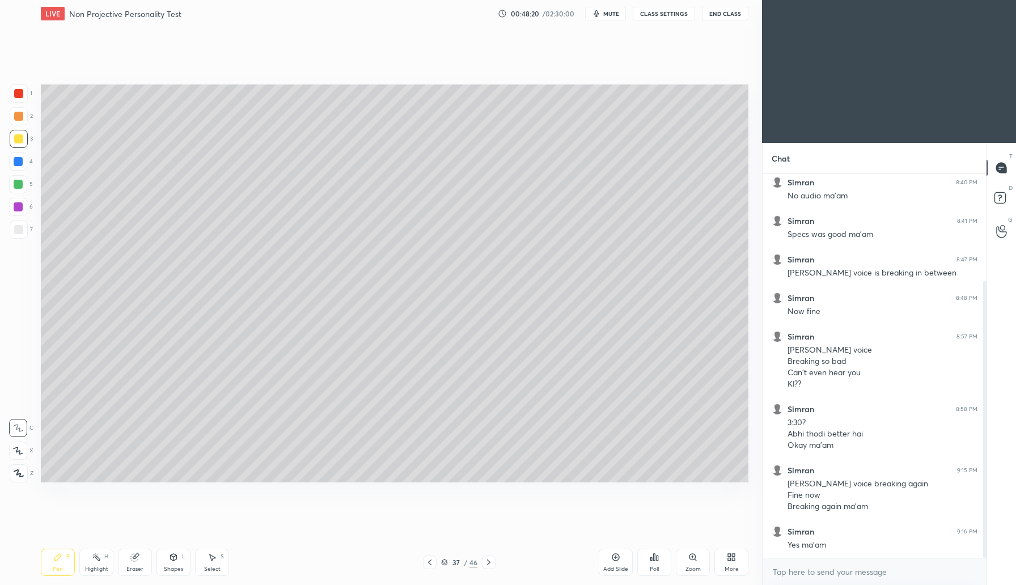
drag, startPoint x: 447, startPoint y: 561, endPoint x: 454, endPoint y: 559, distance: 7.2
click at [446, 561] on icon at bounding box center [444, 562] width 7 height 7
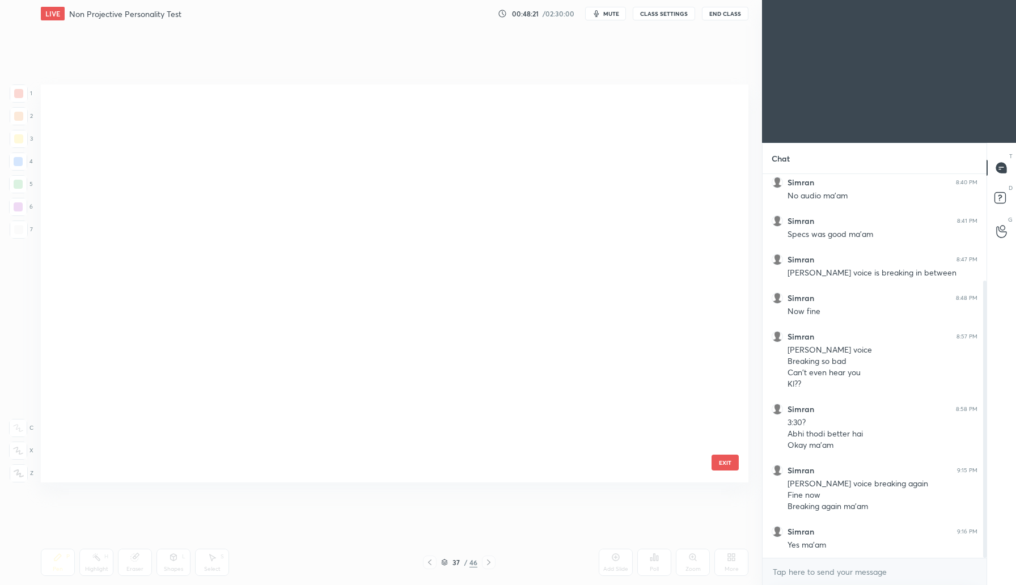
scroll to position [395, 702]
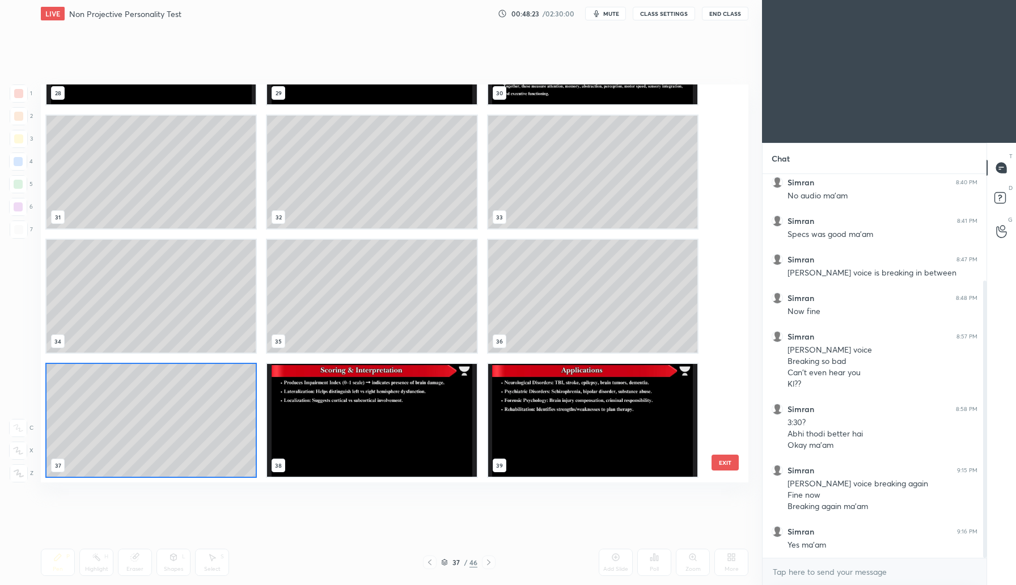
drag, startPoint x: 728, startPoint y: 340, endPoint x: 737, endPoint y: 295, distance: 45.8
click at [735, 260] on div "28 29 30 31 32 33 34 35 36 37 38 39 40 41 42 EXIT" at bounding box center [395, 284] width 708 height 398
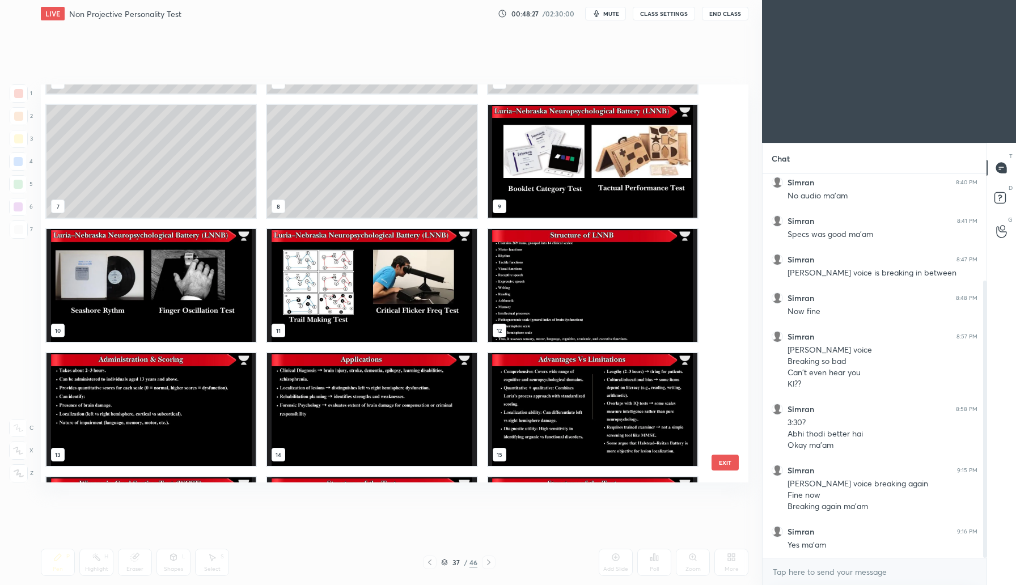
scroll to position [235, 0]
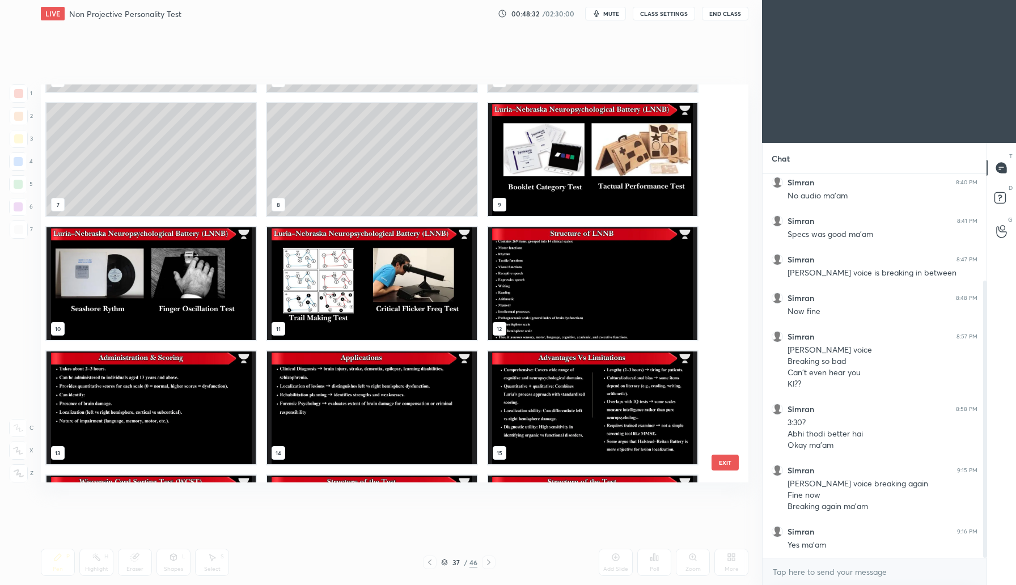
click at [178, 290] on img "grid" at bounding box center [151, 283] width 209 height 113
drag, startPoint x: 179, startPoint y: 290, endPoint x: 185, endPoint y: 293, distance: 7.2
click at [179, 290] on img "grid" at bounding box center [151, 283] width 209 height 113
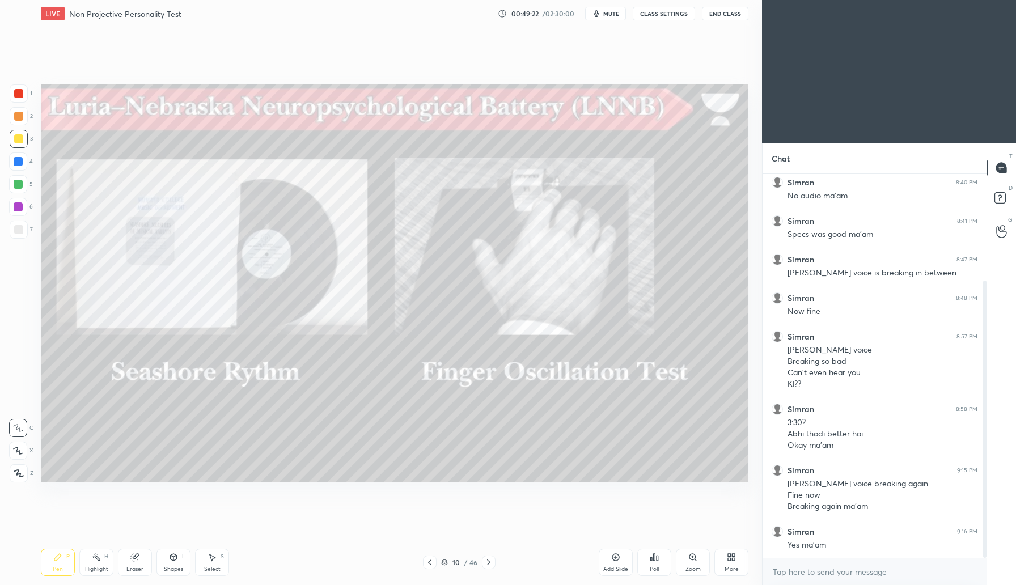
drag, startPoint x: 445, startPoint y: 564, endPoint x: 453, endPoint y: 560, distance: 8.9
click at [445, 565] on icon at bounding box center [444, 562] width 7 height 7
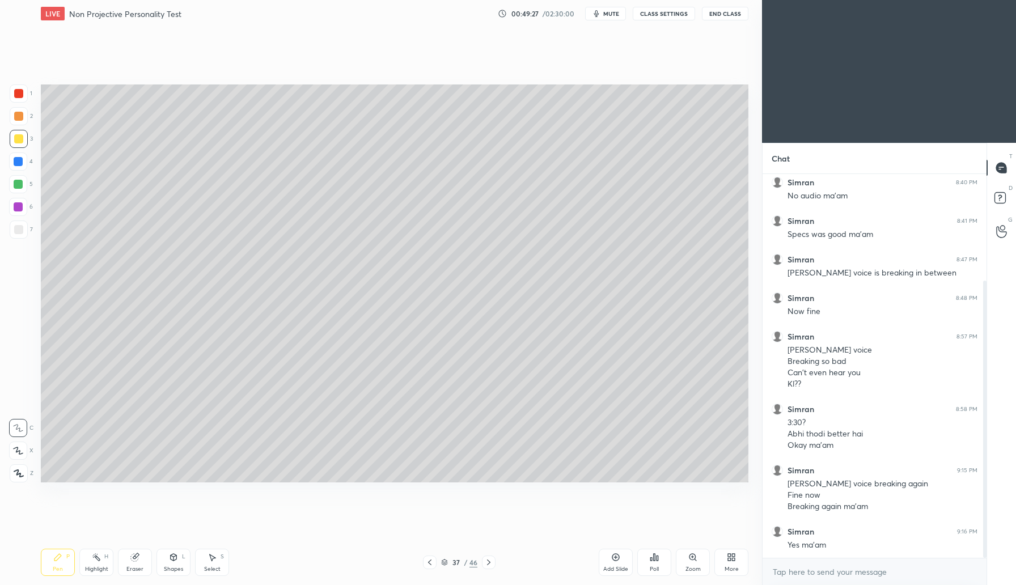
scroll to position [0, 0]
click at [624, 564] on div "Add Slide" at bounding box center [616, 562] width 34 height 27
drag, startPoint x: 18, startPoint y: 117, endPoint x: 22, endPoint y: 111, distance: 6.9
click at [19, 115] on div at bounding box center [18, 116] width 9 height 9
click at [19, 210] on div at bounding box center [18, 206] width 9 height 9
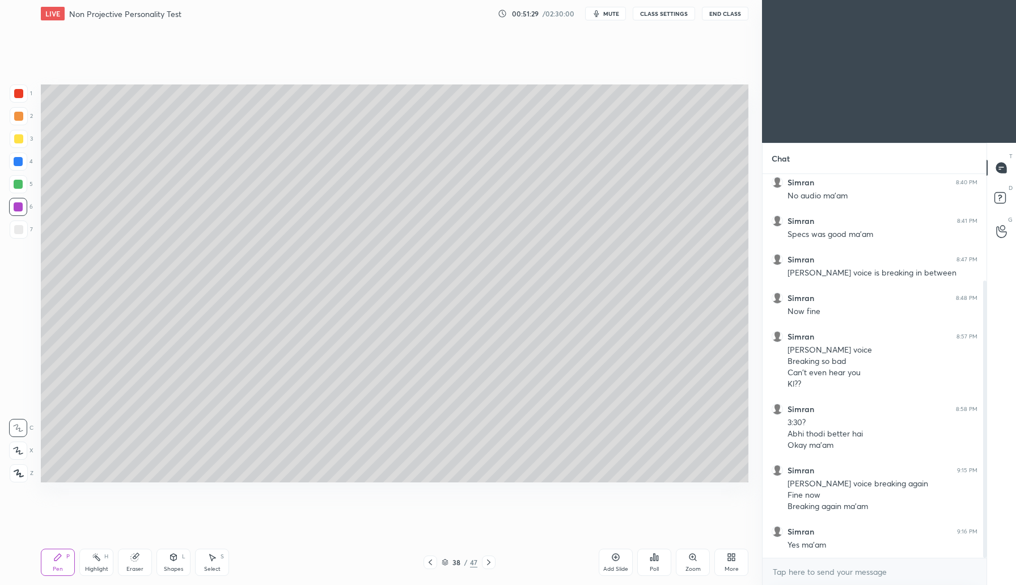
drag, startPoint x: 492, startPoint y: 563, endPoint x: 500, endPoint y: 564, distance: 8.5
click at [491, 563] on icon at bounding box center [488, 562] width 9 height 9
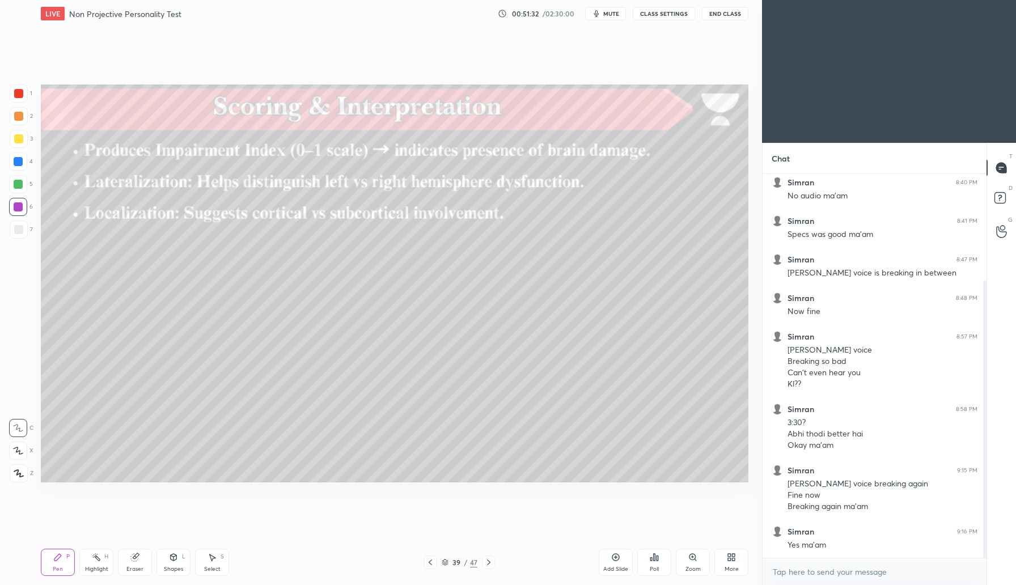
click at [429, 560] on icon at bounding box center [430, 562] width 9 height 9
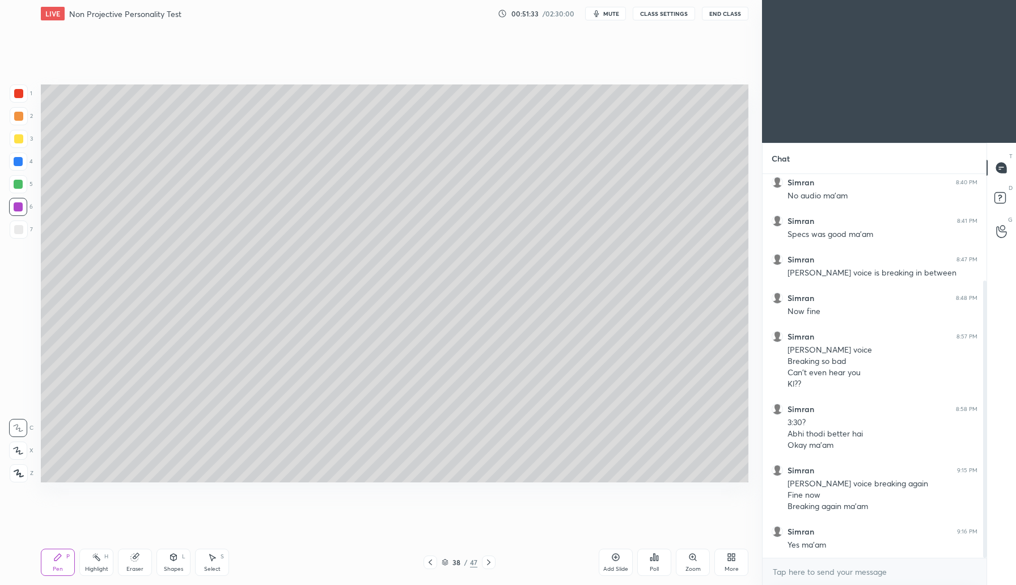
click at [614, 20] on div "LIVE Non Projective Personality Test 00:51:33 / 02:30:00 mute CLASS SETTINGS En…" at bounding box center [395, 13] width 708 height 27
click at [620, 563] on div "Add Slide" at bounding box center [616, 562] width 34 height 27
drag, startPoint x: 141, startPoint y: 562, endPoint x: 150, endPoint y: 542, distance: 21.6
click at [141, 565] on div "Eraser" at bounding box center [135, 562] width 34 height 27
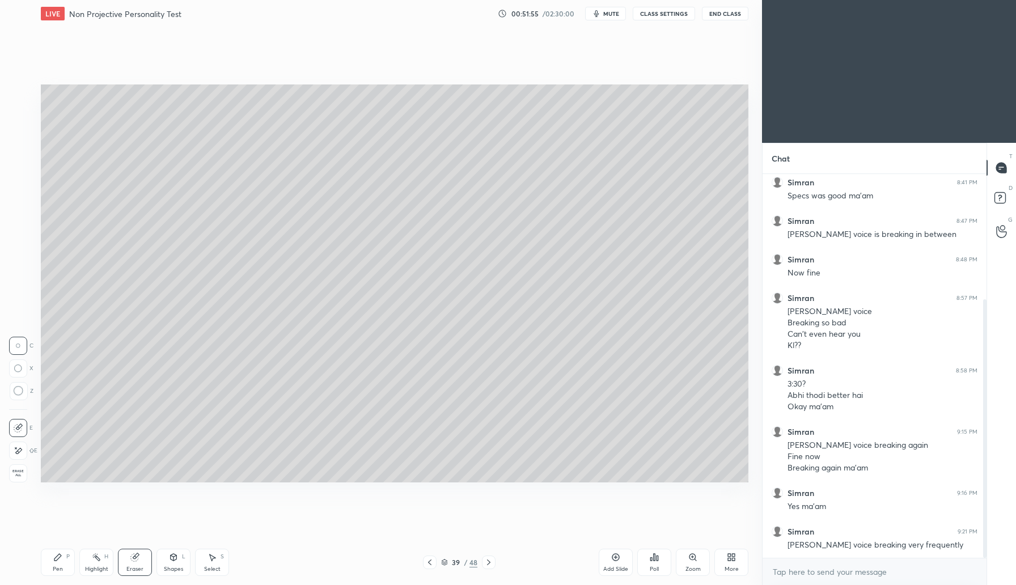
click at [428, 563] on icon at bounding box center [429, 562] width 9 height 9
click at [433, 561] on icon at bounding box center [429, 562] width 9 height 9
click at [434, 559] on icon at bounding box center [429, 562] width 9 height 9
click at [433, 557] on div at bounding box center [430, 563] width 14 height 14
click at [434, 556] on div at bounding box center [430, 563] width 14 height 14
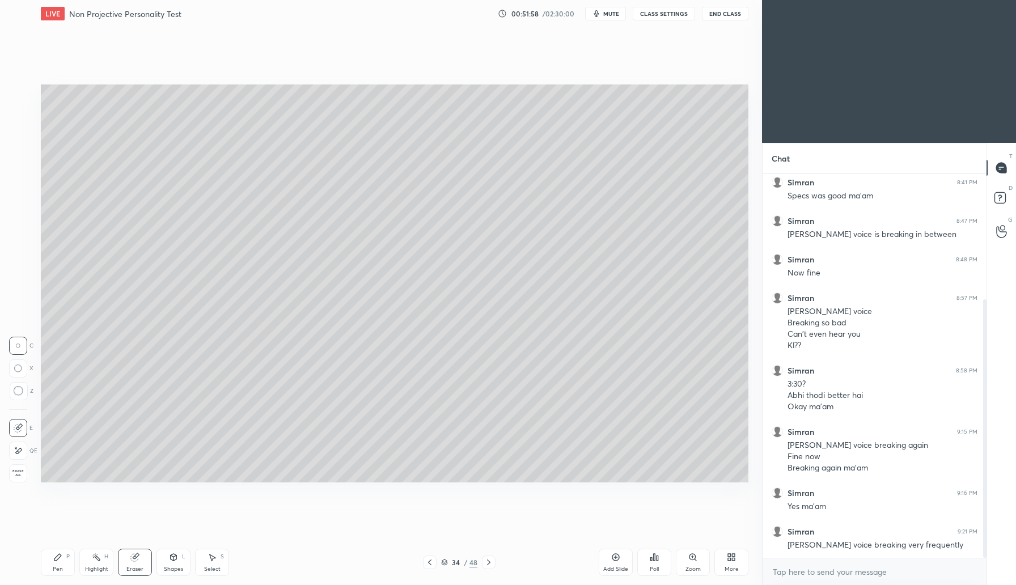
click at [434, 557] on div at bounding box center [430, 563] width 14 height 14
click at [436, 557] on div at bounding box center [430, 563] width 14 height 14
click at [437, 557] on div "32 / 48" at bounding box center [459, 563] width 73 height 14
click at [430, 562] on icon at bounding box center [429, 562] width 9 height 9
click at [431, 563] on icon at bounding box center [429, 562] width 9 height 9
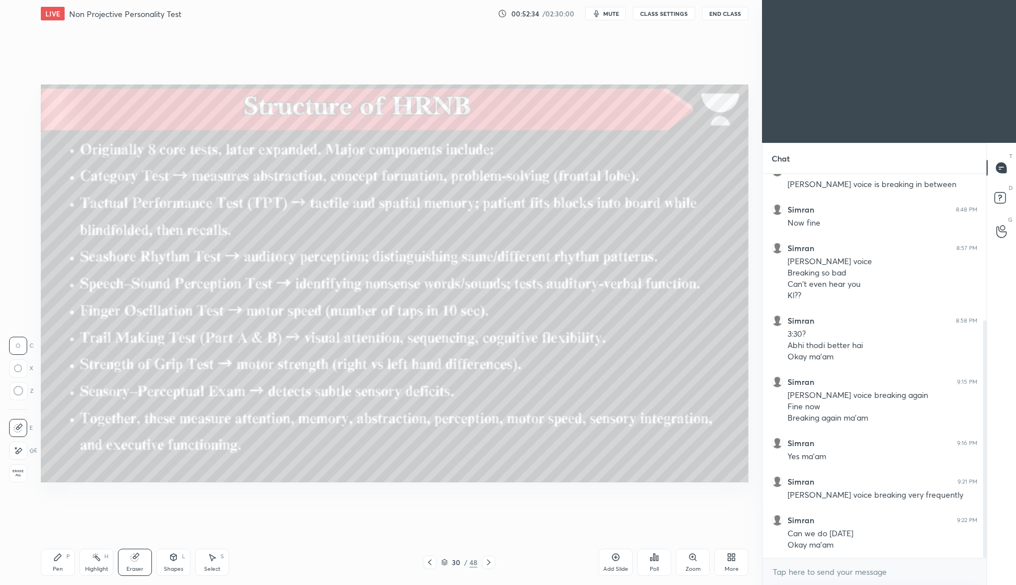
scroll to position [247, 0]
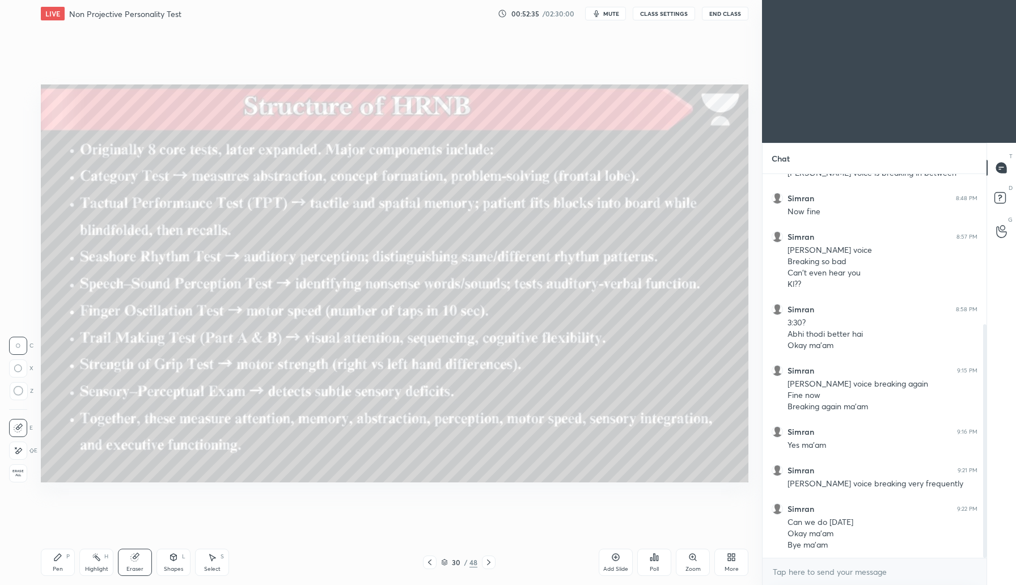
click at [724, 15] on button "End Class" at bounding box center [725, 14] width 47 height 14
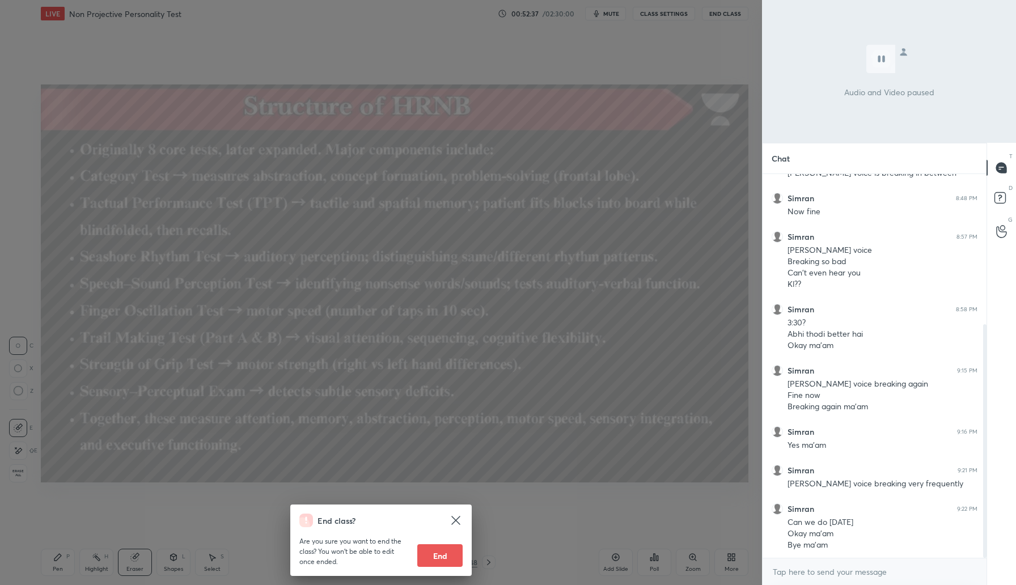
click at [443, 558] on button "End" at bounding box center [439, 555] width 45 height 23
type textarea "x"
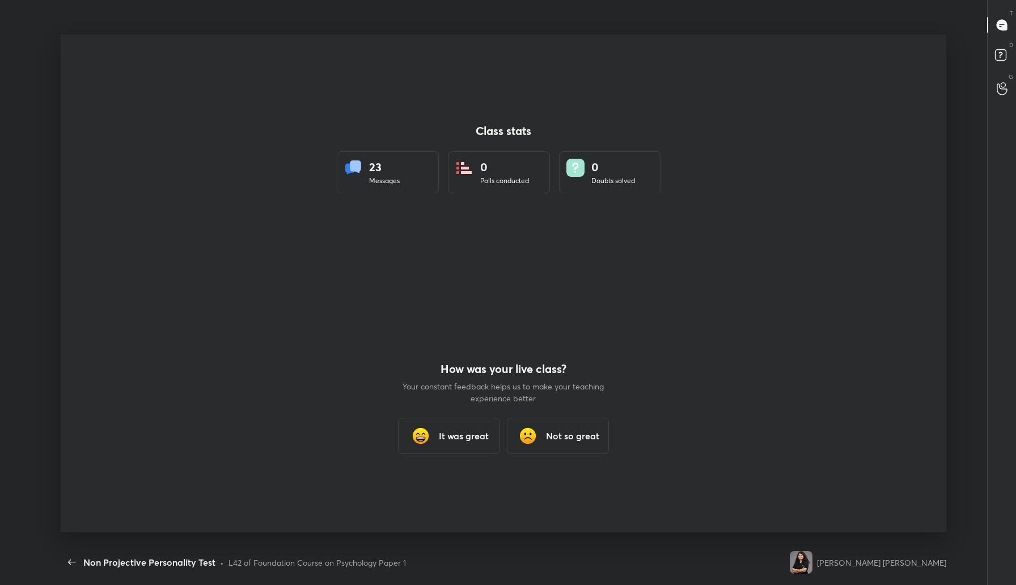
scroll to position [0, 0]
